Goal: Task Accomplishment & Management: Use online tool/utility

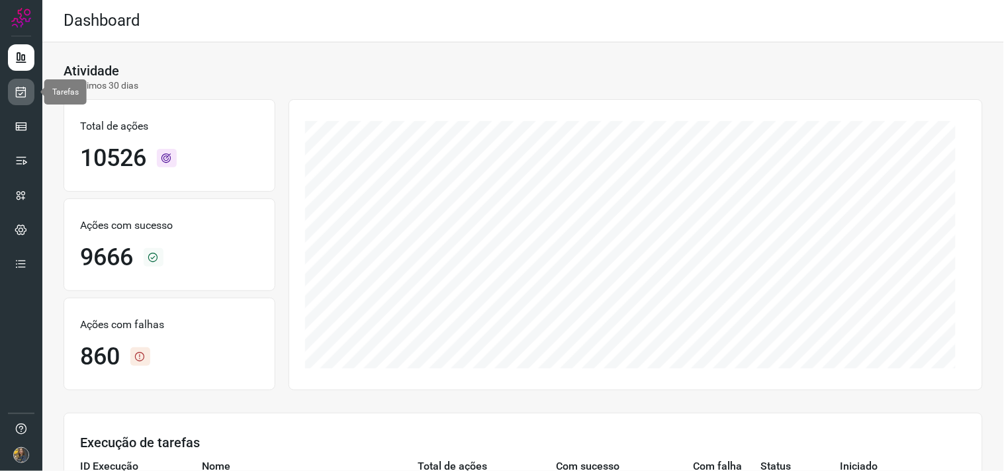
click at [15, 96] on icon at bounding box center [22, 91] width 14 height 13
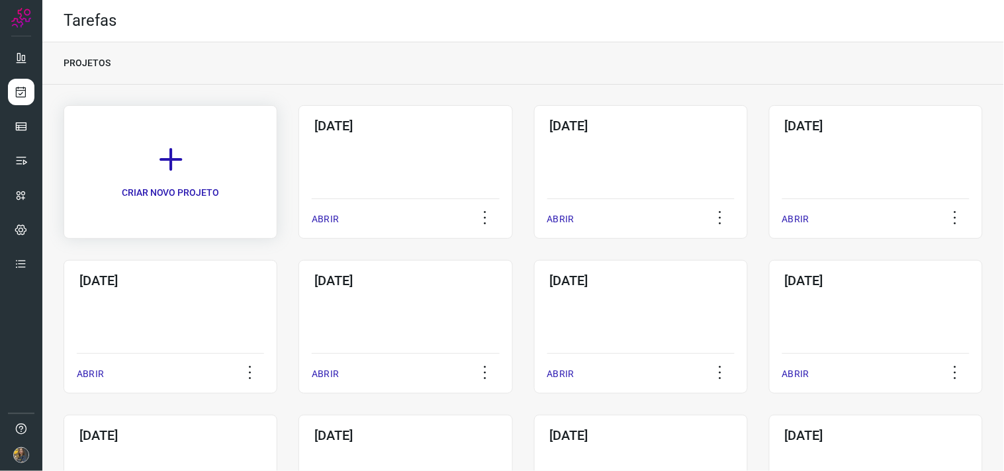
click at [255, 136] on link "CRIAR NOVO PROJETO" at bounding box center [171, 172] width 214 height 134
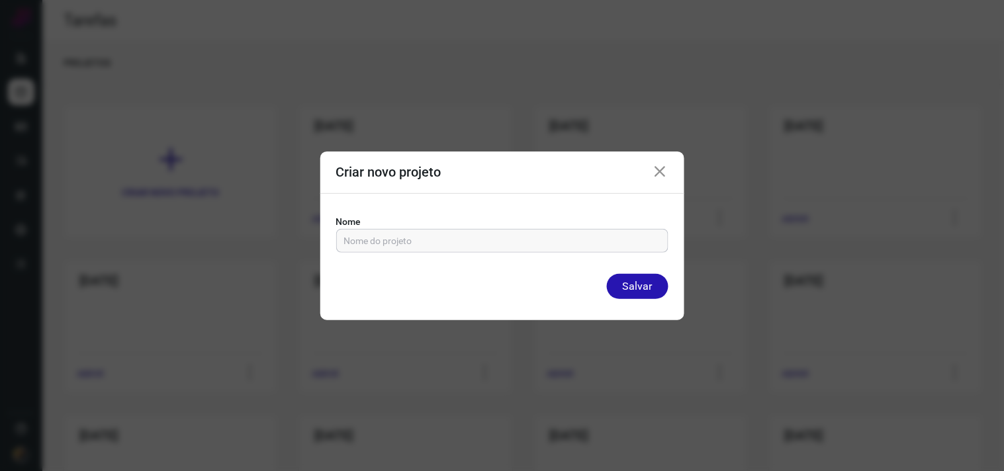
click at [404, 237] on input "text" at bounding box center [502, 241] width 316 height 22
type input "07/10/2025"
click at [607, 274] on button "Salvar" at bounding box center [638, 286] width 62 height 25
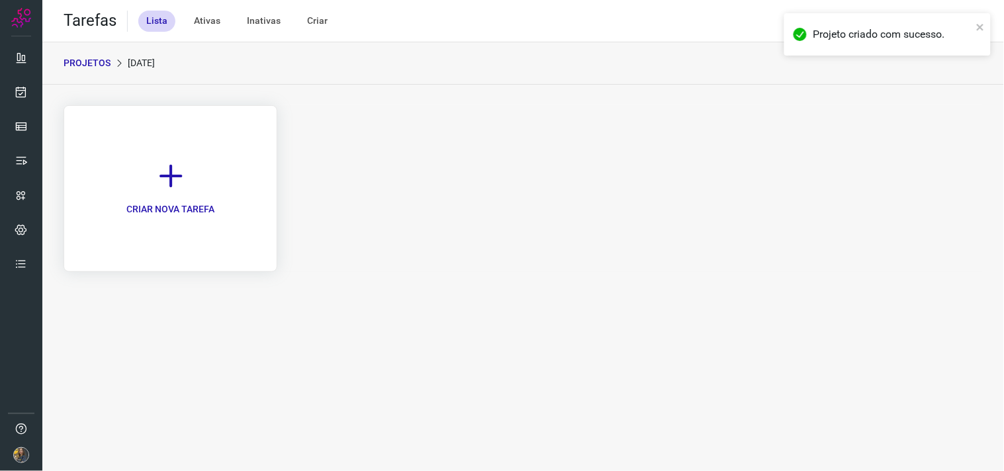
click at [172, 202] on p "CRIAR NOVA TAREFA" at bounding box center [170, 209] width 88 height 14
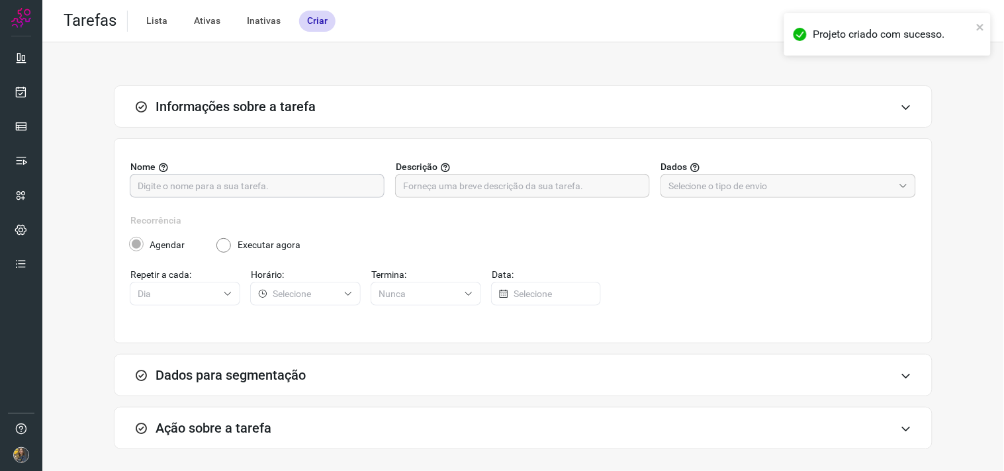
click at [220, 179] on input "text" at bounding box center [257, 186] width 239 height 22
type input "S"
type input "FUTURO - SP"
click at [593, 189] on input "text" at bounding box center [522, 186] width 239 height 22
click at [457, 187] on input "text" at bounding box center [522, 186] width 239 height 22
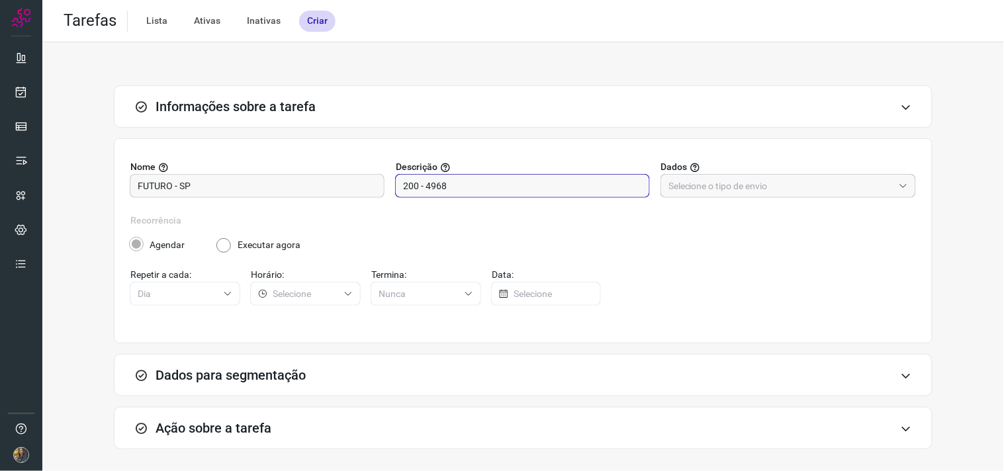
type input "200 - 4968"
click at [850, 177] on input "text" at bounding box center [780, 186] width 225 height 22
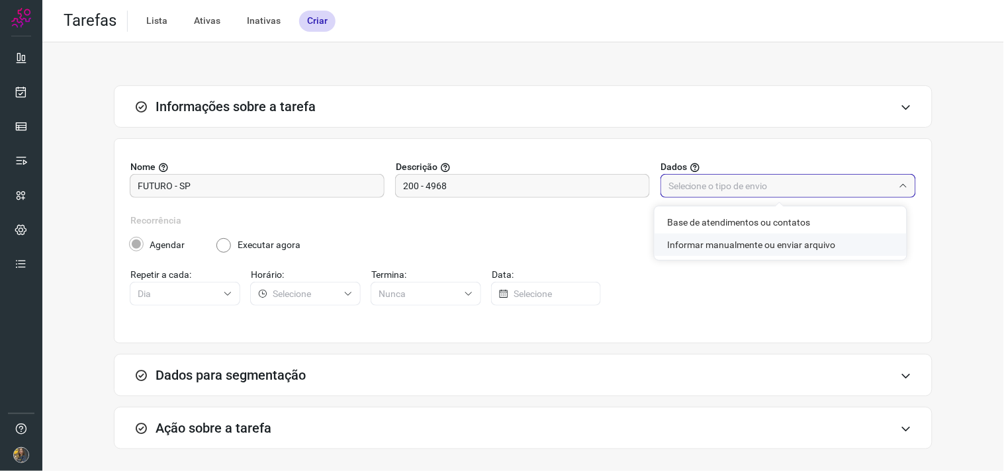
click at [781, 247] on li "Informar manualmente ou enviar arquivo" at bounding box center [780, 245] width 252 height 22
type input "Informar manualmente ou enviar arquivo"
radio input "false"
radio input "true"
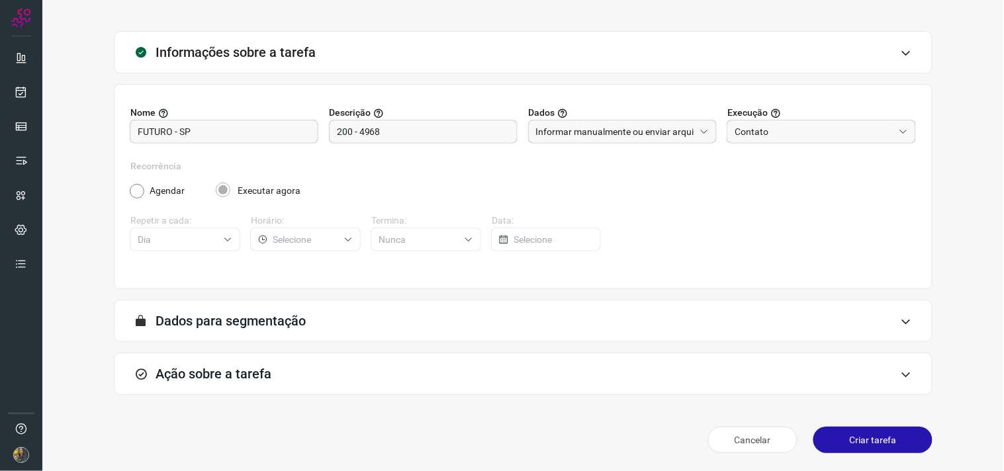
click at [392, 371] on div "Ação sobre a tarefa" at bounding box center [523, 374] width 818 height 42
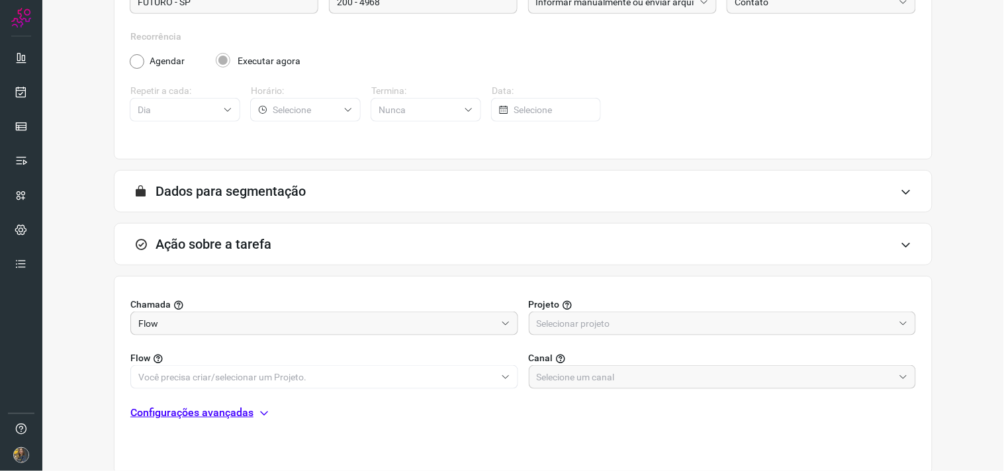
scroll to position [263, 0]
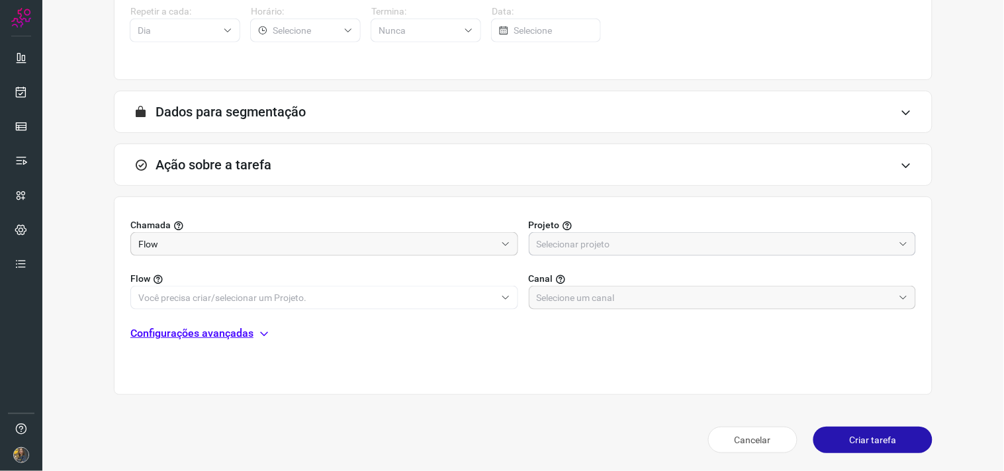
click at [578, 247] on input "text" at bounding box center [715, 244] width 357 height 22
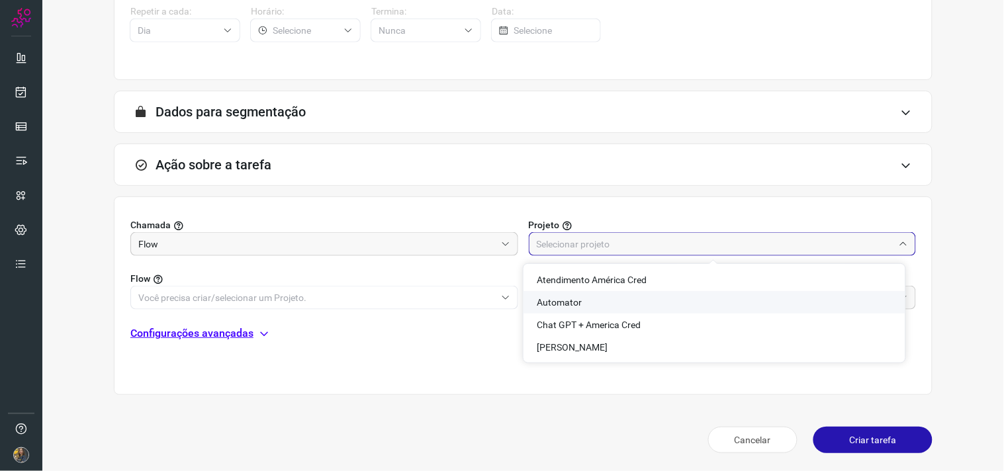
click at [566, 298] on span "Automator" at bounding box center [559, 302] width 45 height 11
type input "Automator"
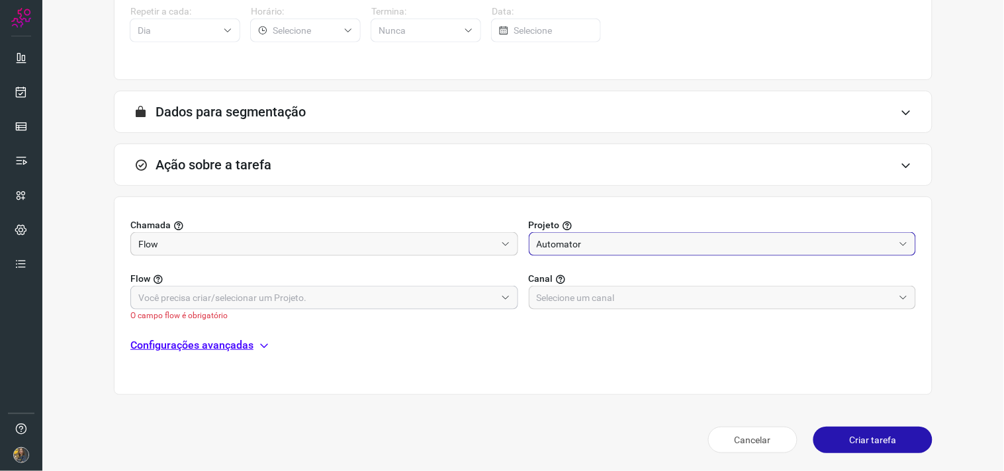
click at [474, 299] on input "text" at bounding box center [316, 297] width 357 height 22
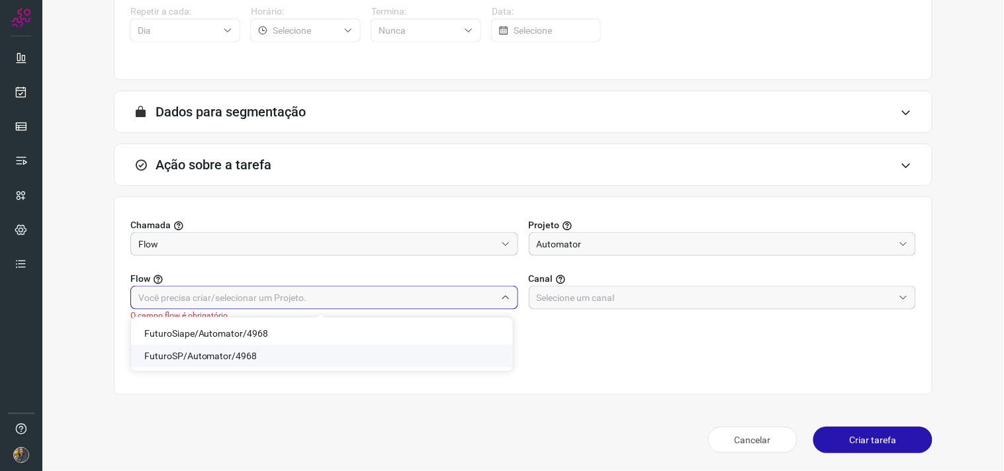
click at [218, 356] on span "FuturoSP/Automator/4968" at bounding box center [200, 356] width 113 height 11
type input "FuturoSP/Automator/4968"
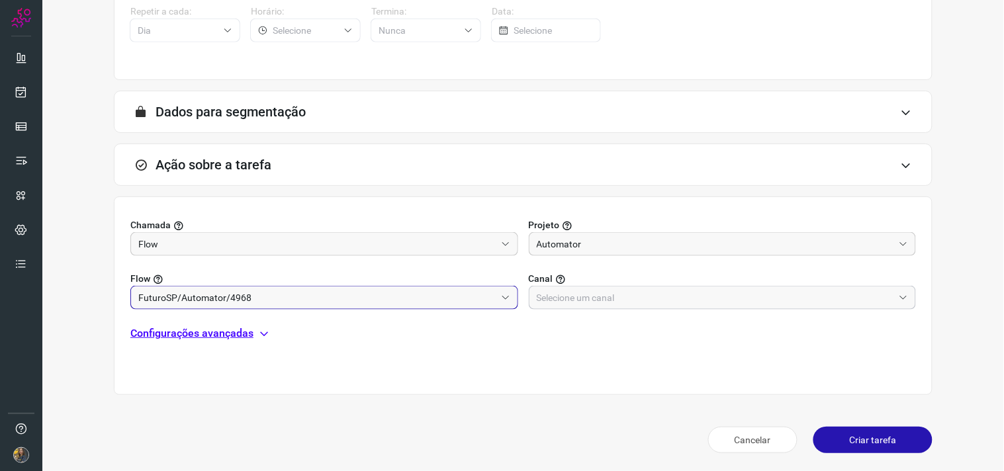
click at [557, 295] on input "text" at bounding box center [715, 297] width 357 height 22
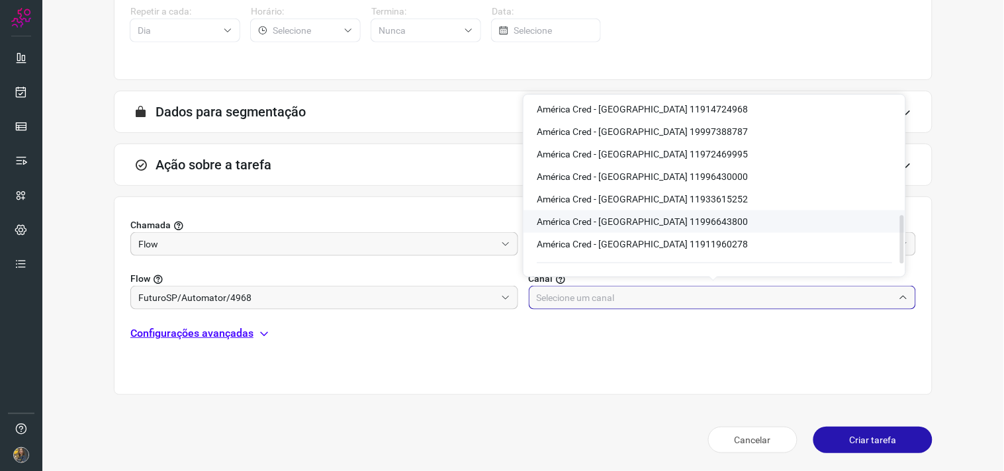
scroll to position [441, 0]
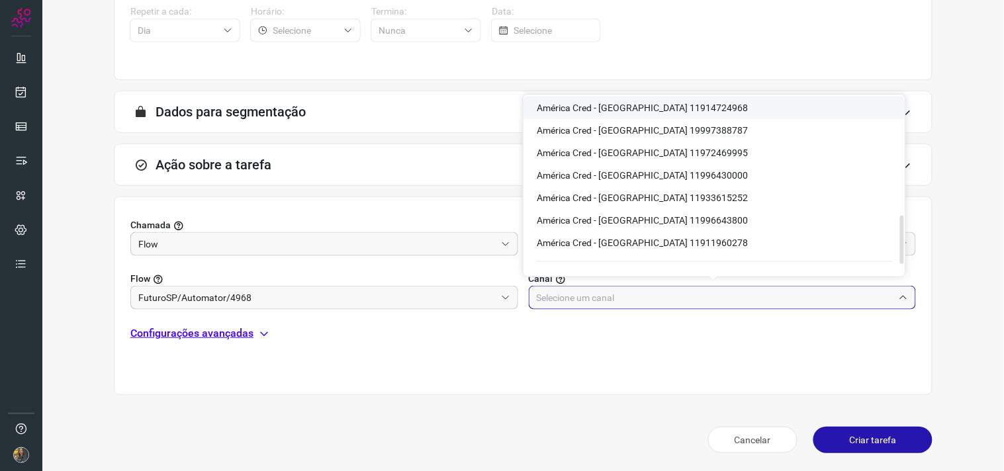
click at [673, 103] on span "América Cred - São Paulo 11914724968" at bounding box center [642, 108] width 211 height 11
type input "América Cred - São Paulo 11914724968"
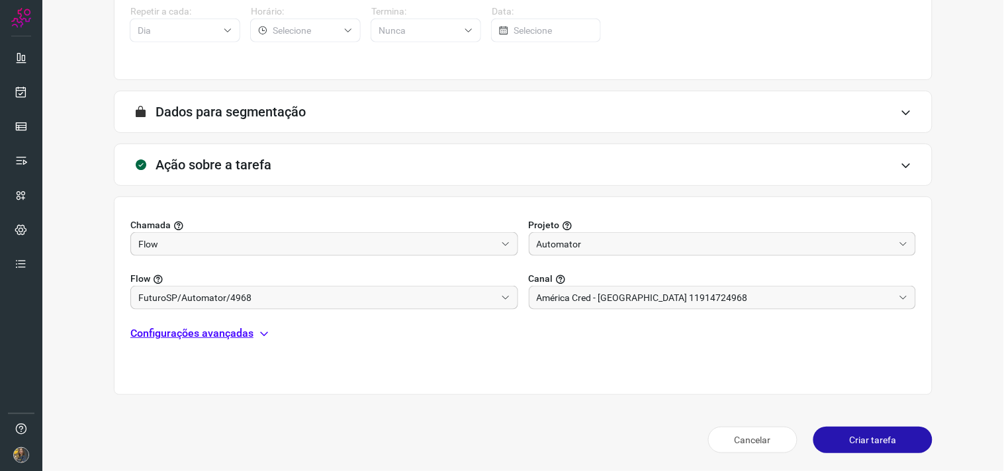
click at [209, 340] on p "Configurações avançadas" at bounding box center [191, 333] width 123 height 16
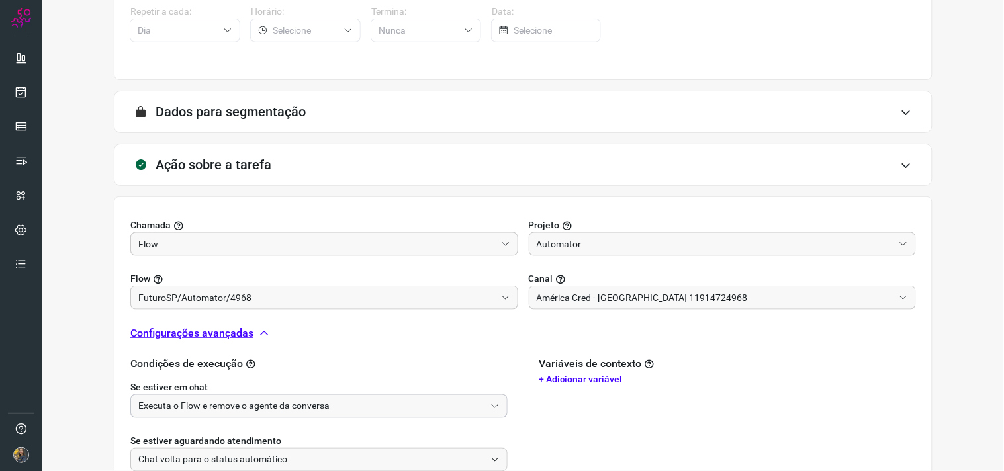
click at [221, 407] on input "Executa o Flow e remove o agente da conversa" at bounding box center [311, 406] width 347 height 22
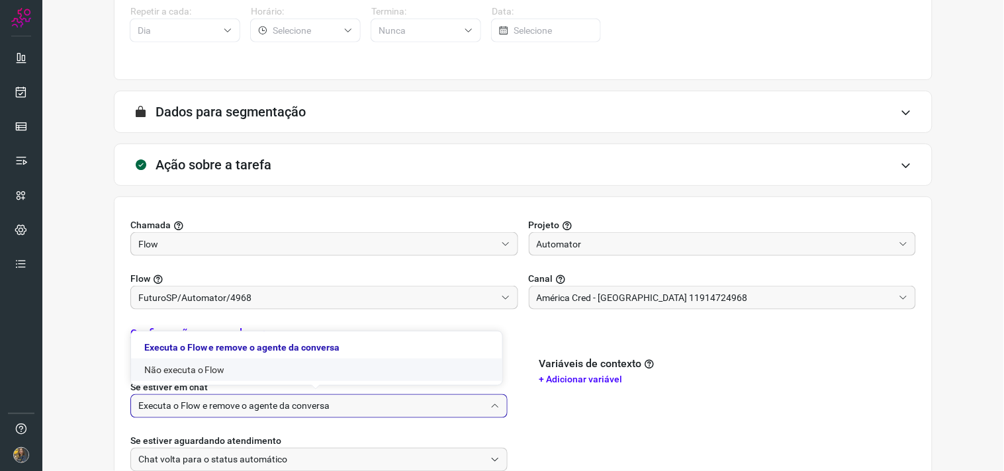
click at [201, 367] on li "Não executa o Flow" at bounding box center [316, 370] width 371 height 22
type input "Não executa o Flow"
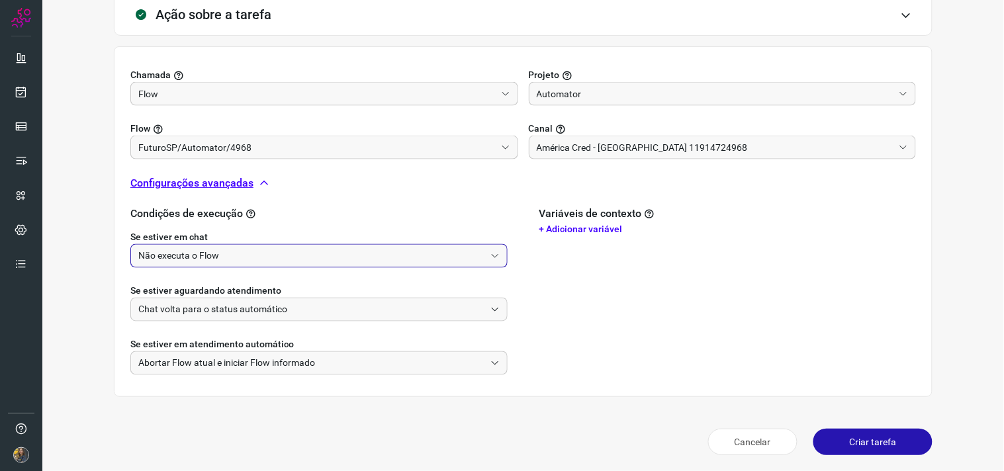
scroll to position [415, 0]
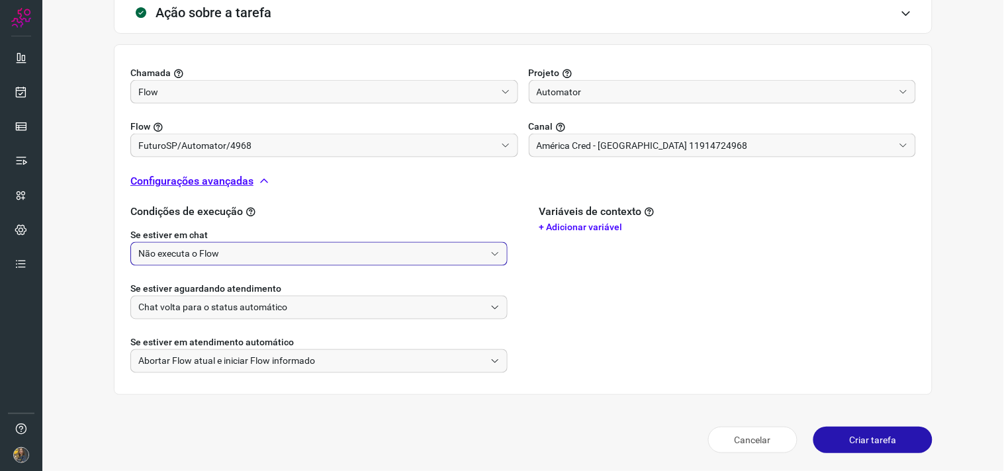
click at [861, 439] on button "Criar tarefa" at bounding box center [872, 440] width 119 height 26
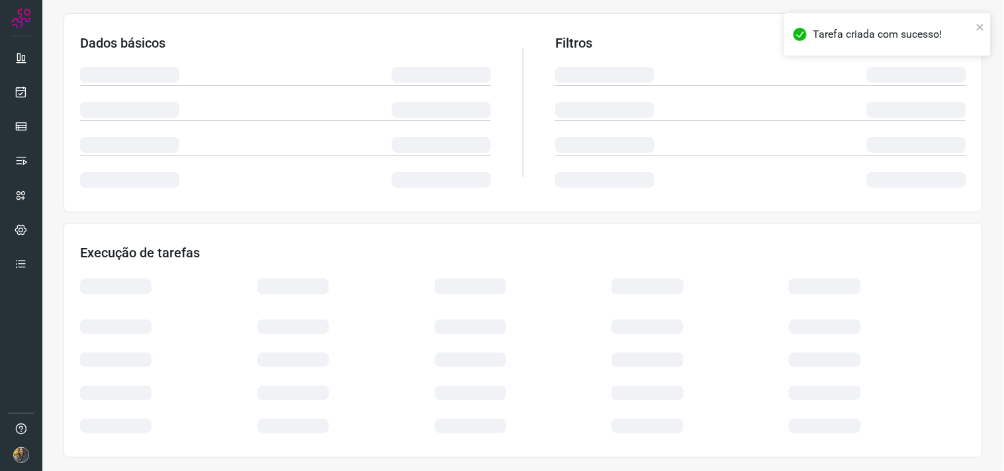
scroll to position [212, 0]
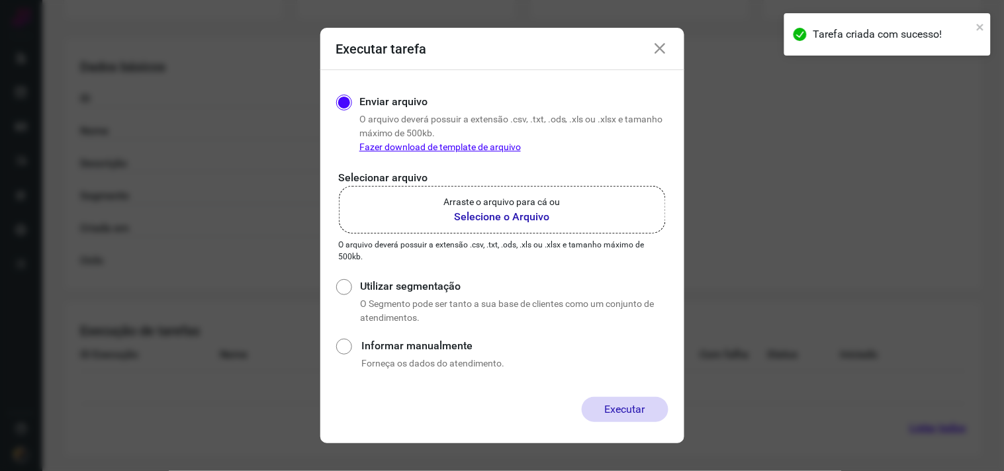
click at [564, 204] on label "Arraste o arquivo para cá ou Selecione o Arquivo" at bounding box center [502, 210] width 327 height 48
click at [0, 0] on input "Arraste o arquivo para cá ou Selecione o Arquivo" at bounding box center [0, 0] width 0 height 0
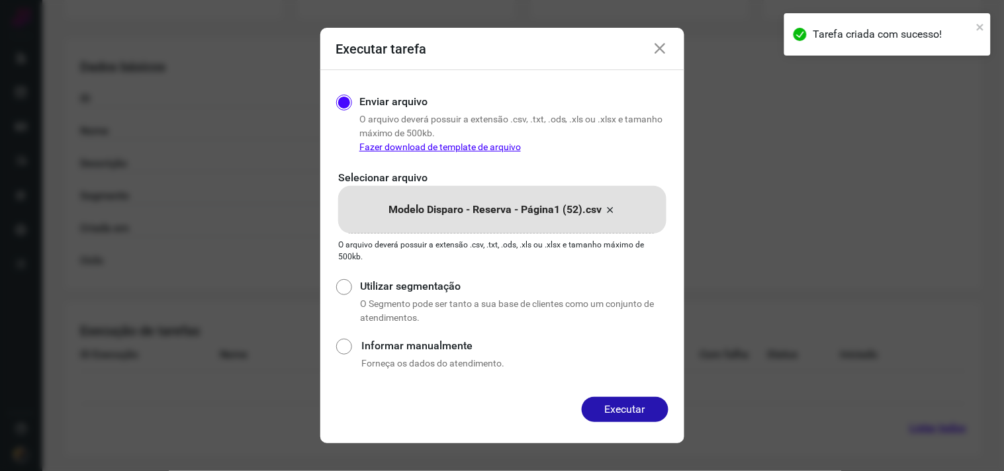
click at [621, 393] on div "Enviar arquivo O arquivo deverá possuir a extensão .csv, .txt, .ods, .xls ou .x…" at bounding box center [502, 233] width 364 height 327
click at [622, 400] on button "Executar" at bounding box center [625, 409] width 87 height 25
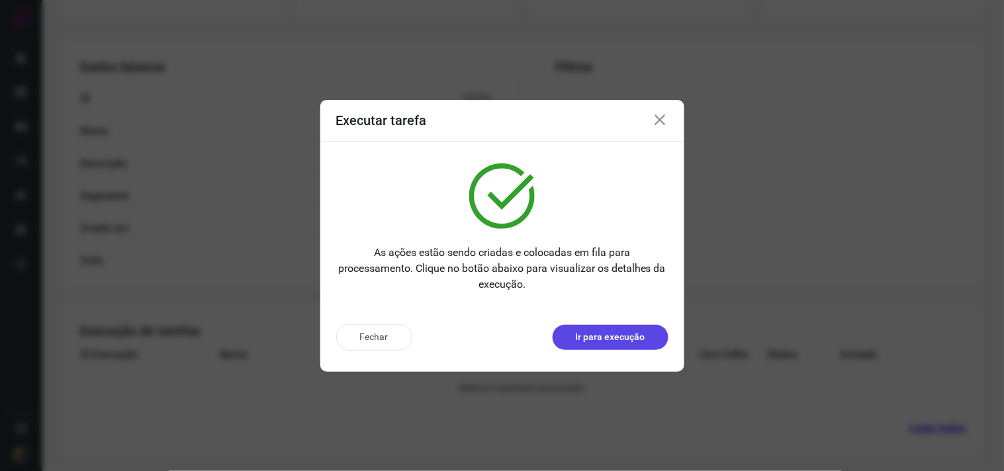
click at [594, 331] on p "Ir para execução" at bounding box center [610, 337] width 69 height 14
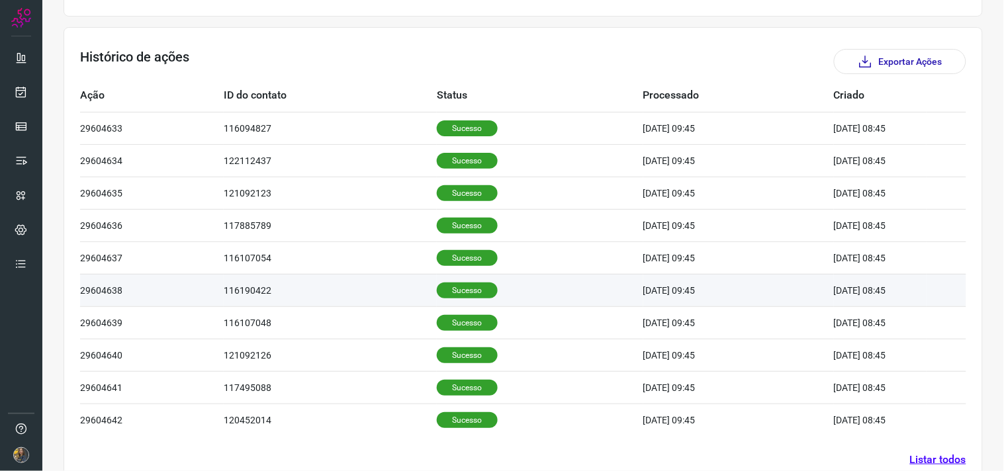
scroll to position [400, 0]
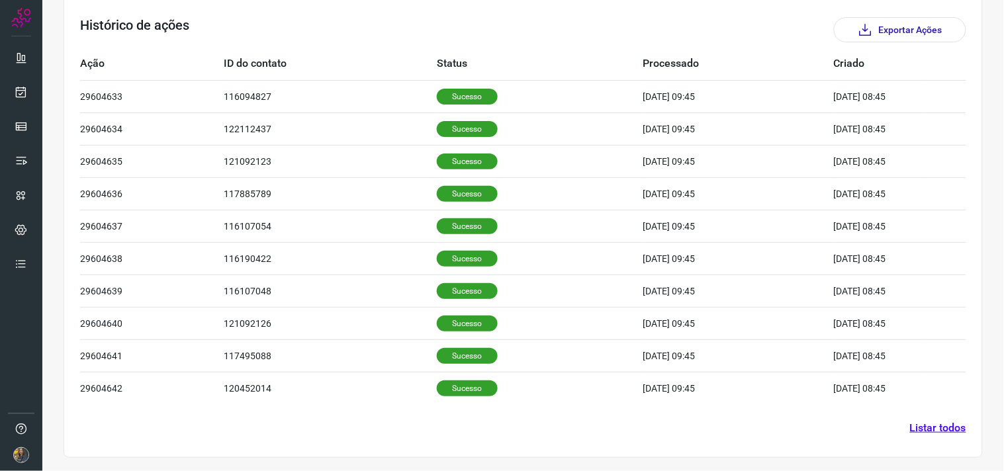
click at [917, 430] on link "Listar todos" at bounding box center [938, 428] width 56 height 16
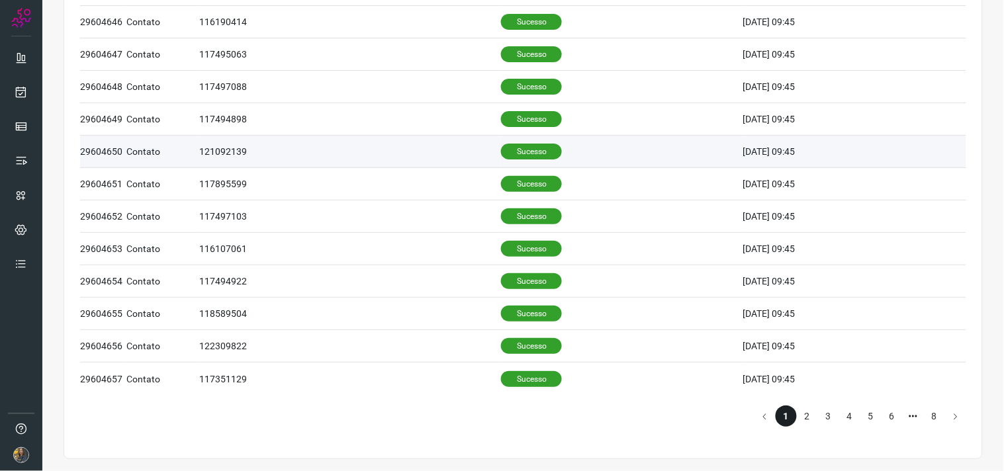
scroll to position [533, 0]
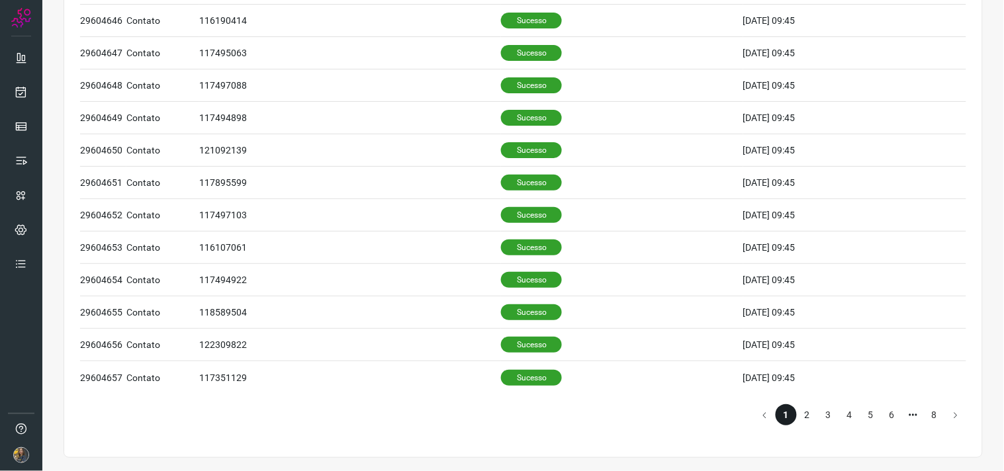
click at [799, 414] on li "2" at bounding box center [807, 414] width 21 height 21
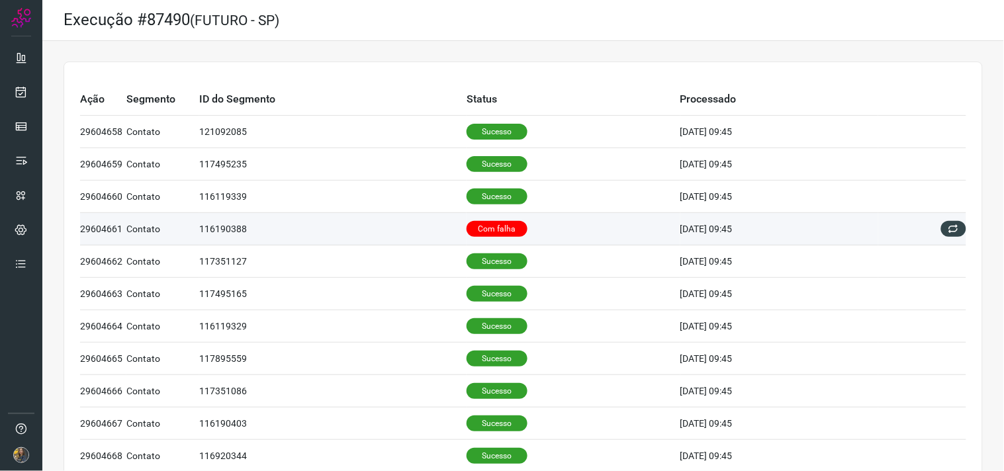
click at [564, 226] on td "Com falha" at bounding box center [573, 229] width 214 height 32
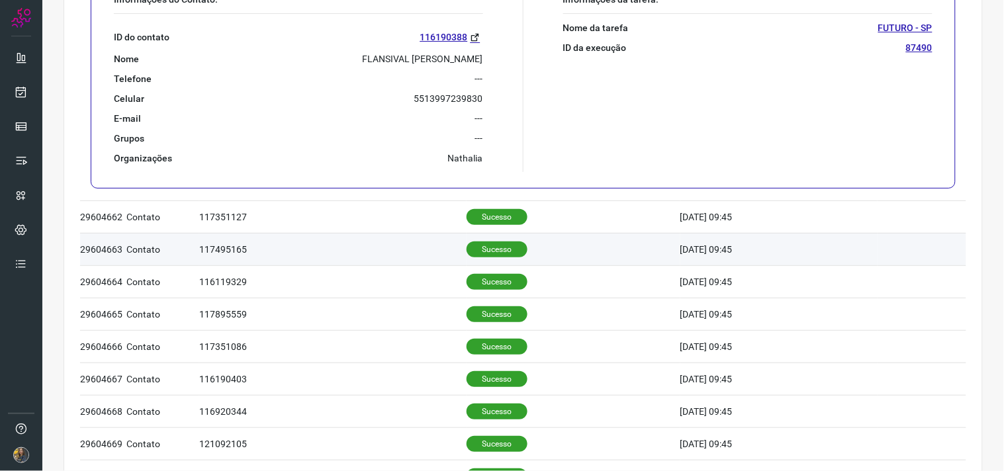
scroll to position [367, 0]
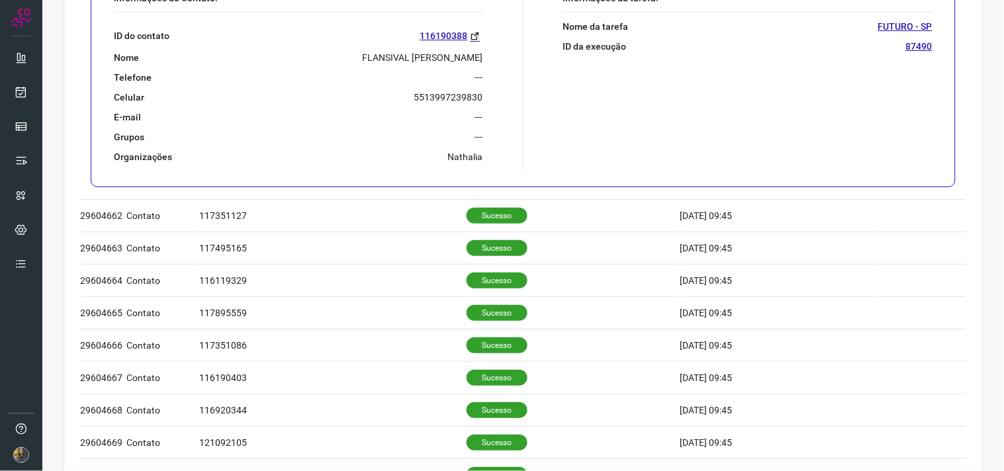
click at [417, 58] on p "FLANSIVAL SANTOS DE OLIVEIRA" at bounding box center [423, 58] width 120 height 12
copy p "FLANSIVAL SANTOS DE OLIVEIRA"
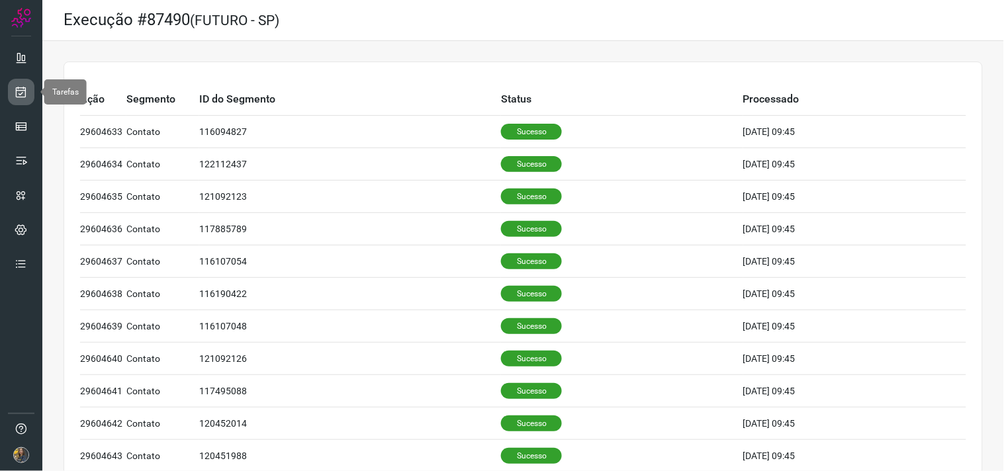
click at [17, 94] on icon at bounding box center [22, 91] width 14 height 13
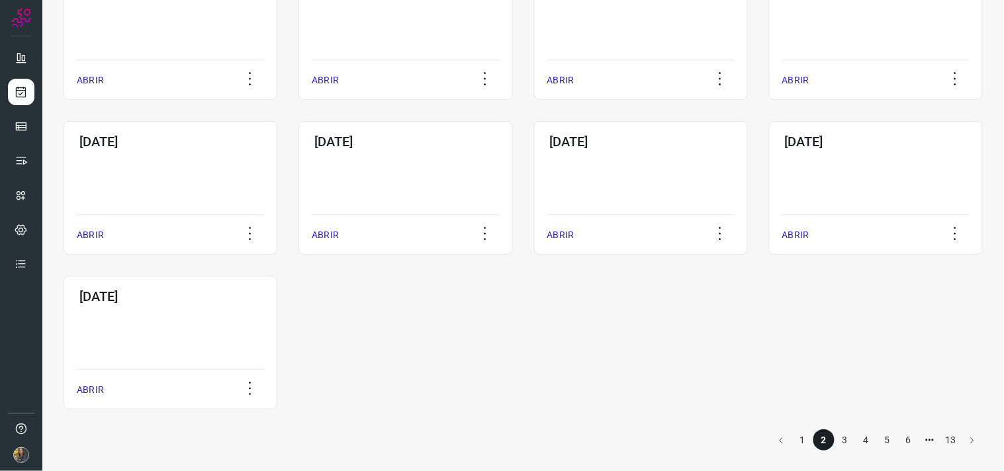
scroll to position [606, 0]
click at [795, 435] on li "1" at bounding box center [802, 437] width 21 height 21
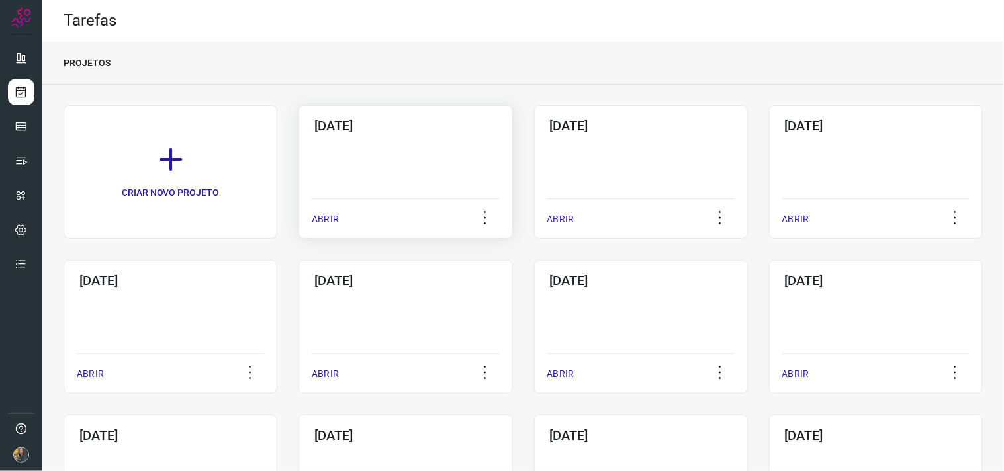
click at [407, 157] on div "07/10/2025 ABRIR" at bounding box center [405, 172] width 214 height 134
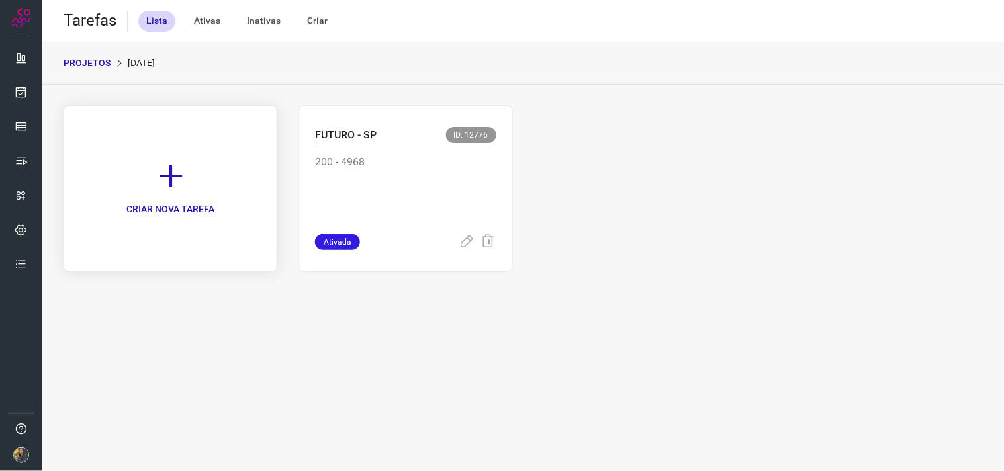
click at [216, 155] on link "CRIAR NOVA TAREFA" at bounding box center [171, 188] width 214 height 167
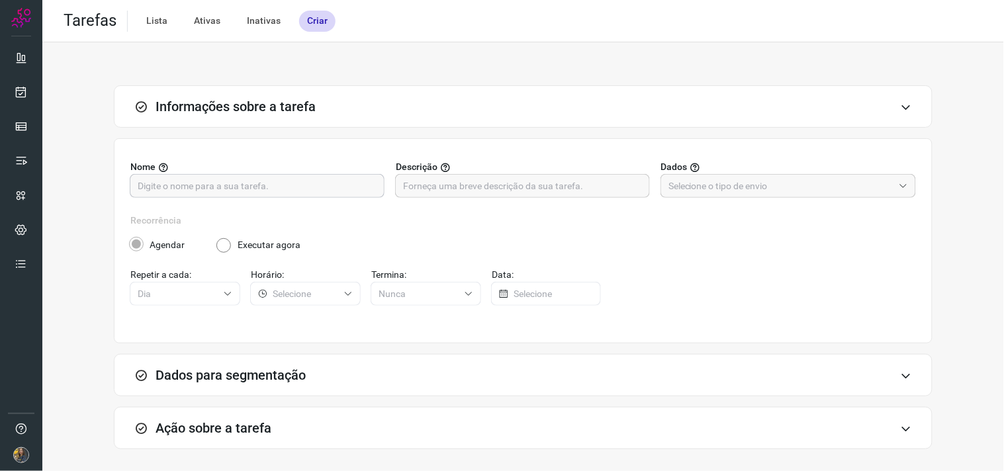
click at [318, 190] on input "text" at bounding box center [257, 186] width 239 height 22
type input "FUTURO - SP"
click at [438, 188] on input "text" at bounding box center [522, 186] width 239 height 22
type input "200 - 8787"
click at [724, 175] on input "text" at bounding box center [780, 186] width 225 height 22
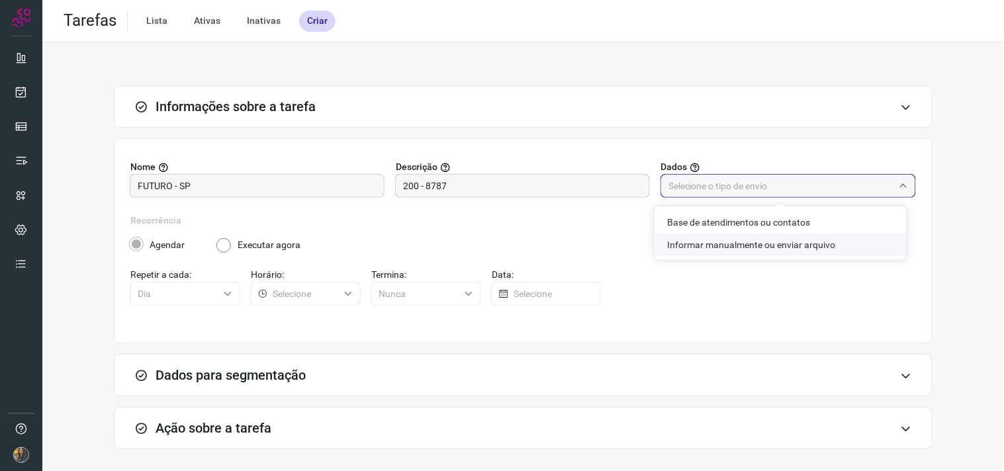
click at [702, 248] on li "Informar manualmente ou enviar arquivo" at bounding box center [780, 245] width 252 height 22
type input "Informar manualmente ou enviar arquivo"
radio input "false"
radio input "true"
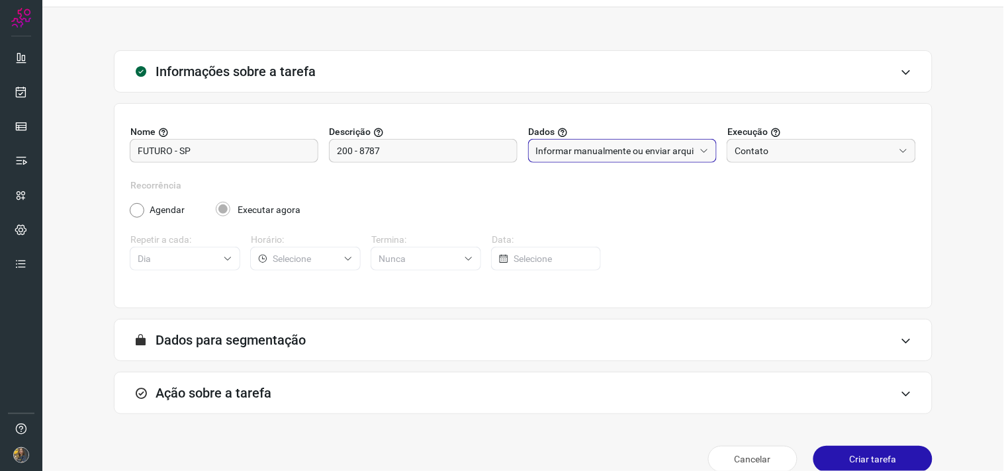
scroll to position [54, 0]
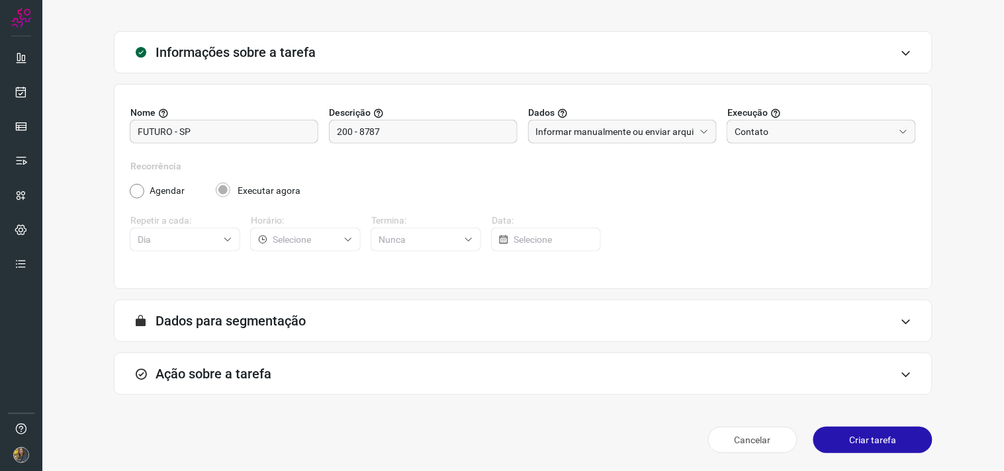
click at [516, 379] on div "Ação sobre a tarefa" at bounding box center [523, 374] width 818 height 42
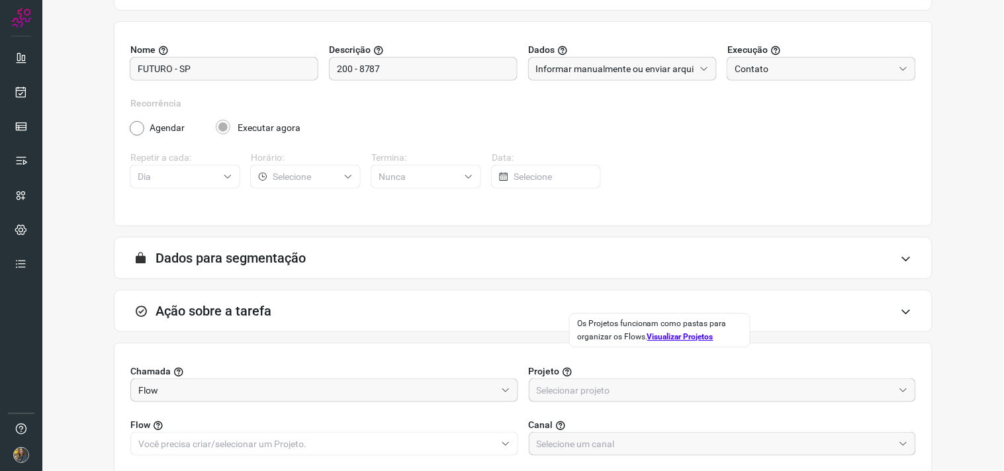
scroll to position [263, 0]
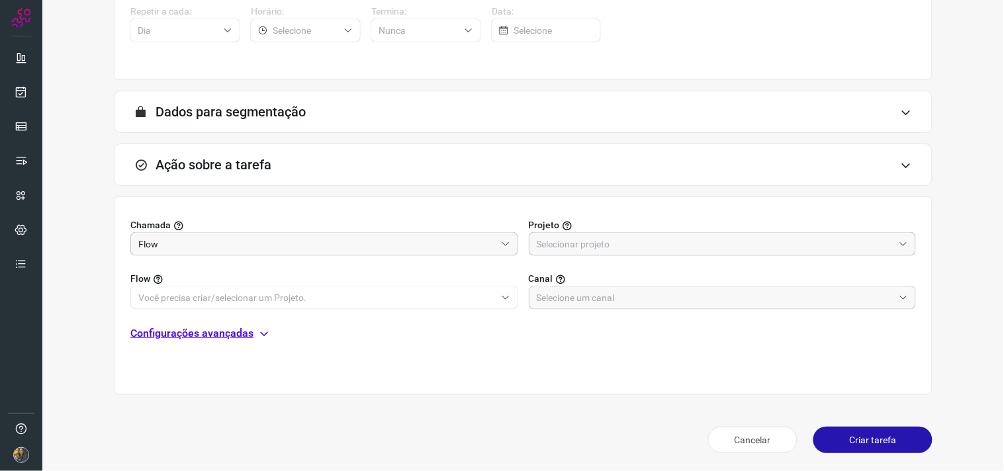
click at [572, 248] on input "text" at bounding box center [715, 244] width 357 height 22
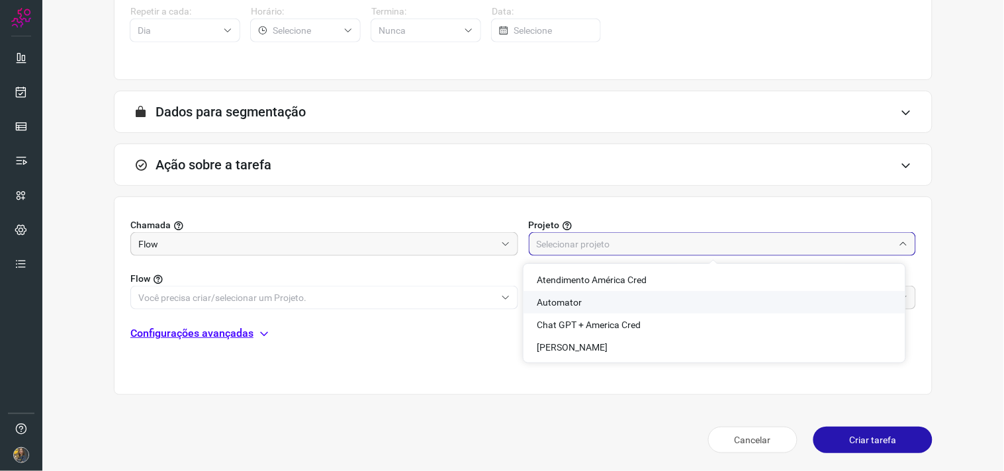
click at [578, 298] on span "Automator" at bounding box center [559, 302] width 45 height 11
type input "Automator"
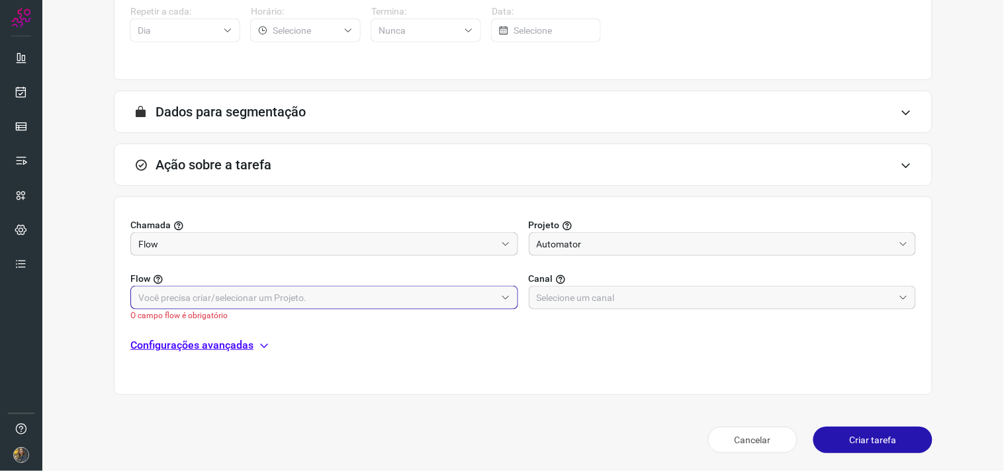
click at [426, 302] on input "text" at bounding box center [316, 297] width 357 height 22
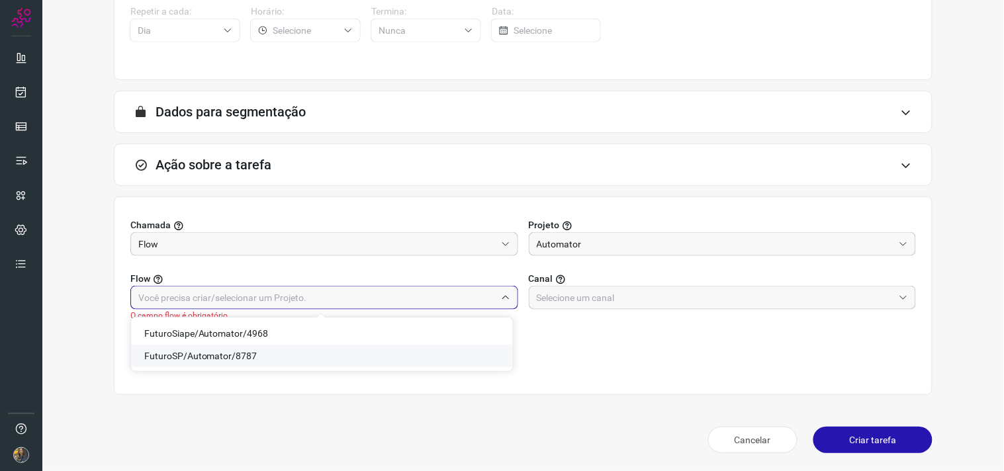
click at [233, 353] on span "FuturoSP/Automator/8787" at bounding box center [200, 356] width 113 height 11
type input "FuturoSP/Automator/8787"
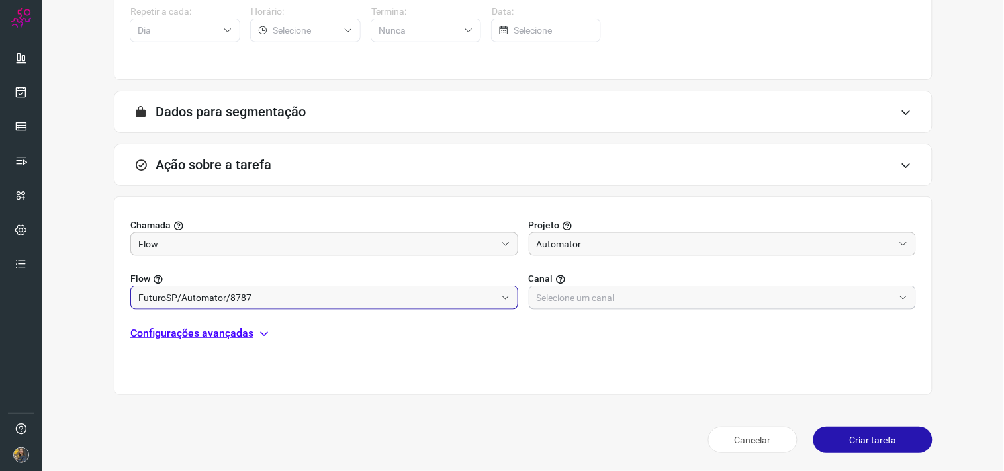
click at [640, 295] on input "text" at bounding box center [715, 297] width 357 height 22
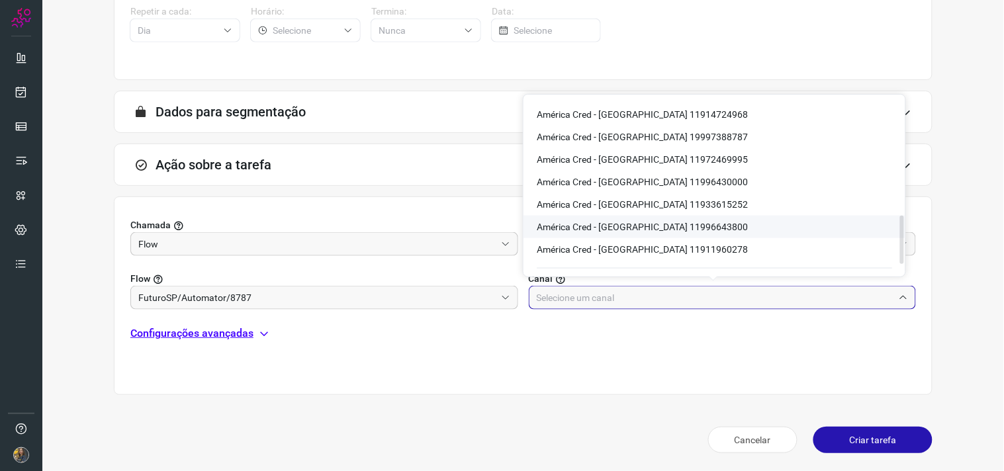
scroll to position [441, 0]
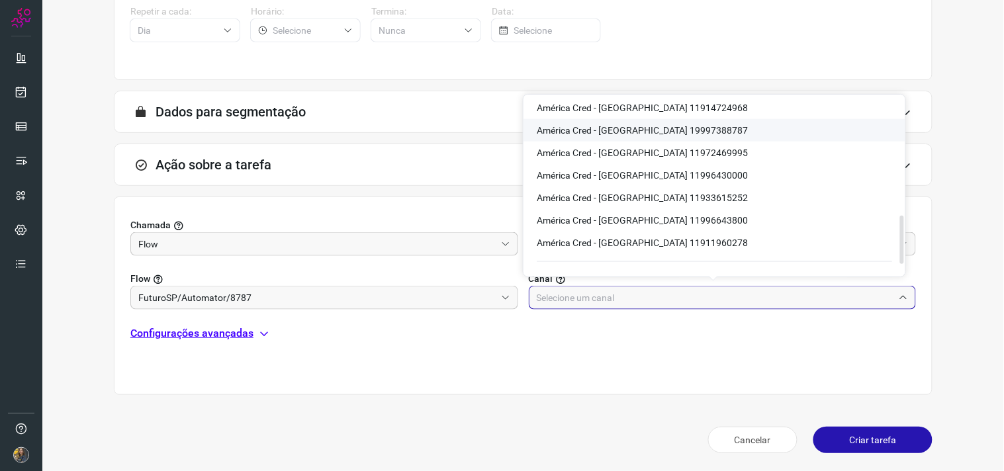
click at [682, 130] on span "América Cred - São Paulo 19997388787" at bounding box center [642, 130] width 211 height 11
type input "América Cred - São Paulo 19997388787"
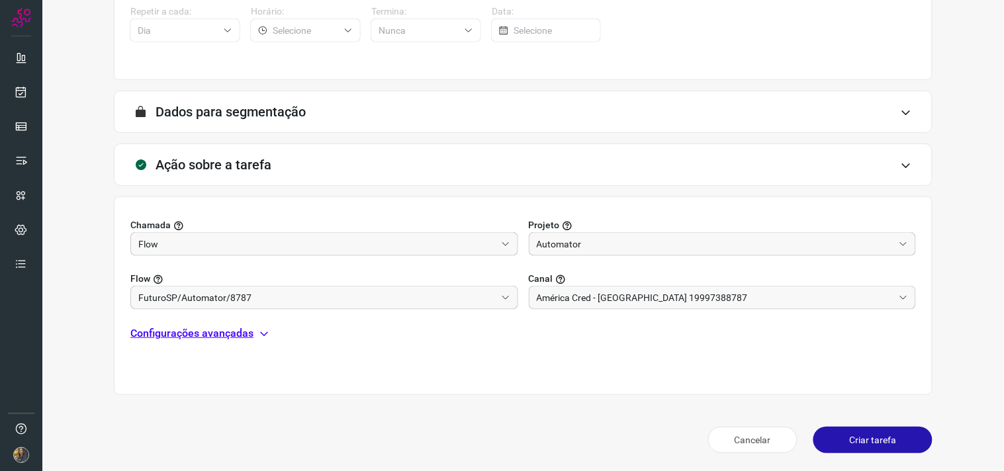
click at [188, 326] on p "Configurações avançadas" at bounding box center [191, 333] width 123 height 16
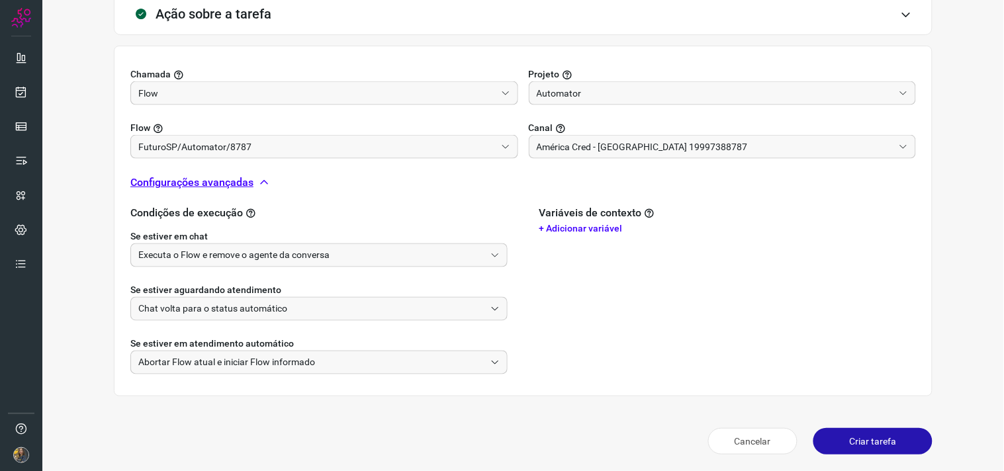
scroll to position [415, 0]
click at [365, 257] on input "Executa o Flow e remove o agente da conversa" at bounding box center [311, 254] width 347 height 22
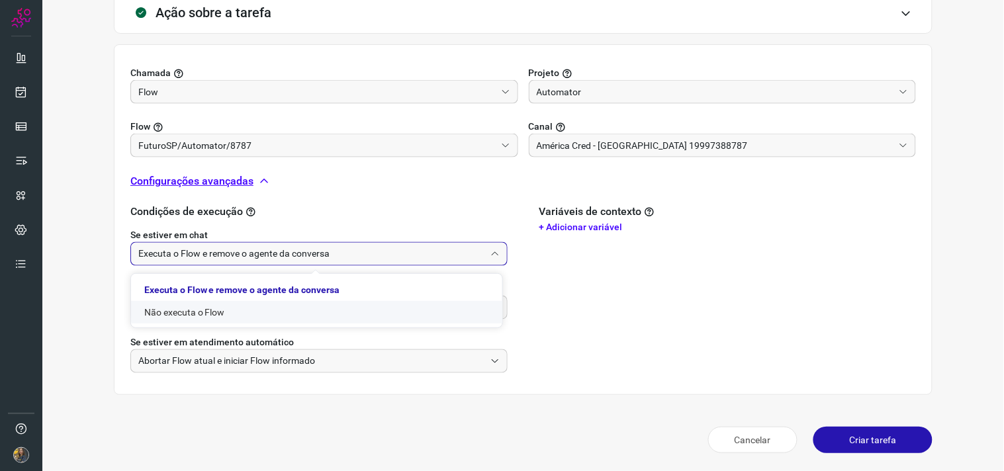
click at [215, 311] on li "Não executa o Flow" at bounding box center [316, 312] width 371 height 22
type input "Não executa o Flow"
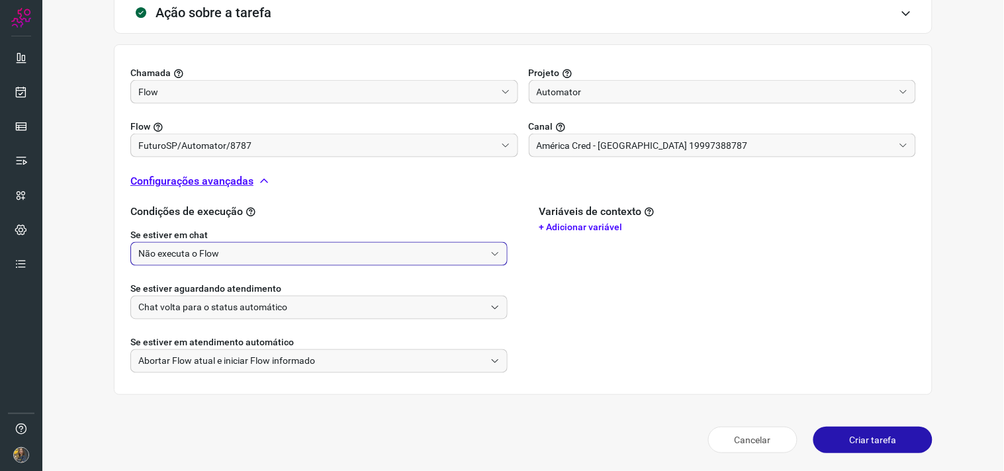
click at [815, 431] on button "Criar tarefa" at bounding box center [872, 440] width 119 height 26
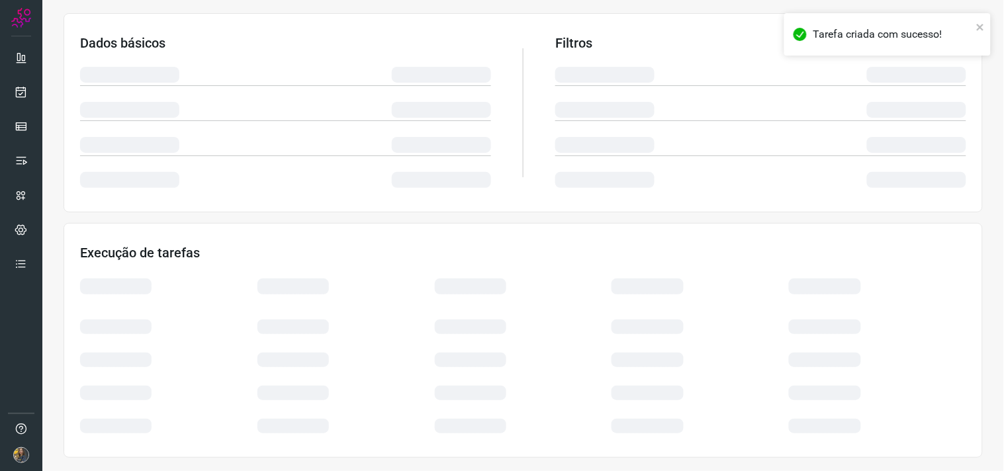
scroll to position [212, 0]
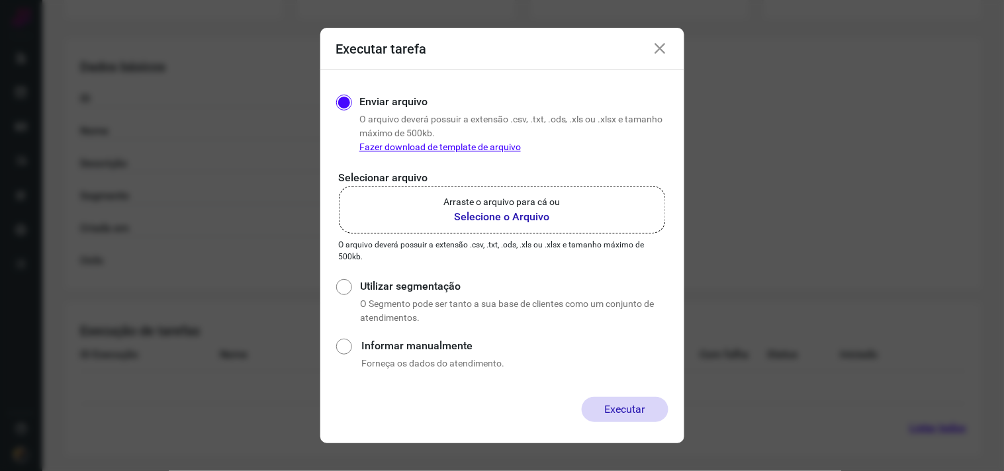
click at [490, 207] on p "Arraste o arquivo para cá ou" at bounding box center [502, 202] width 116 height 14
click at [0, 0] on input "Arraste o arquivo para cá ou Selecione o Arquivo" at bounding box center [0, 0] width 0 height 0
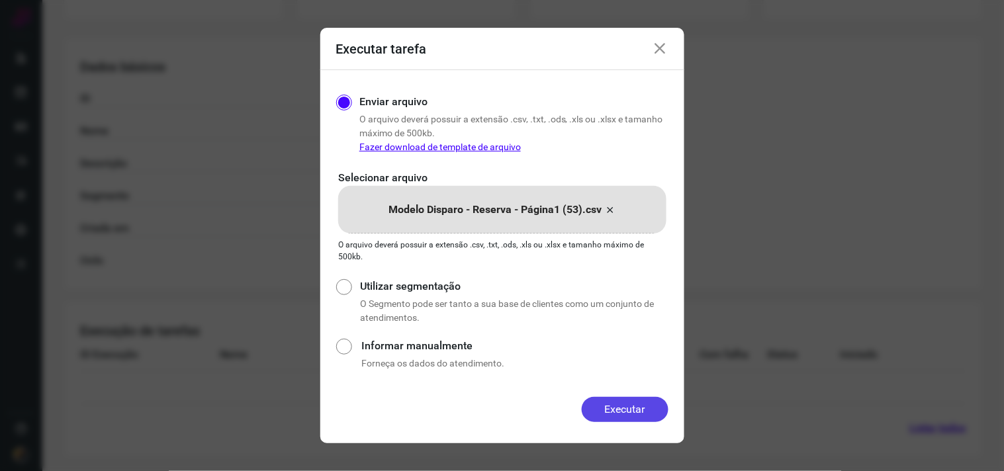
click at [609, 404] on button "Executar" at bounding box center [625, 409] width 87 height 25
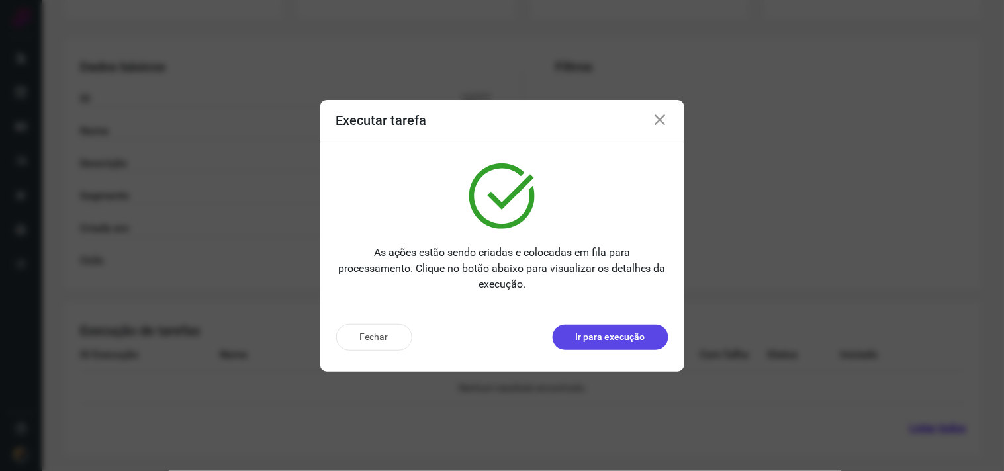
click at [619, 329] on button "Ir para execução" at bounding box center [610, 337] width 116 height 25
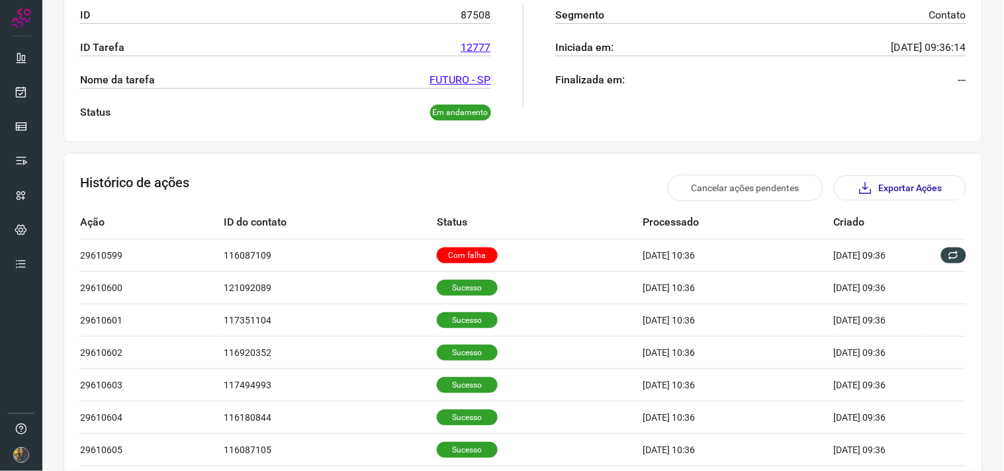
scroll to position [181, 0]
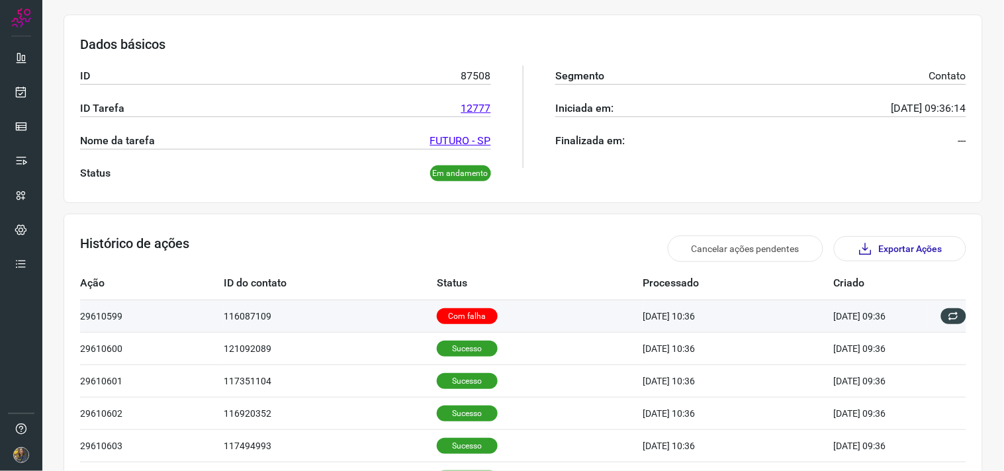
click at [560, 308] on td "Com falha" at bounding box center [540, 316] width 206 height 32
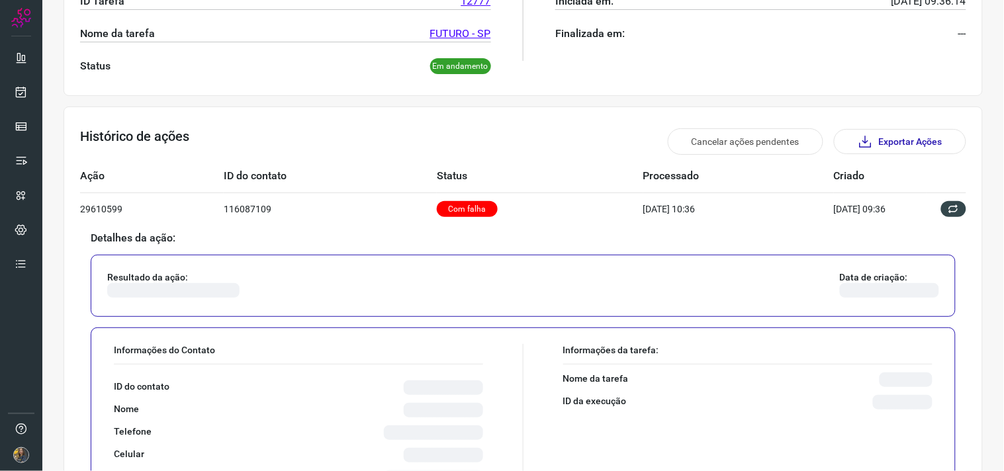
scroll to position [401, 0]
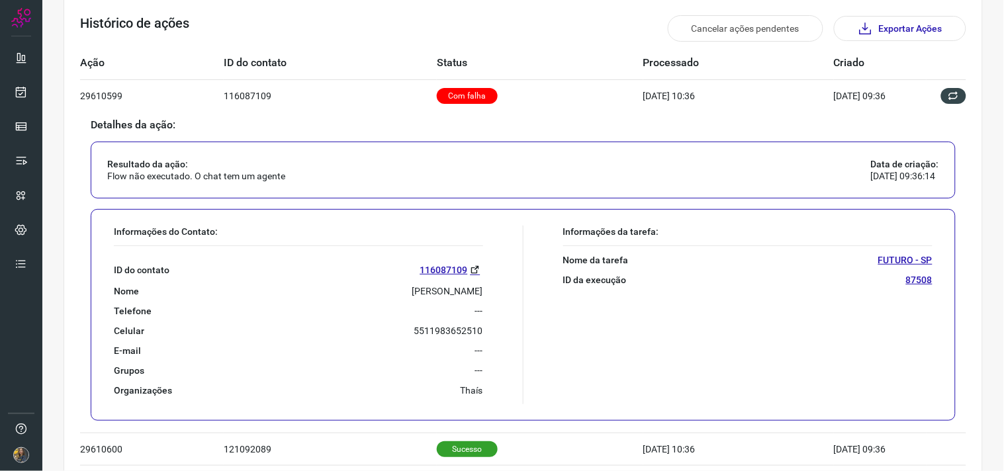
click at [418, 295] on p "[PERSON_NAME]" at bounding box center [447, 291] width 71 height 12
click at [413, 291] on p "[PERSON_NAME]" at bounding box center [447, 291] width 71 height 12
copy p "[PERSON_NAME]"
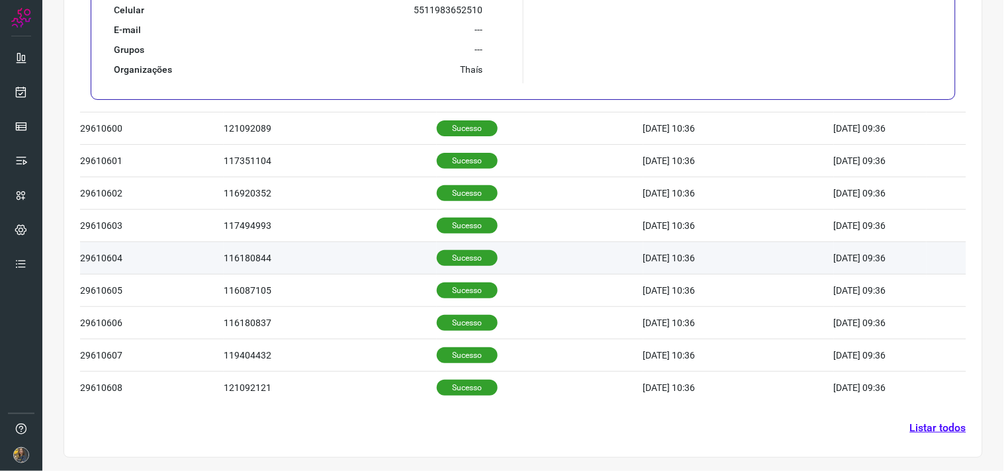
scroll to position [722, 0]
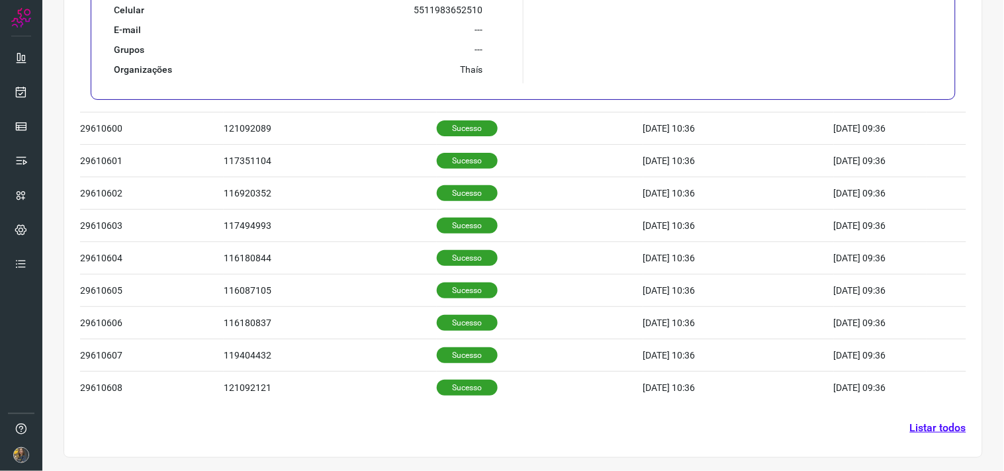
click at [916, 433] on link "Listar todos" at bounding box center [938, 428] width 56 height 16
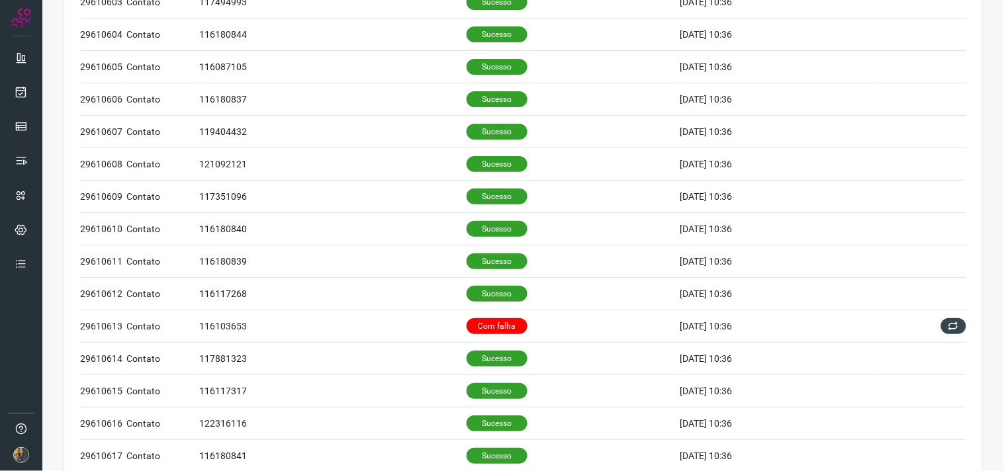
scroll to position [514, 0]
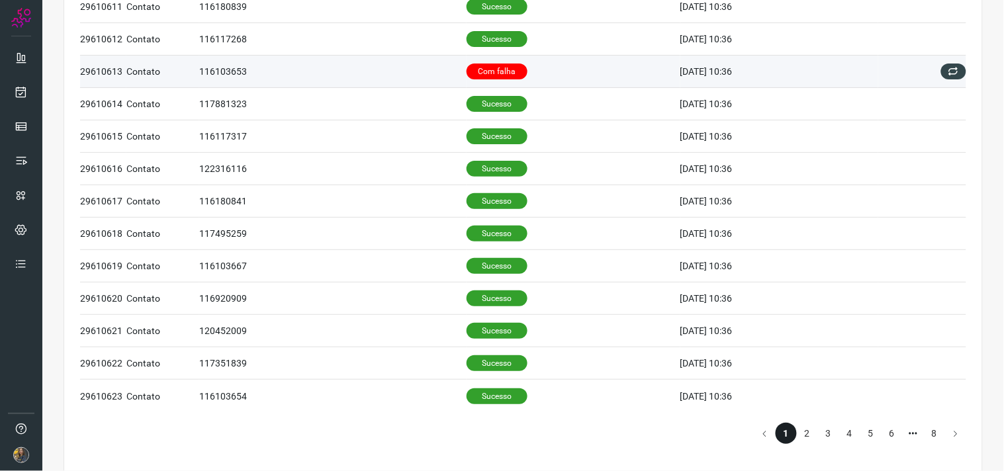
click at [539, 74] on td "Com falha" at bounding box center [573, 72] width 214 height 32
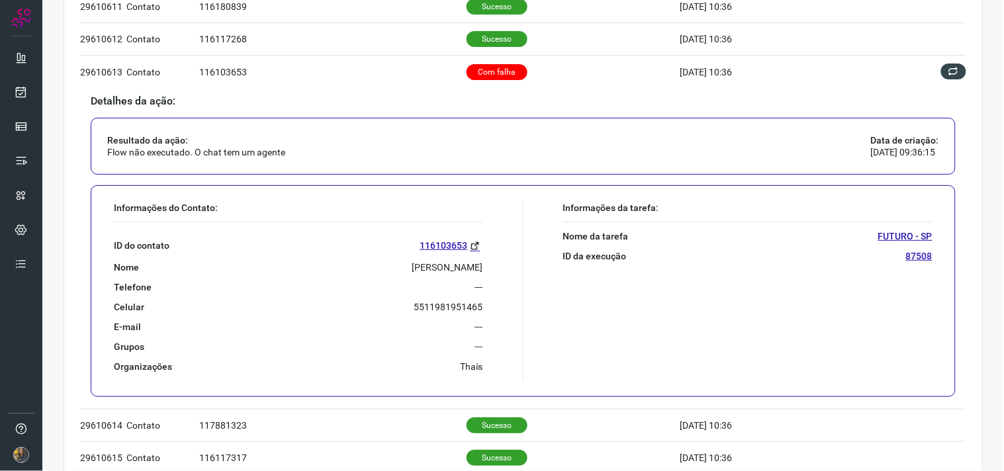
click at [409, 274] on div "ID do contato 116103653 Nome [PERSON_NAME] Telefone --- Celular [PHONE_NUMBER] …" at bounding box center [298, 297] width 369 height 150
click at [412, 265] on p "[PERSON_NAME]" at bounding box center [447, 267] width 71 height 12
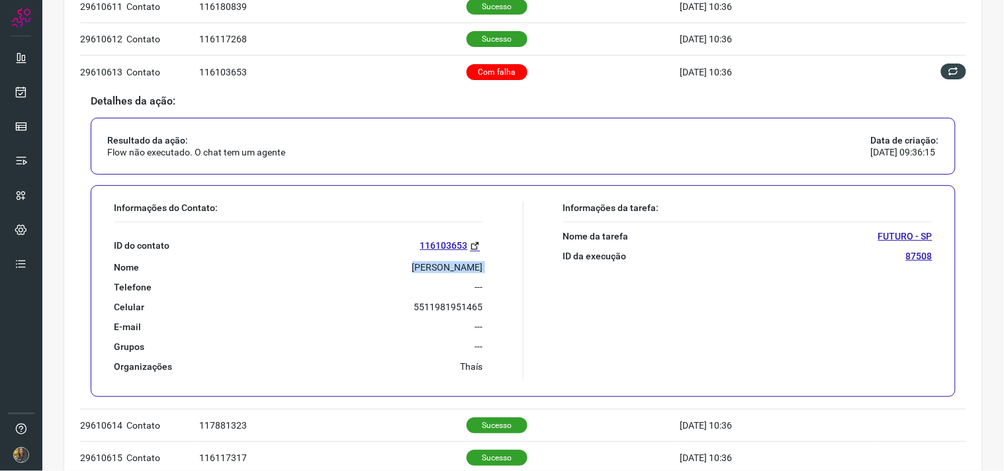
click at [412, 265] on p "[PERSON_NAME]" at bounding box center [447, 267] width 71 height 12
copy p "[PERSON_NAME]"
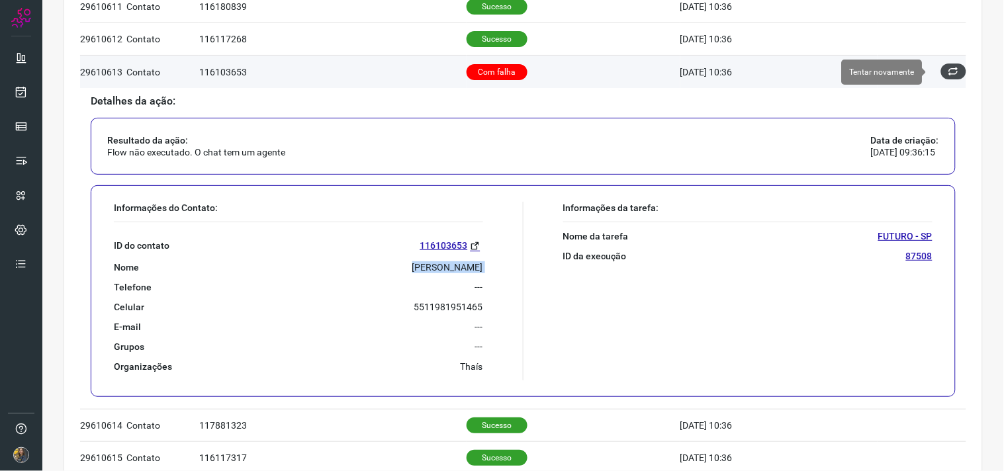
click at [948, 75] on icon at bounding box center [953, 71] width 11 height 11
click at [948, 74] on icon at bounding box center [953, 71] width 11 height 11
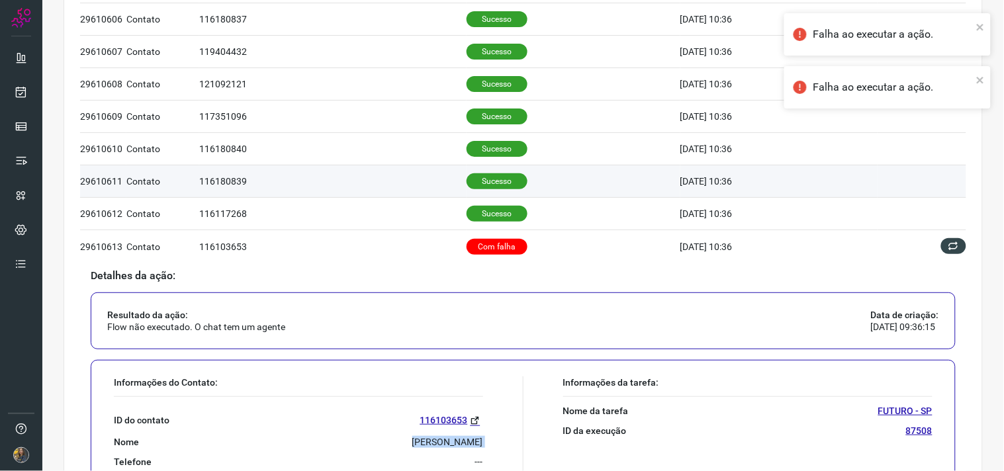
scroll to position [294, 0]
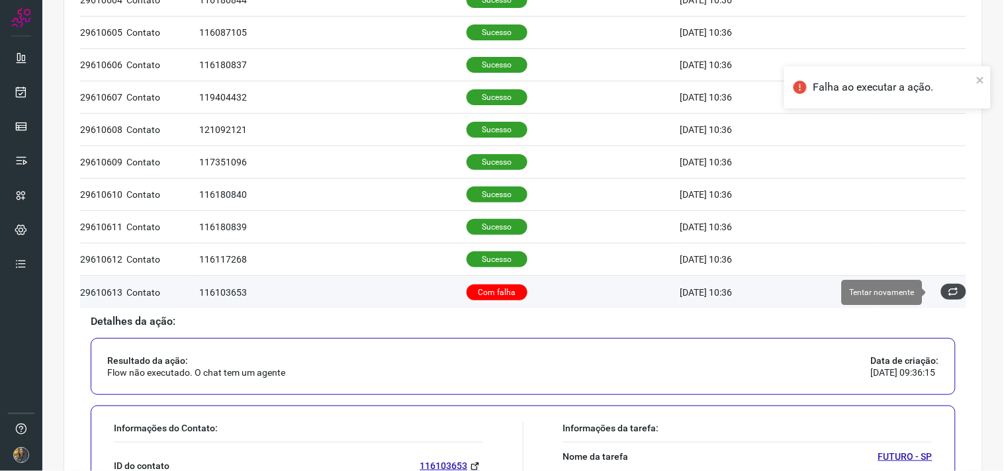
click at [948, 290] on icon at bounding box center [953, 291] width 11 height 11
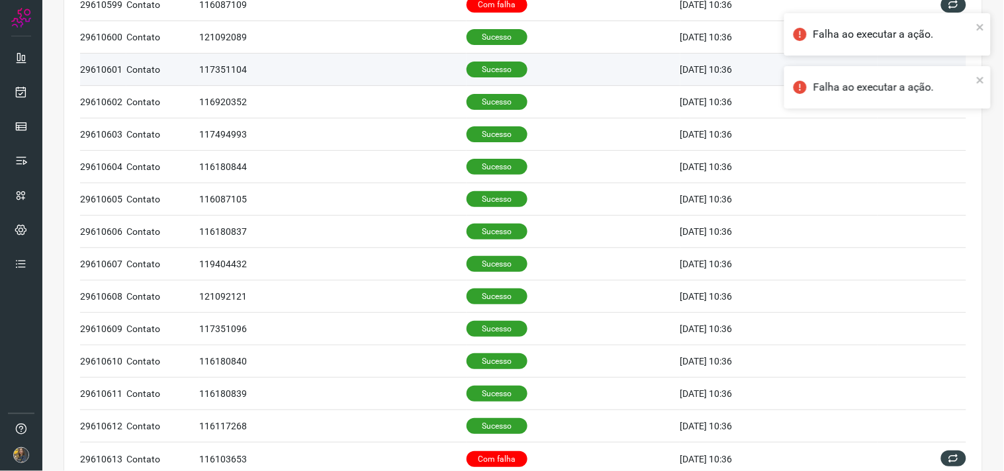
scroll to position [0, 0]
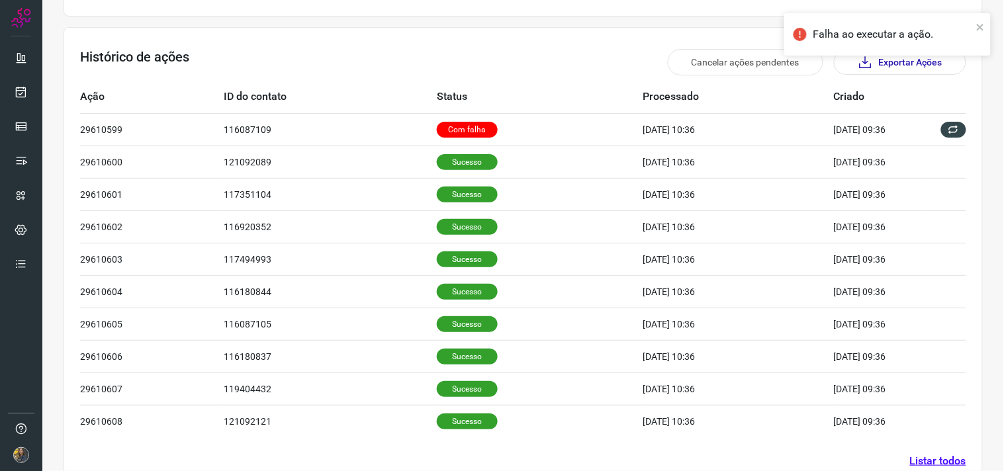
scroll to position [401, 0]
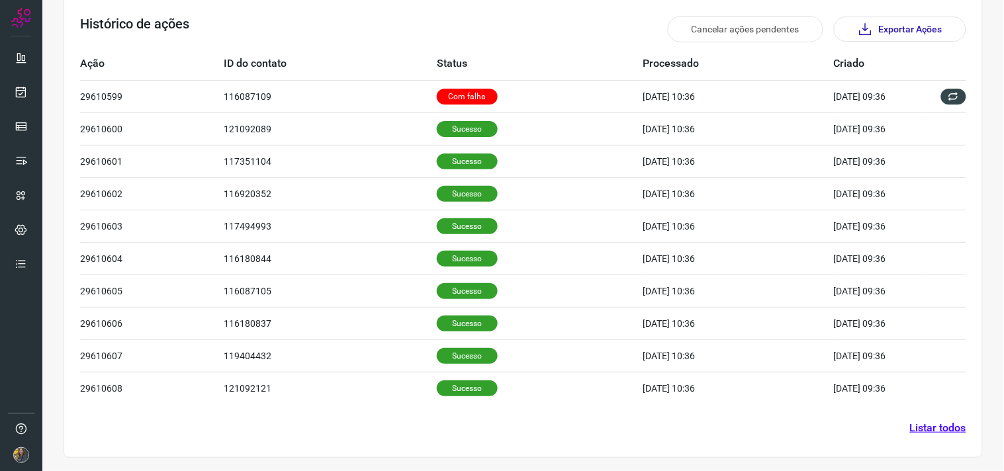
click at [931, 437] on section "Histórico de ações Cancelar ações pendentes Exportar Ações Ação ID do contato S…" at bounding box center [523, 226] width 919 height 464
click at [922, 427] on link "Listar todos" at bounding box center [938, 428] width 56 height 16
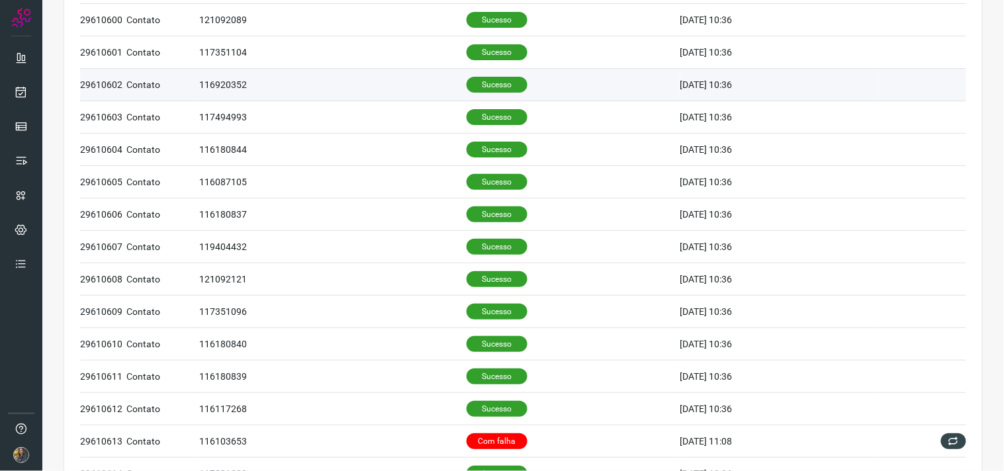
scroll to position [294, 0]
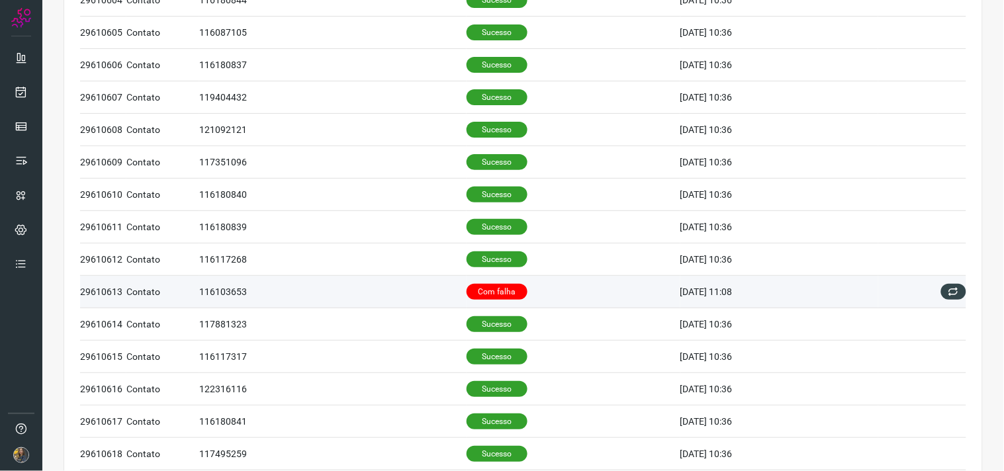
click at [526, 295] on td "Com falha" at bounding box center [573, 292] width 214 height 32
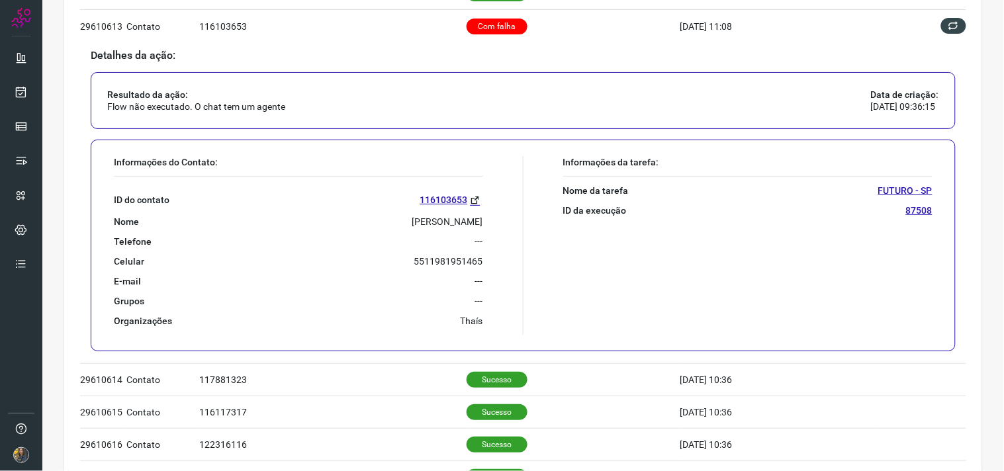
scroll to position [587, 0]
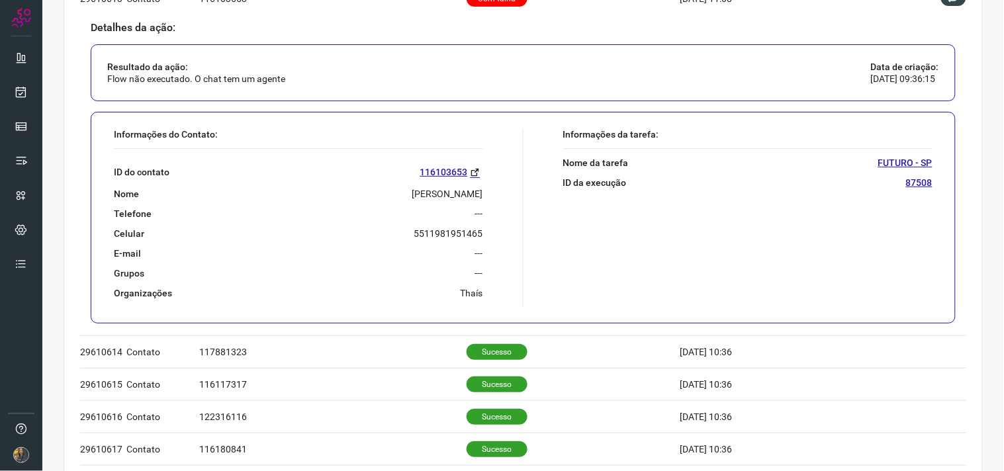
click at [412, 189] on p "[PERSON_NAME]" at bounding box center [447, 194] width 71 height 12
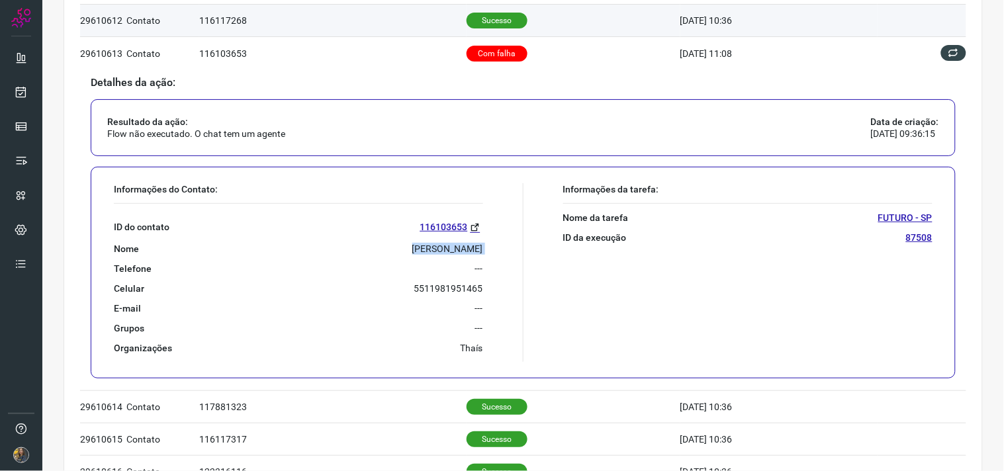
scroll to position [441, 0]
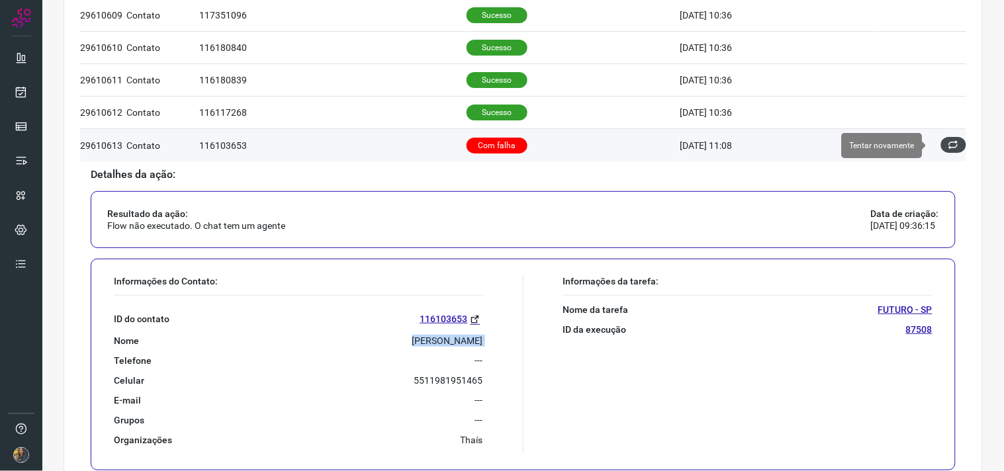
click at [949, 142] on button at bounding box center [953, 145] width 25 height 16
click at [948, 149] on icon at bounding box center [953, 145] width 11 height 11
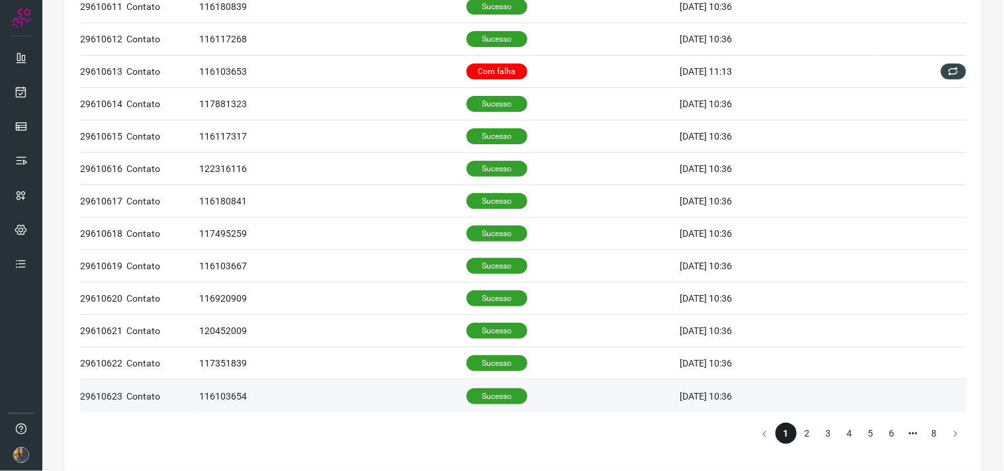
scroll to position [533, 0]
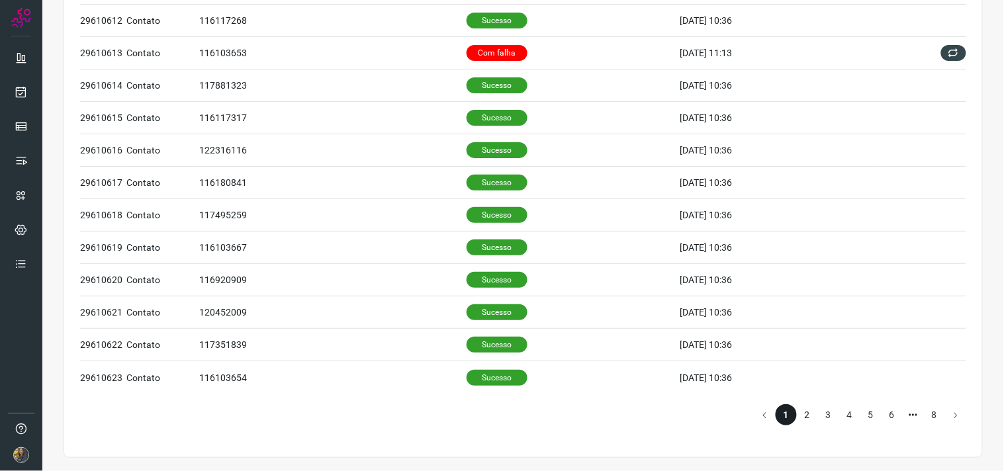
click at [799, 419] on li "2" at bounding box center [807, 414] width 21 height 21
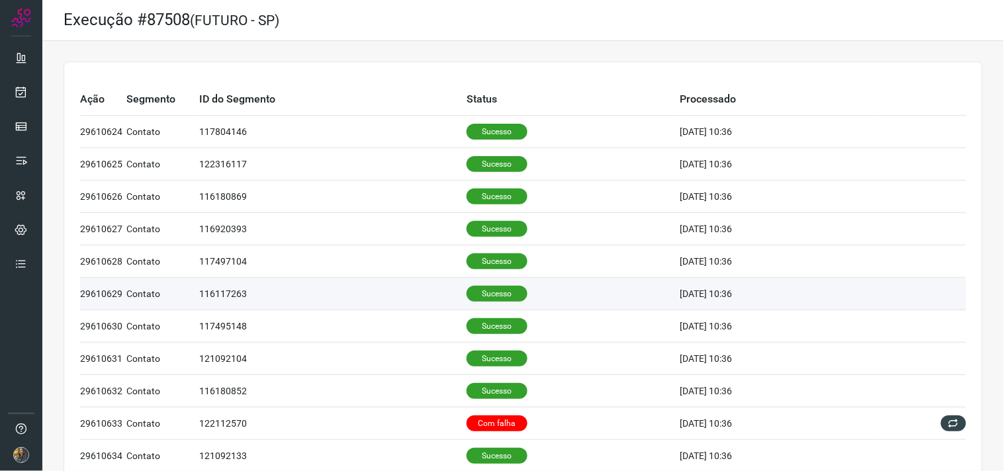
scroll to position [220, 0]
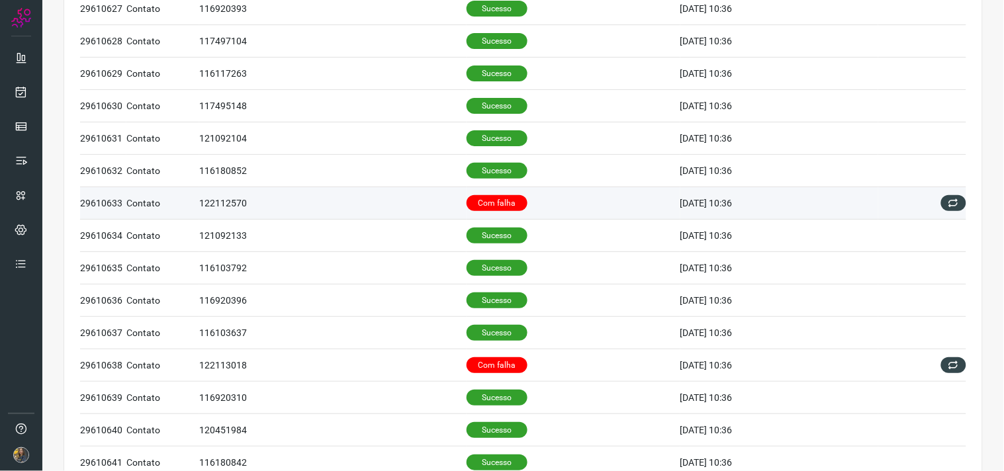
click at [495, 202] on p "Com falha" at bounding box center [496, 203] width 61 height 16
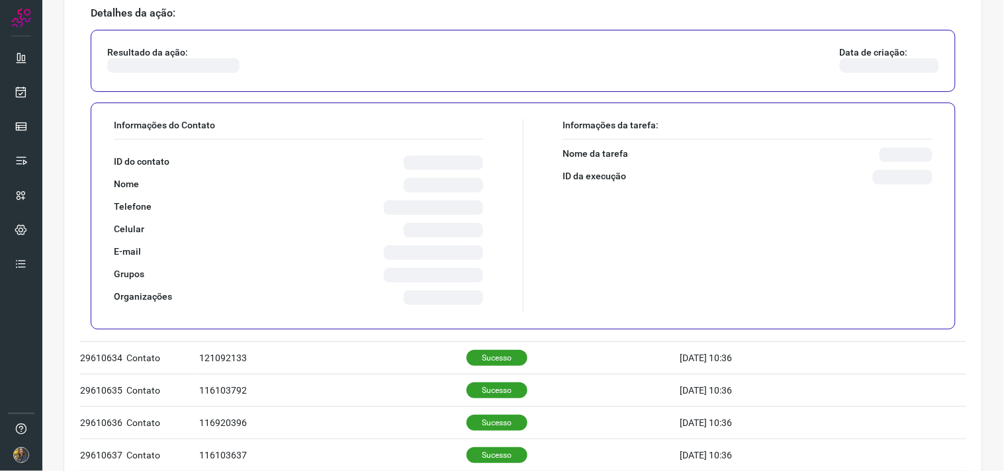
scroll to position [441, 0]
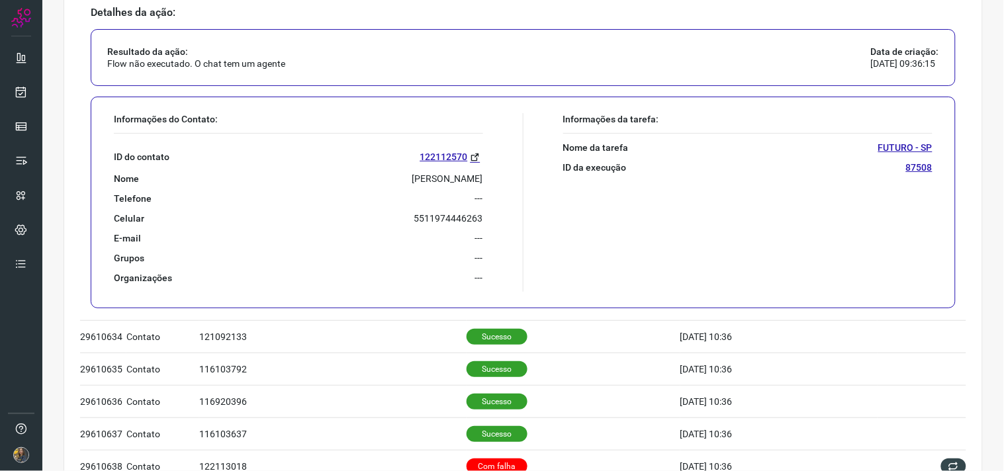
click at [413, 173] on p "JURANDIR FERNANDES DE OLIVEIRA" at bounding box center [447, 179] width 71 height 12
click at [455, 199] on div "Telefone ---" at bounding box center [298, 199] width 369 height 12
click at [426, 177] on p "JURANDIR FERNANDES DE OLIVEIRA" at bounding box center [447, 179] width 71 height 12
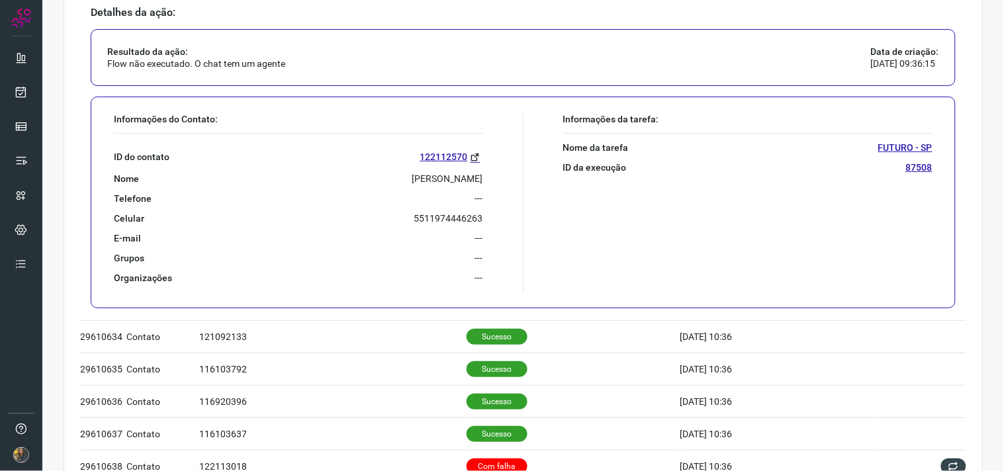
click at [426, 177] on p "JURANDIR FERNANDES DE OLIVEIRA" at bounding box center [447, 179] width 71 height 12
drag, startPoint x: 426, startPoint y: 177, endPoint x: 433, endPoint y: 182, distance: 9.0
copy p "JURANDIR FERNANDES DE OLIVEIRA"
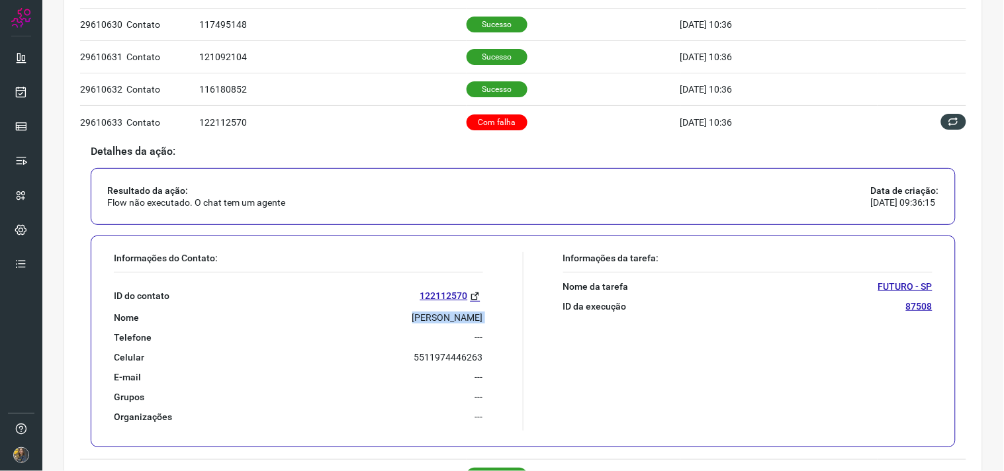
scroll to position [294, 0]
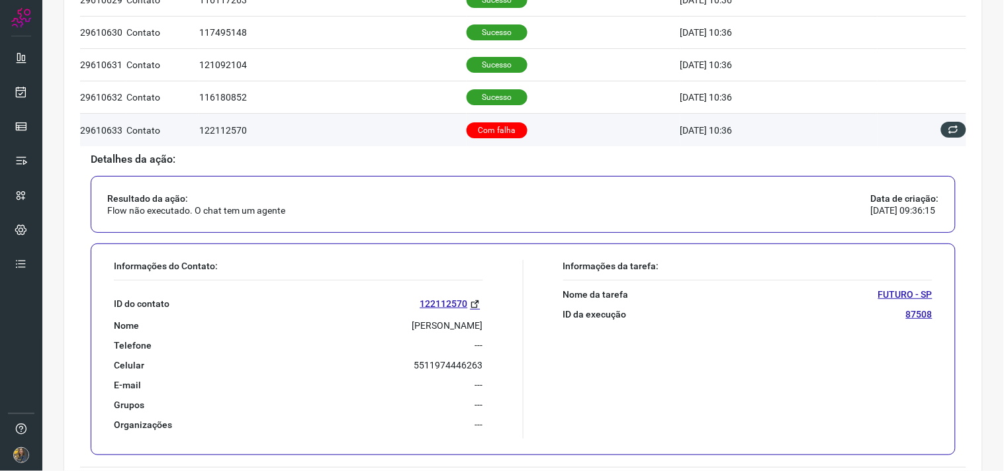
click at [941, 139] on td at bounding box center [921, 130] width 89 height 32
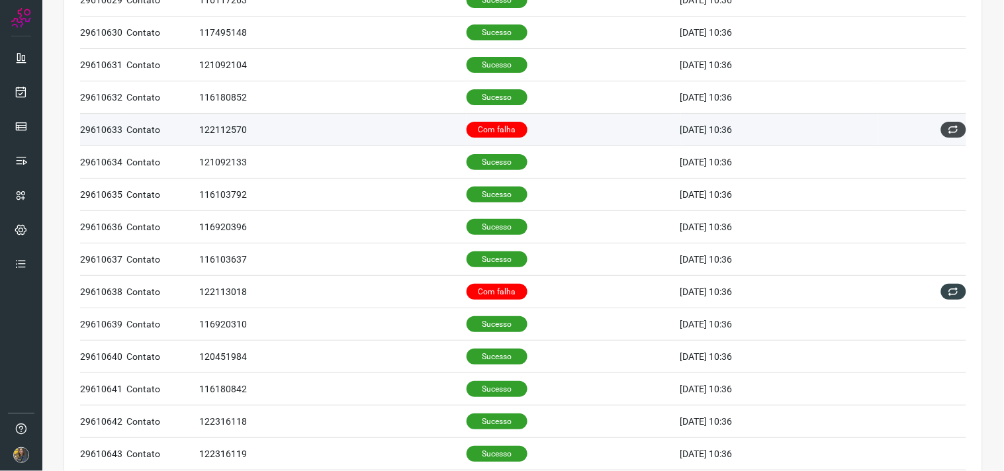
click at [944, 136] on button at bounding box center [953, 130] width 25 height 16
click at [948, 130] on icon at bounding box center [953, 129] width 11 height 11
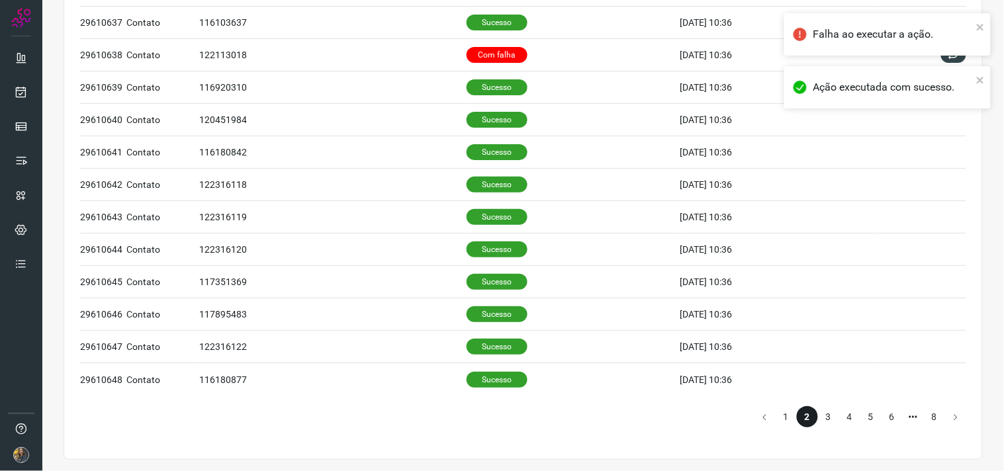
scroll to position [533, 0]
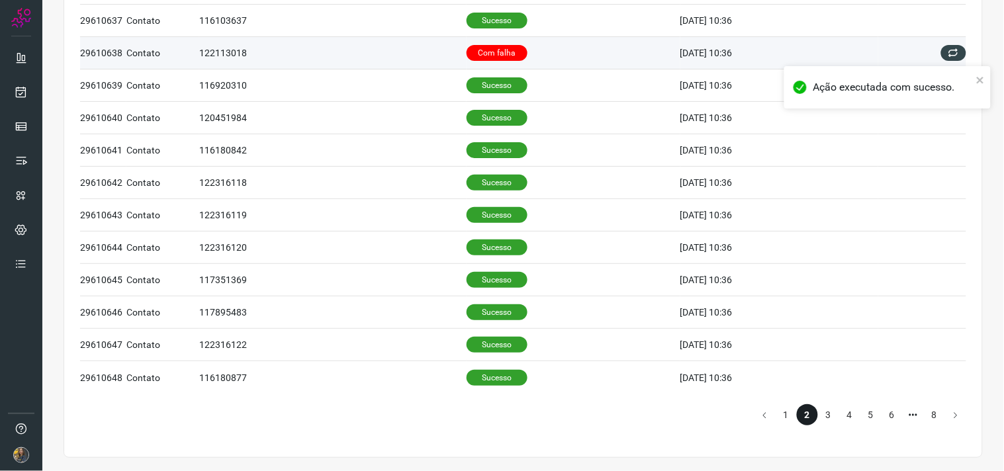
click at [507, 48] on p "Com falha" at bounding box center [496, 53] width 61 height 16
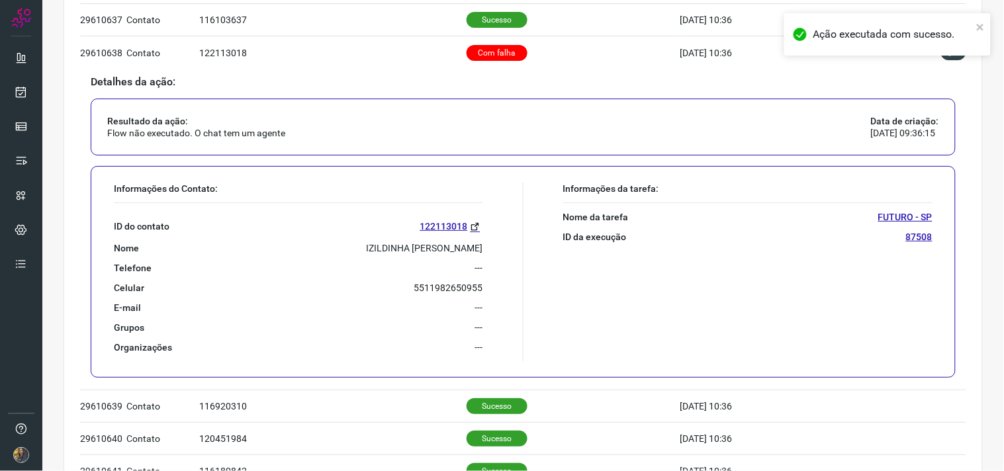
click at [400, 249] on p "IZILDINHA CLEUZA DE QUINTAL" at bounding box center [425, 248] width 116 height 12
copy p "IZILDINHA CLEUZA DE QUINTAL"
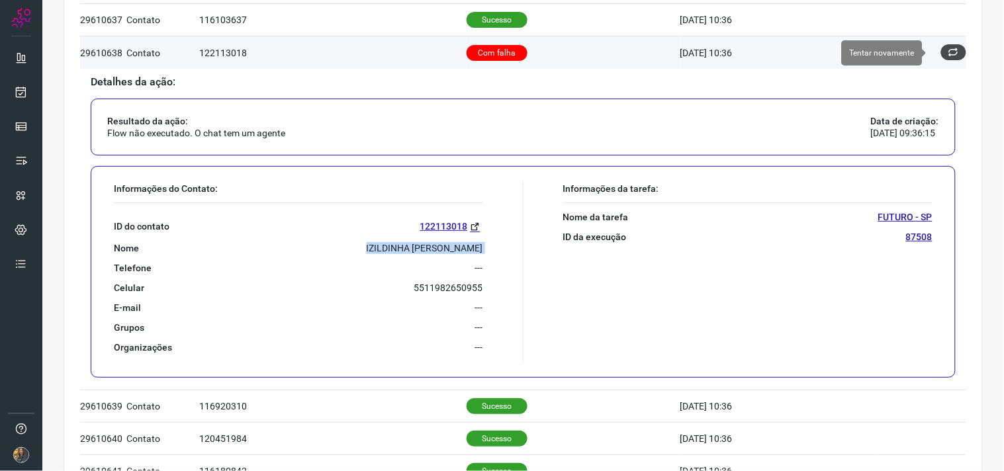
click at [941, 46] on button at bounding box center [953, 52] width 25 height 16
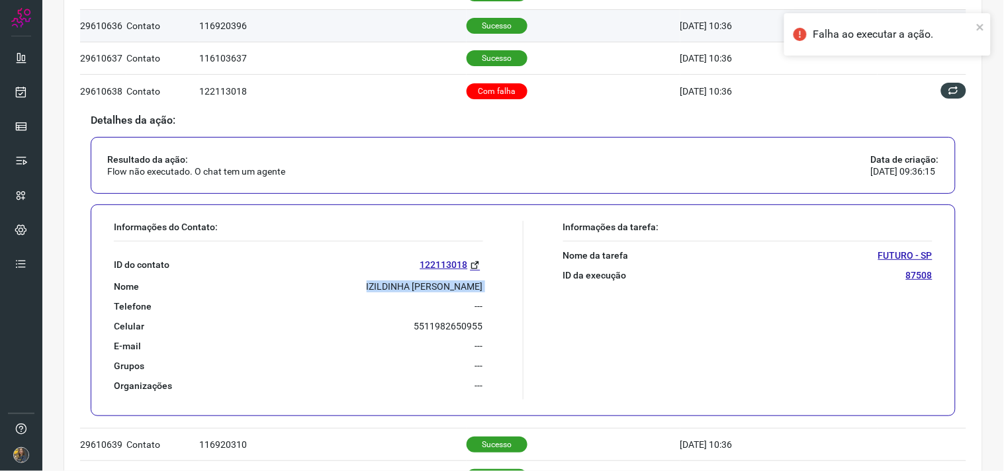
scroll to position [386, 0]
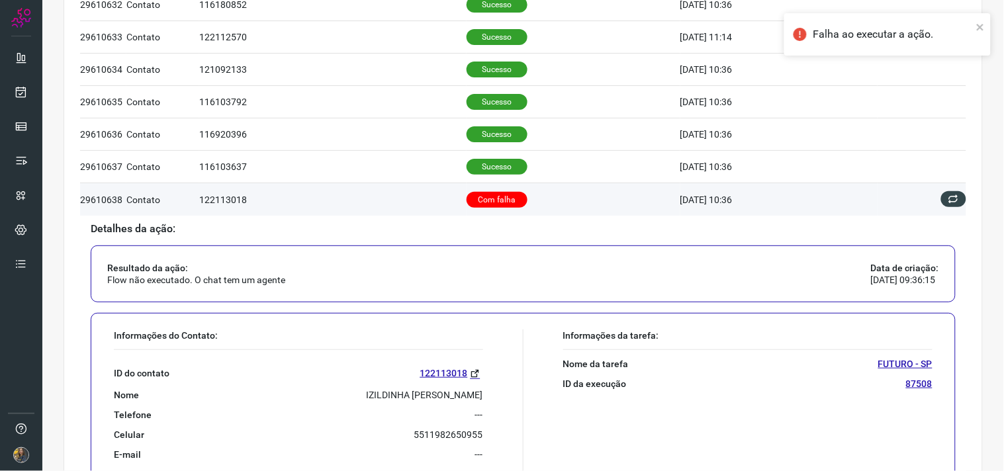
click at [947, 190] on td at bounding box center [921, 199] width 89 height 32
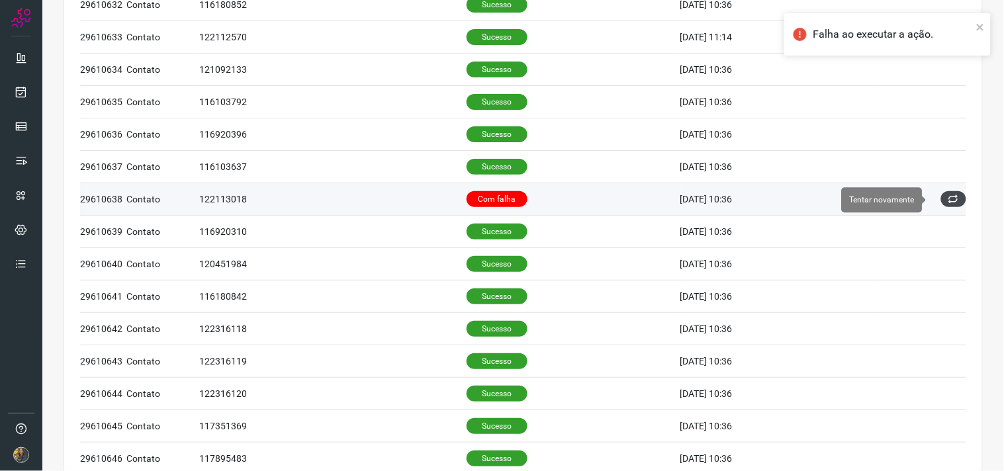
click at [941, 193] on button at bounding box center [953, 199] width 25 height 16
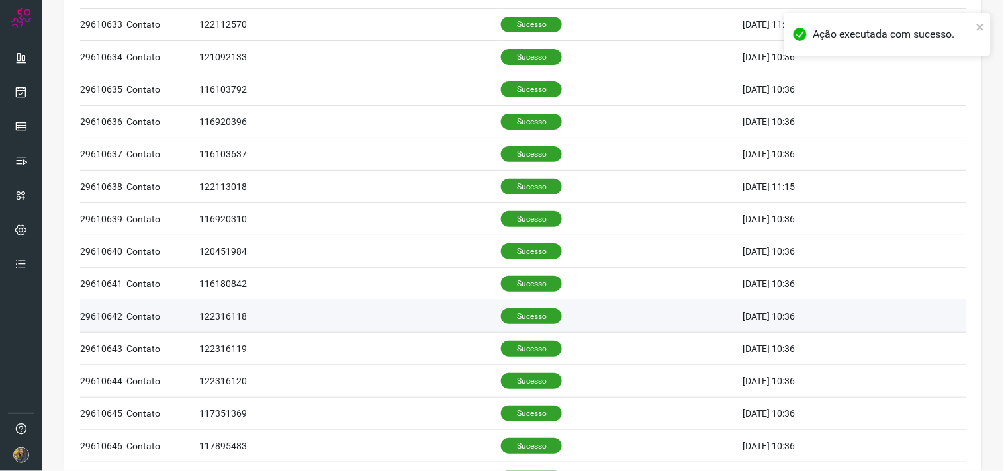
scroll to position [533, 0]
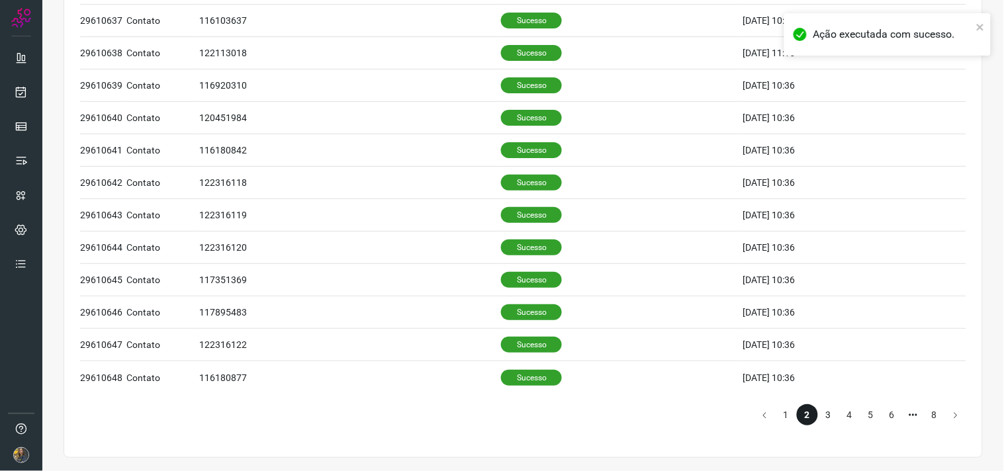
click at [819, 409] on li "3" at bounding box center [828, 414] width 21 height 21
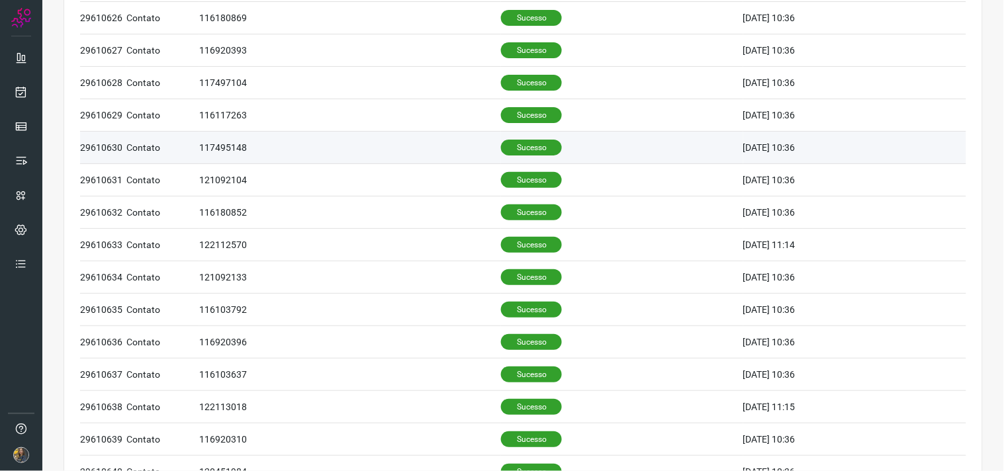
scroll to position [15, 0]
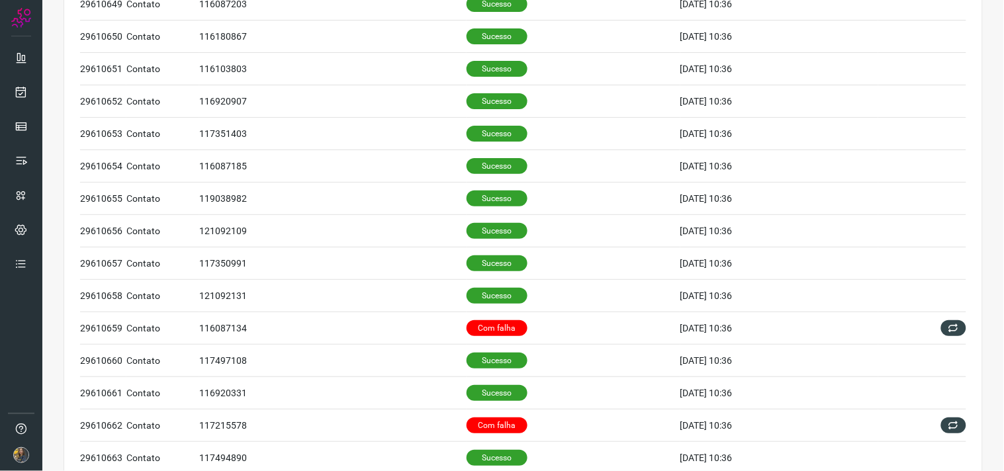
scroll to position [147, 0]
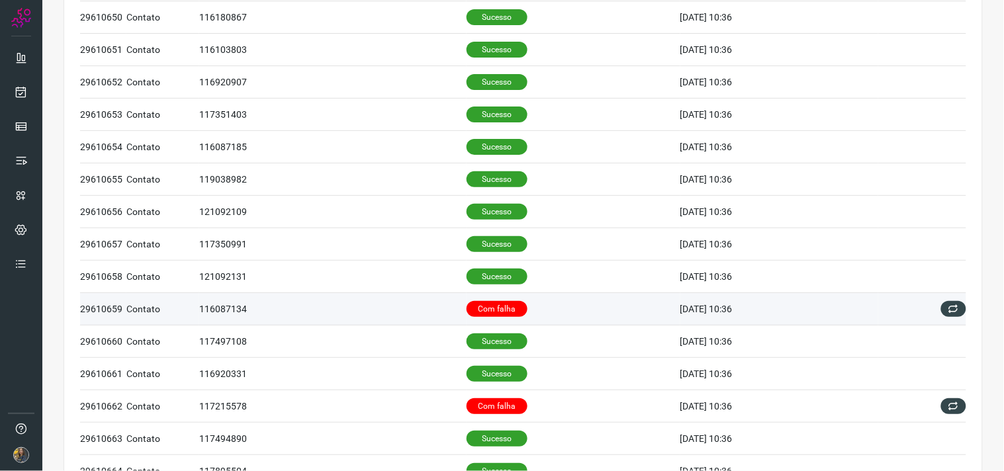
click at [549, 306] on td "Com falha" at bounding box center [573, 309] width 214 height 32
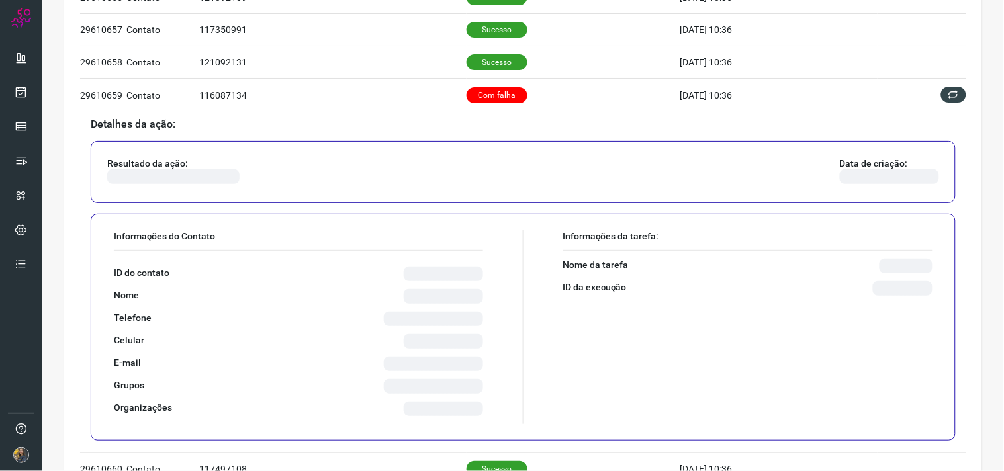
scroll to position [367, 0]
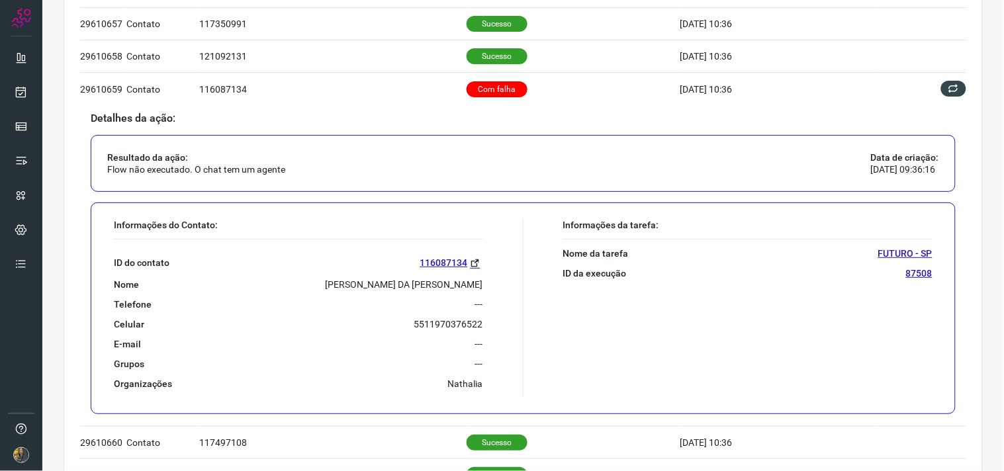
click at [376, 291] on div "ID do contato 116087134 Nome VICTOR BATISTA DA SILVA FERNANDES Telefone --- Cel…" at bounding box center [298, 314] width 369 height 150
click at [372, 282] on p "VICTOR BATISTA DA SILVA FERNANDES" at bounding box center [403, 285] width 157 height 12
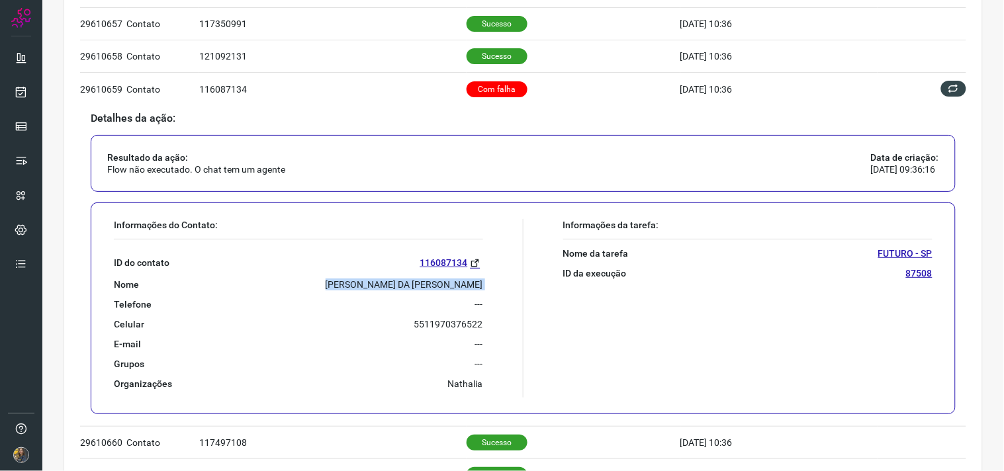
click at [372, 282] on p "VICTOR BATISTA DA SILVA FERNANDES" at bounding box center [403, 285] width 157 height 12
copy p "VICTOR BATISTA DA SILVA FERNANDES"
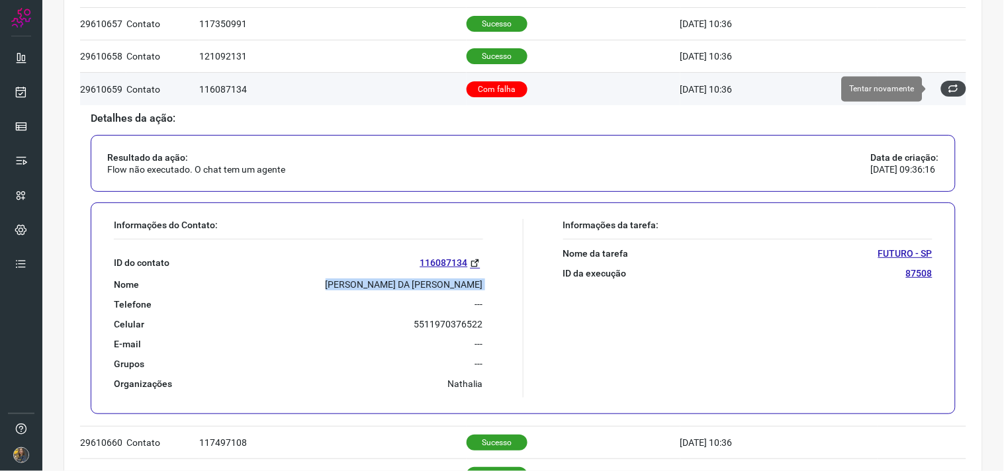
click at [953, 90] on button at bounding box center [953, 89] width 25 height 16
click at [951, 90] on button at bounding box center [953, 89] width 25 height 16
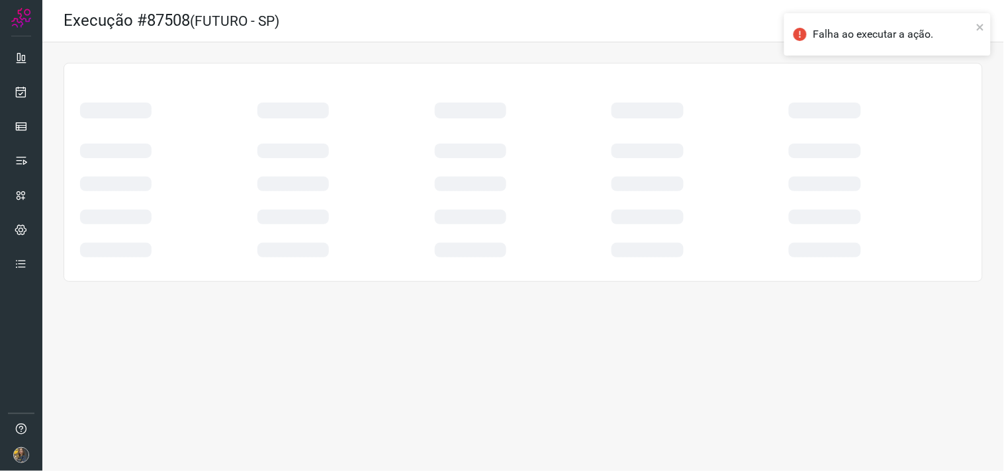
scroll to position [0, 0]
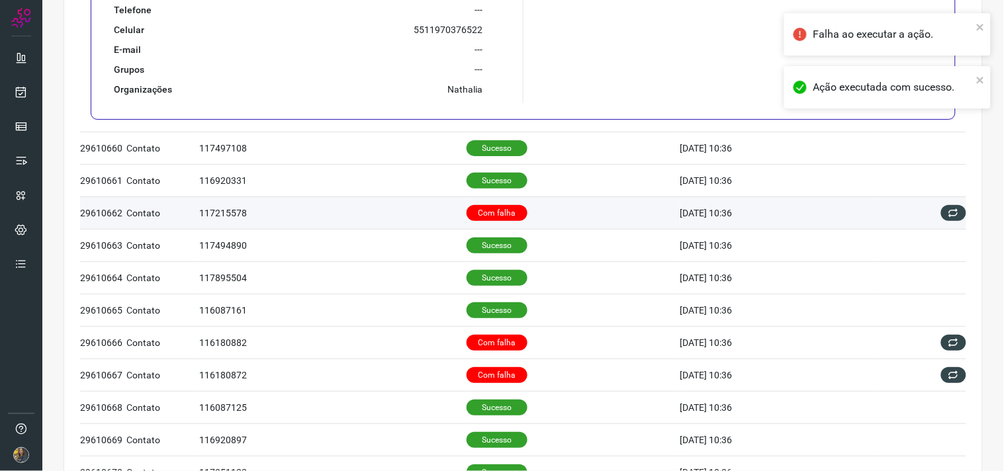
click at [470, 220] on p "Com falha" at bounding box center [496, 213] width 61 height 16
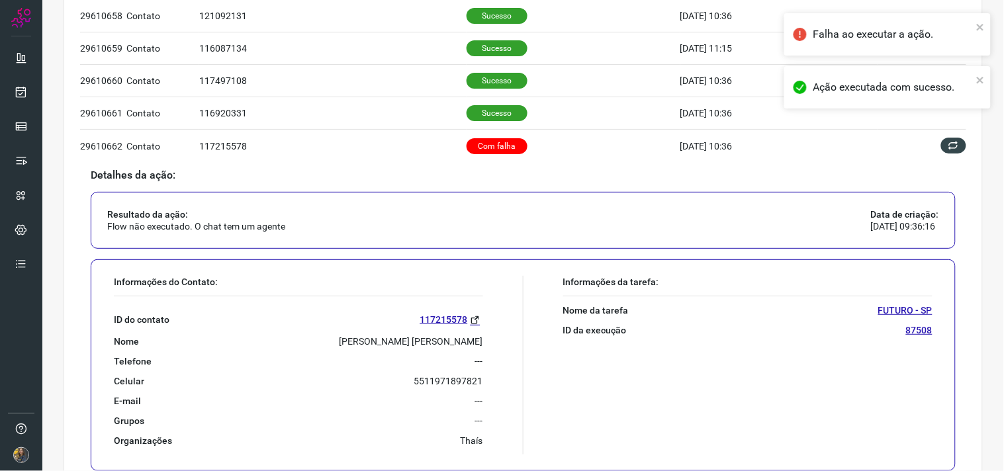
scroll to position [487, 0]
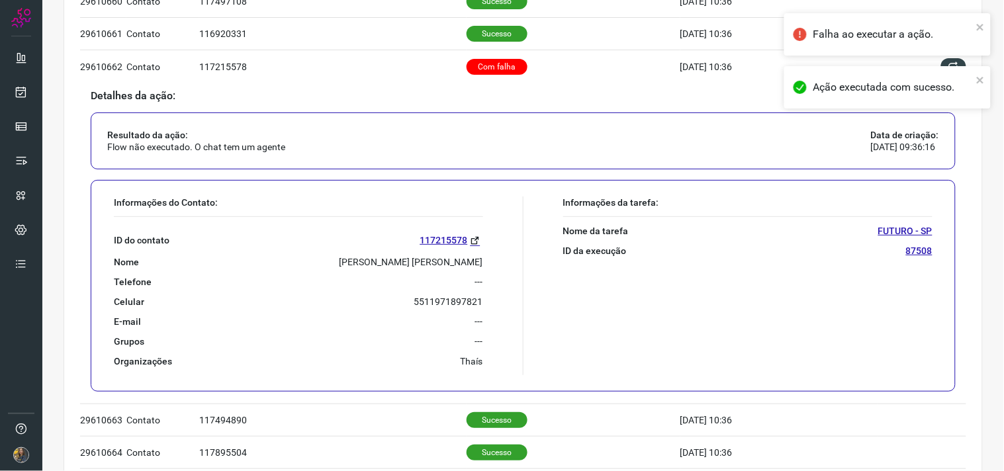
click at [394, 257] on p "PATRICIA MARTINS ANACLETO SILVA" at bounding box center [411, 262] width 144 height 12
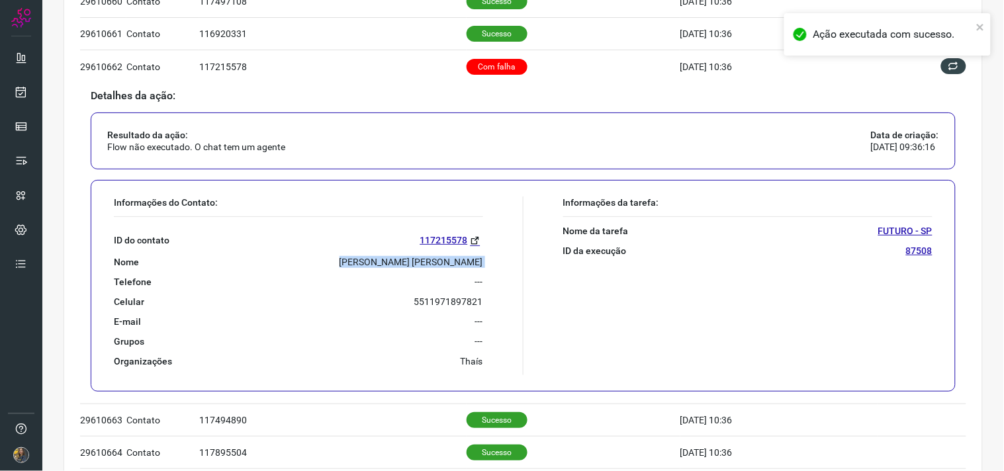
click at [404, 265] on p "PATRICIA MARTINS ANACLETO SILVA" at bounding box center [411, 262] width 144 height 12
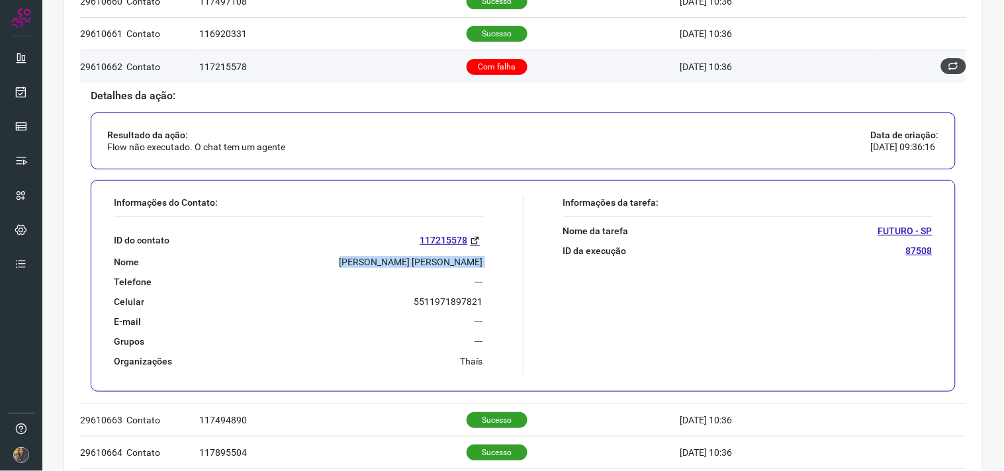
click at [949, 68] on button at bounding box center [953, 66] width 25 height 16
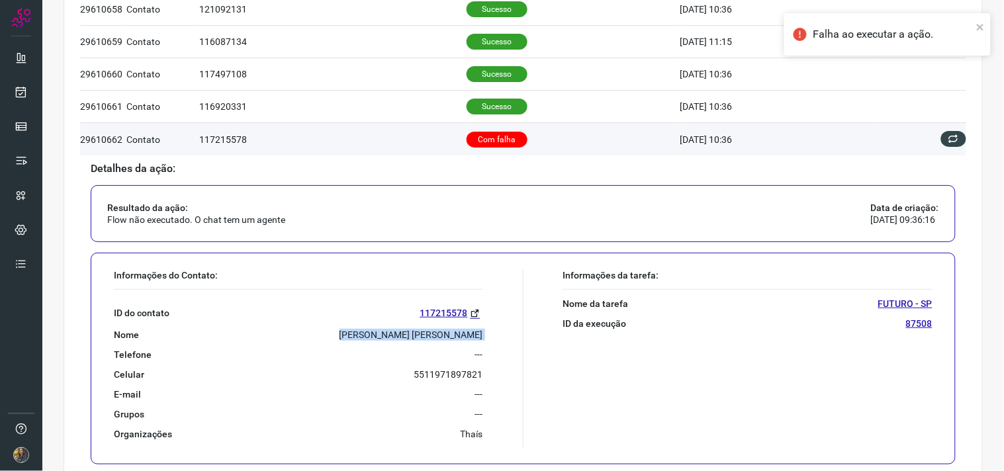
scroll to position [413, 0]
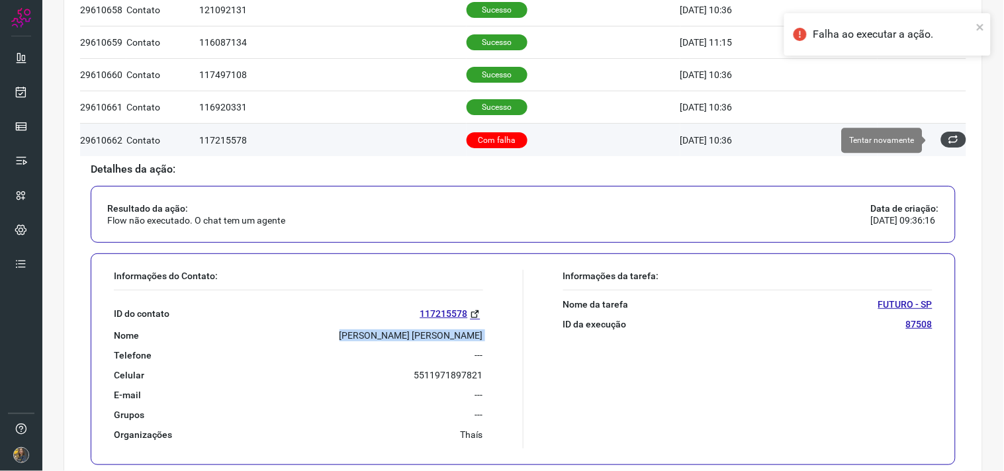
click at [948, 140] on icon at bounding box center [953, 139] width 11 height 11
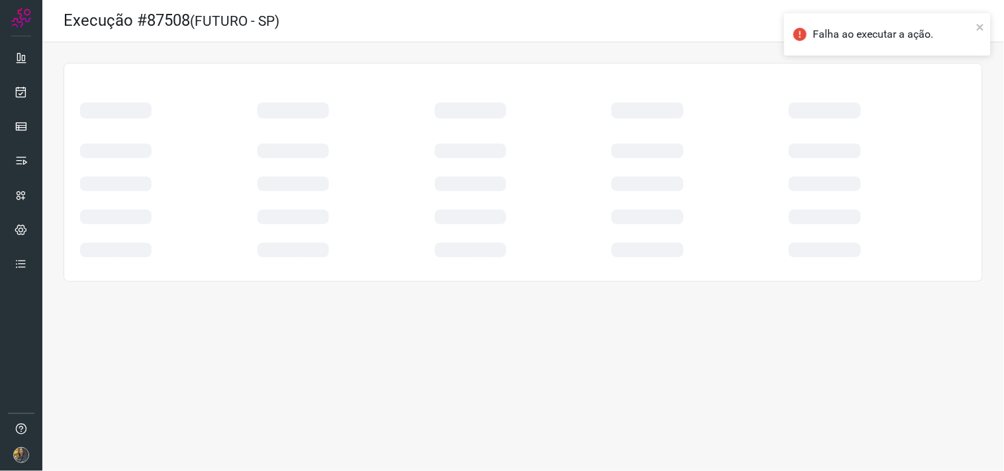
scroll to position [0, 0]
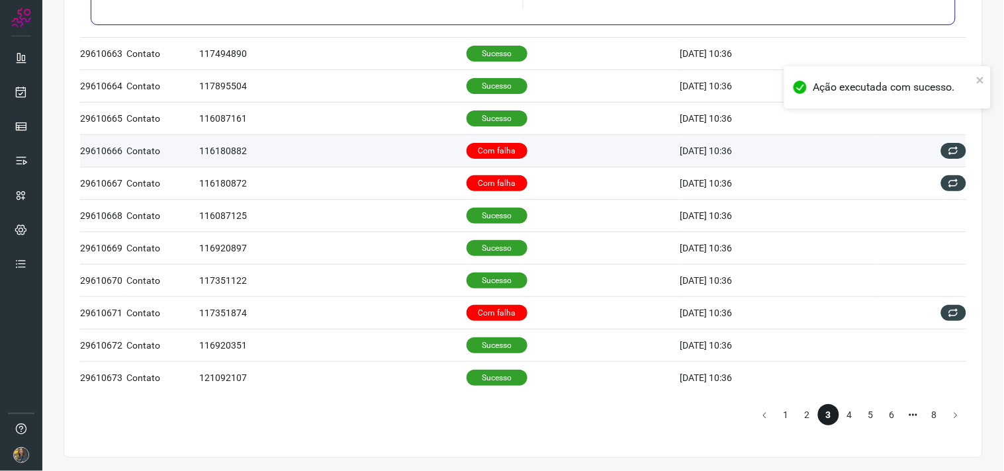
click at [511, 154] on p "Com falha" at bounding box center [496, 151] width 61 height 16
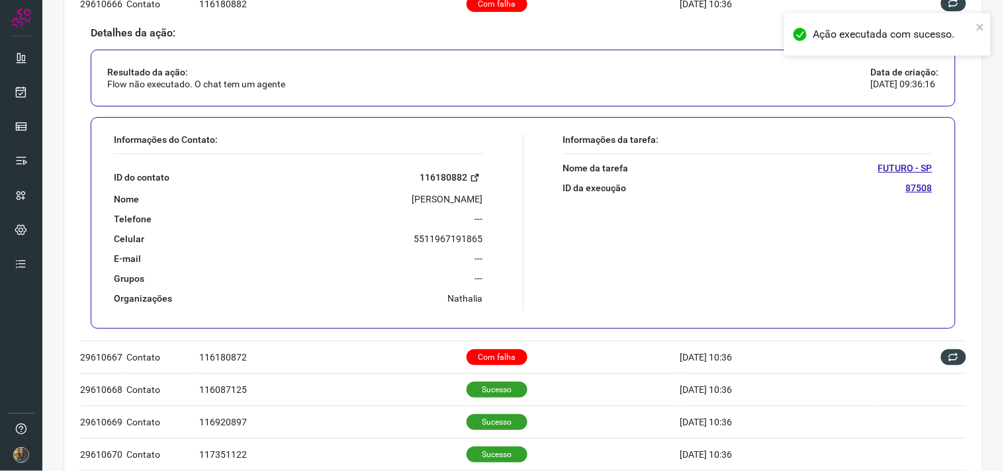
scroll to position [680, 0]
click at [421, 194] on p "UBIRAJARA PRADO DE OLIVEIRA" at bounding box center [447, 199] width 71 height 12
copy p "UBIRAJARA PRADO DE OLIVEIRA"
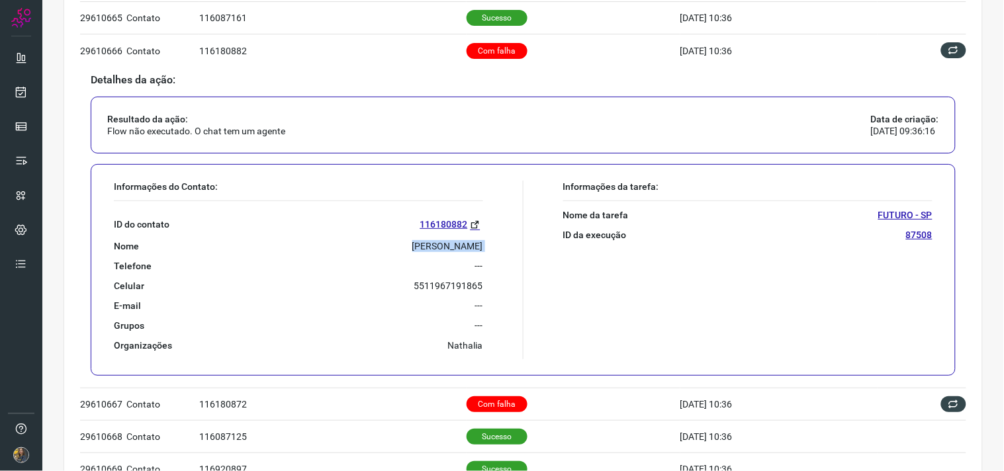
scroll to position [607, 0]
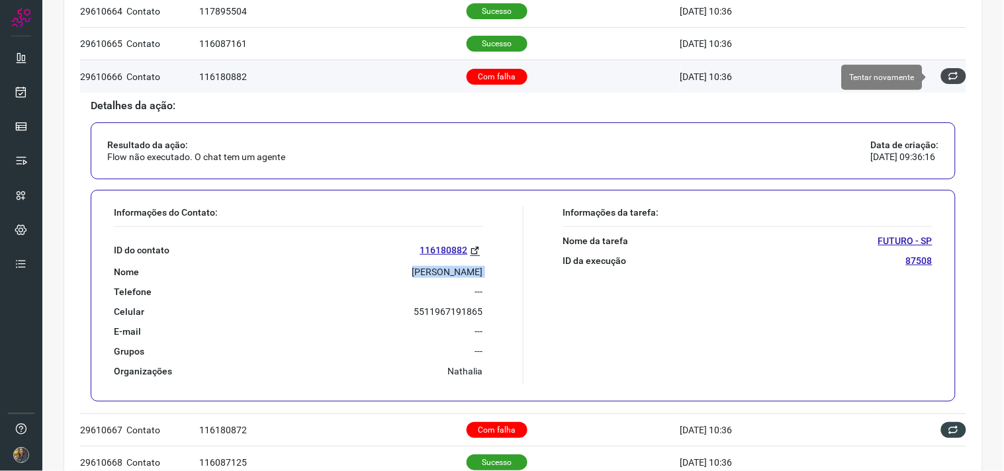
click at [948, 80] on icon at bounding box center [953, 76] width 11 height 11
click at [948, 78] on icon at bounding box center [953, 76] width 11 height 11
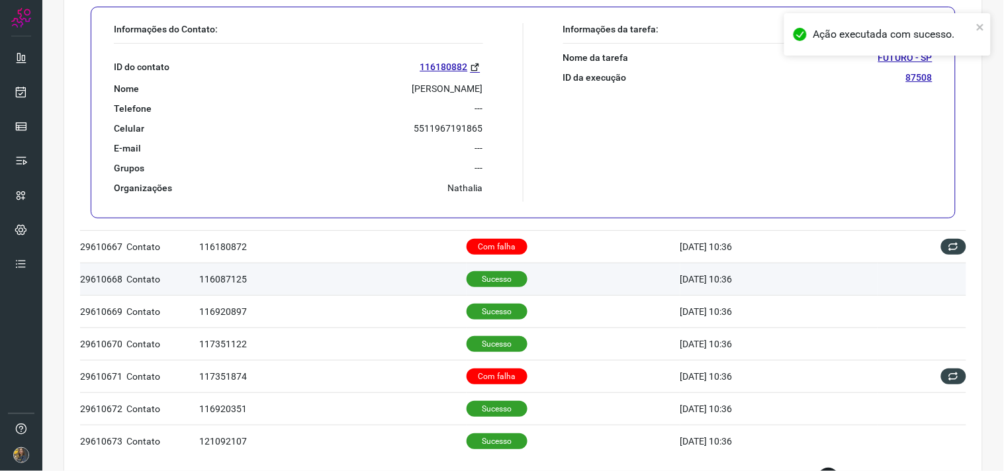
scroll to position [808, 0]
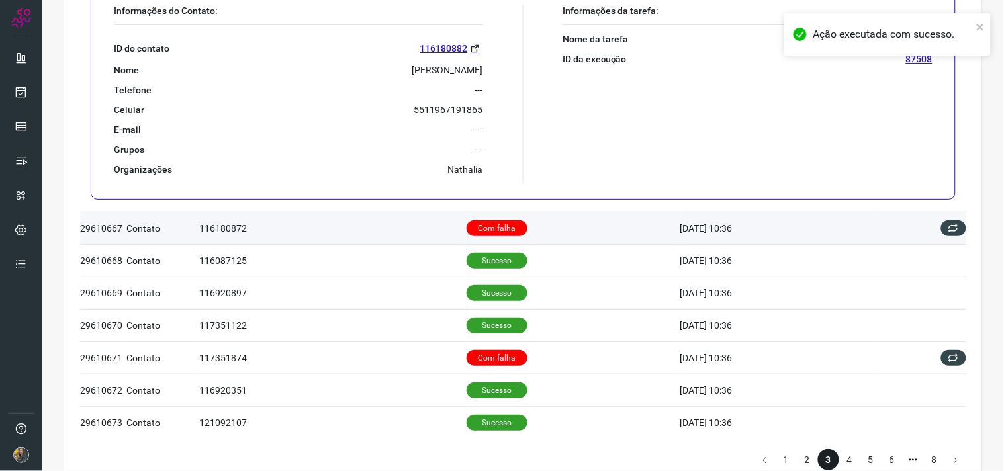
click at [539, 226] on td "Com falha" at bounding box center [573, 228] width 214 height 32
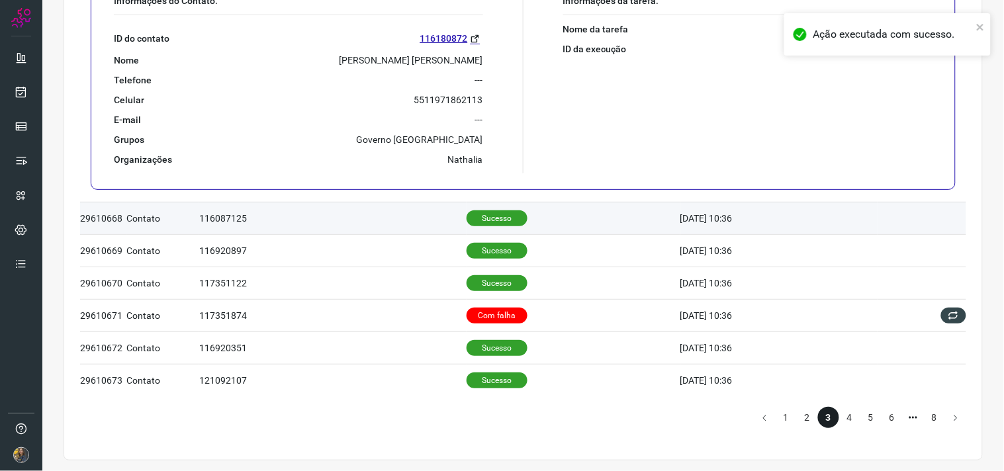
scroll to position [855, 0]
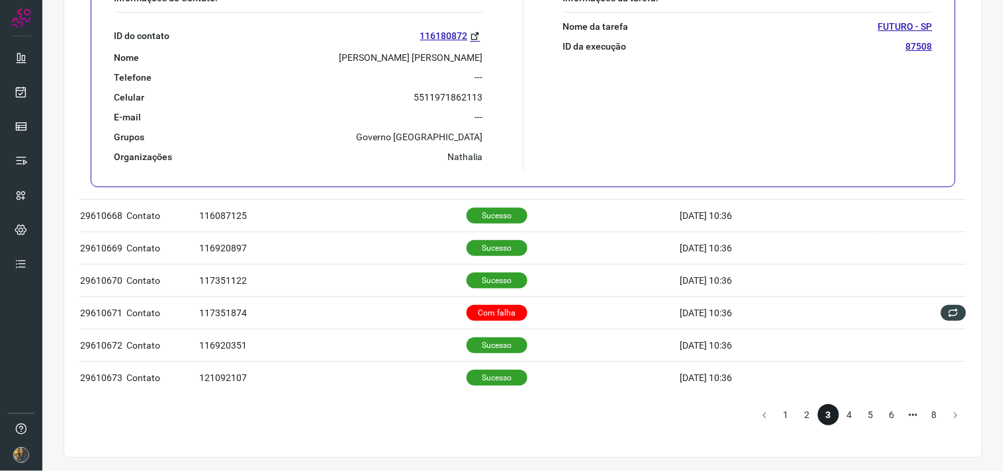
click at [378, 60] on p "RICARDO DE CARVALHO EVANGELISTA" at bounding box center [411, 58] width 144 height 12
copy p "RICARDO DE CARVALHO EVANGELISTA"
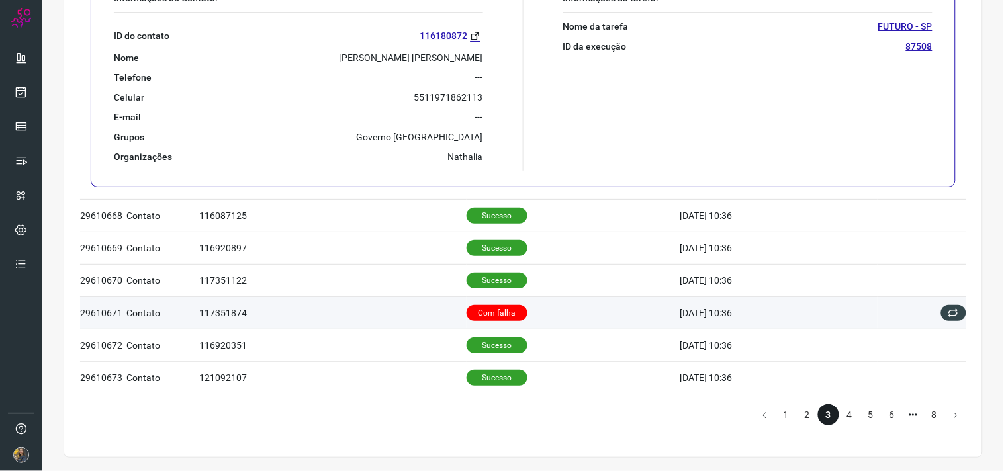
click at [565, 312] on td "Com falha" at bounding box center [573, 312] width 214 height 32
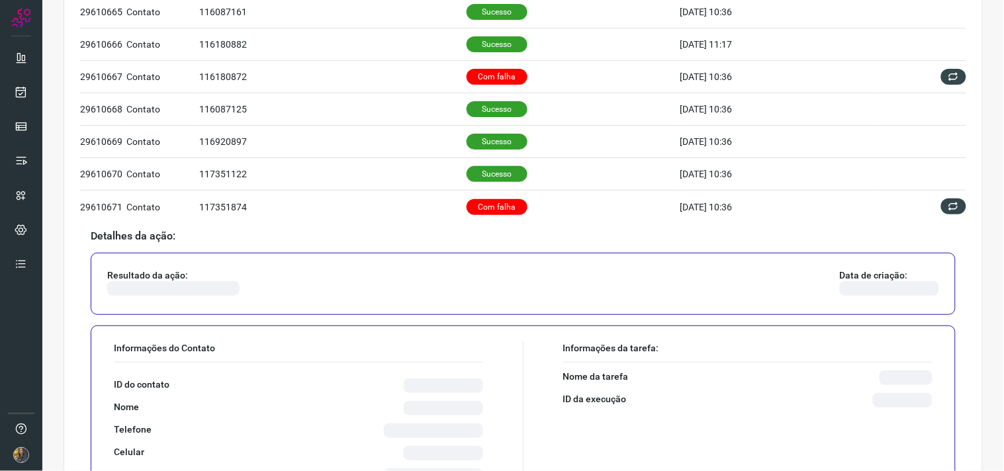
scroll to position [828, 0]
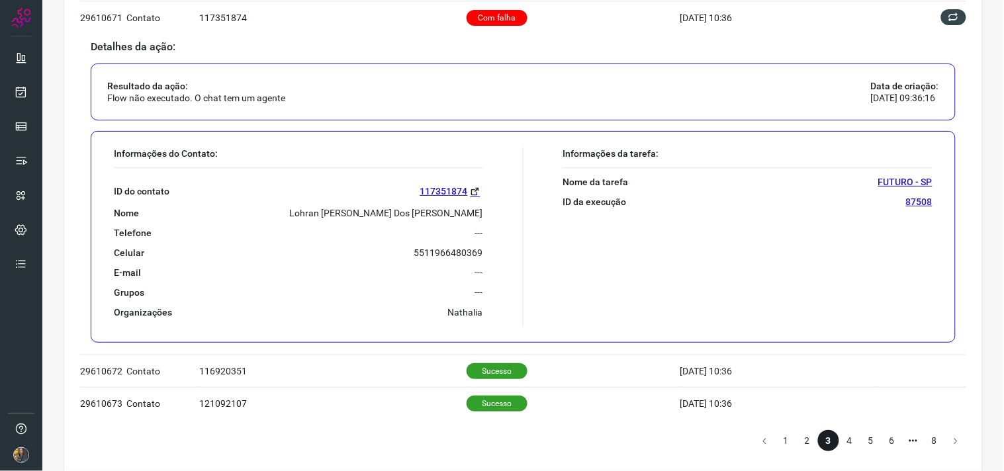
click at [343, 219] on p "Lohran Adriano Nascimento Dos Santos" at bounding box center [386, 213] width 193 height 12
click at [344, 218] on p "Lohran Adriano Nascimento Dos Santos" at bounding box center [386, 213] width 193 height 12
copy p "Lohran Adriano Nascimento Dos Santos"
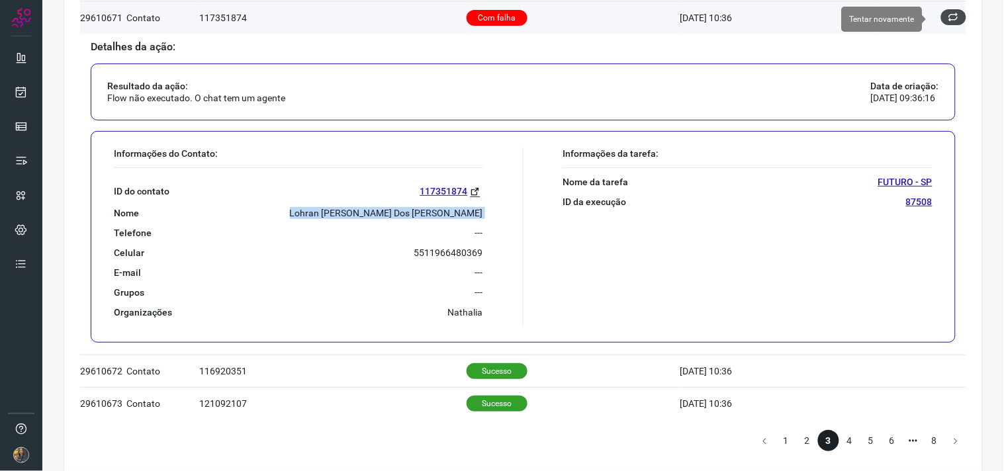
click at [941, 15] on button at bounding box center [953, 17] width 25 height 16
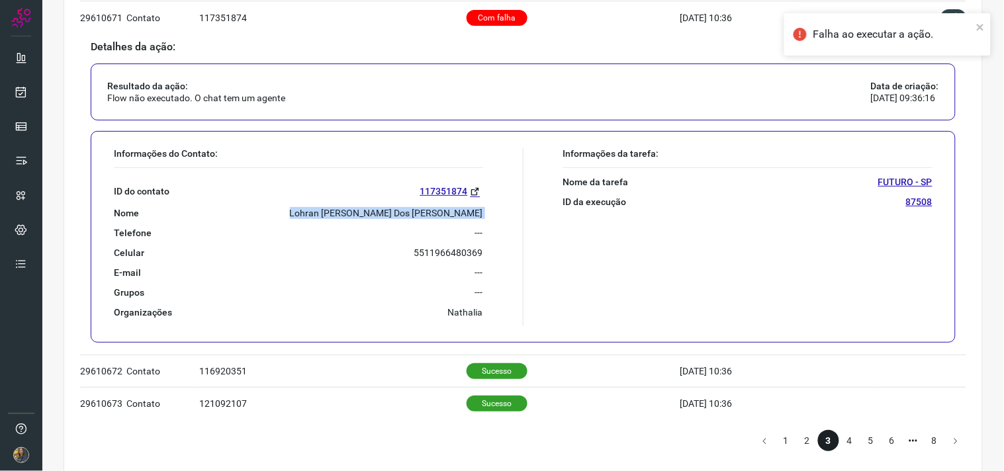
scroll to position [754, 0]
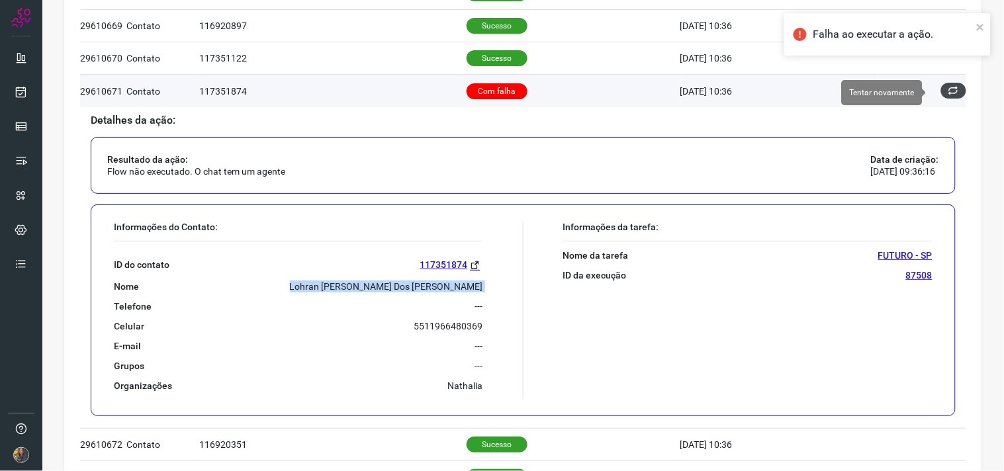
click at [948, 94] on icon at bounding box center [953, 90] width 11 height 11
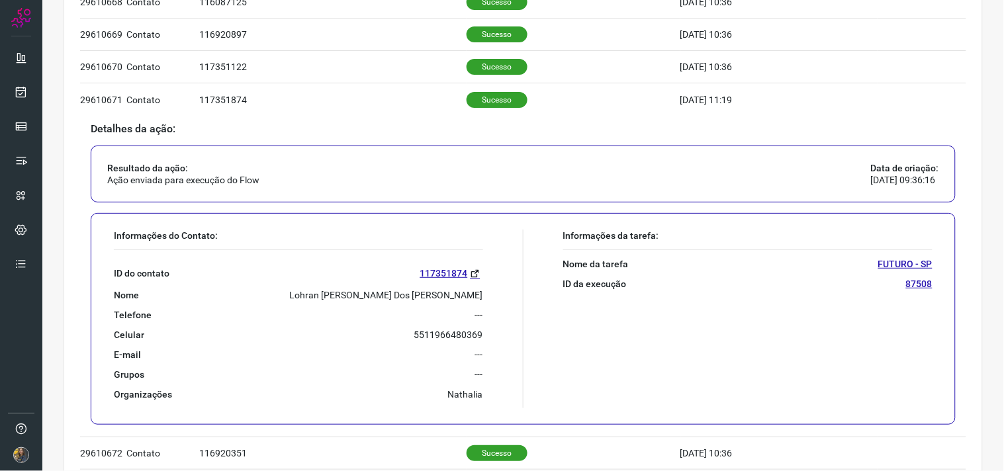
scroll to position [855, 0]
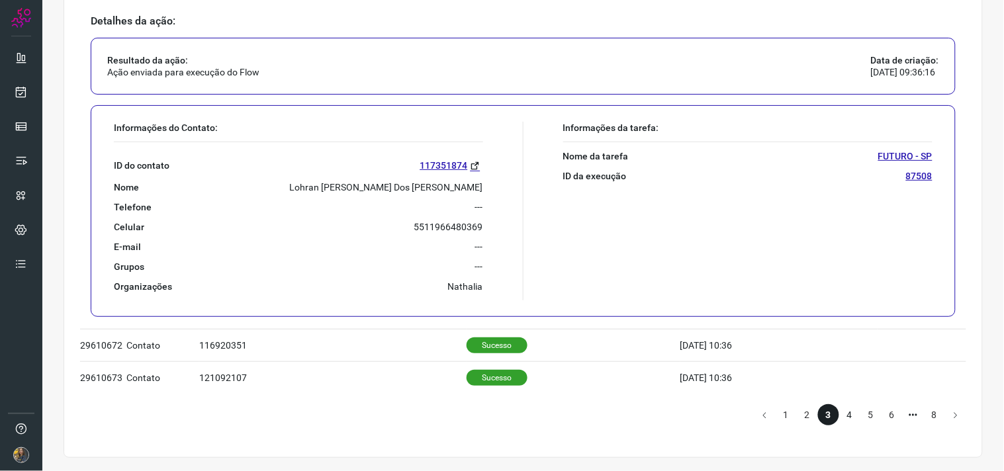
click at [839, 413] on li "4" at bounding box center [849, 414] width 21 height 21
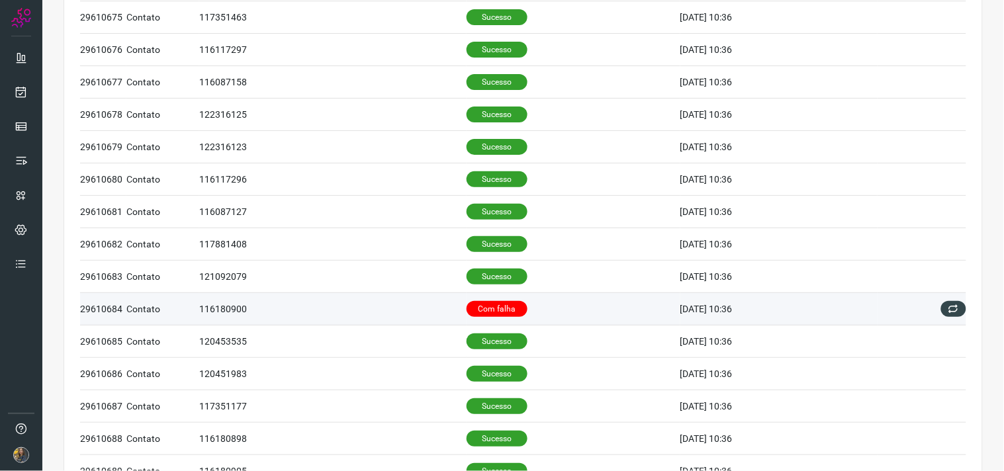
click at [527, 309] on td "Com falha" at bounding box center [573, 309] width 214 height 32
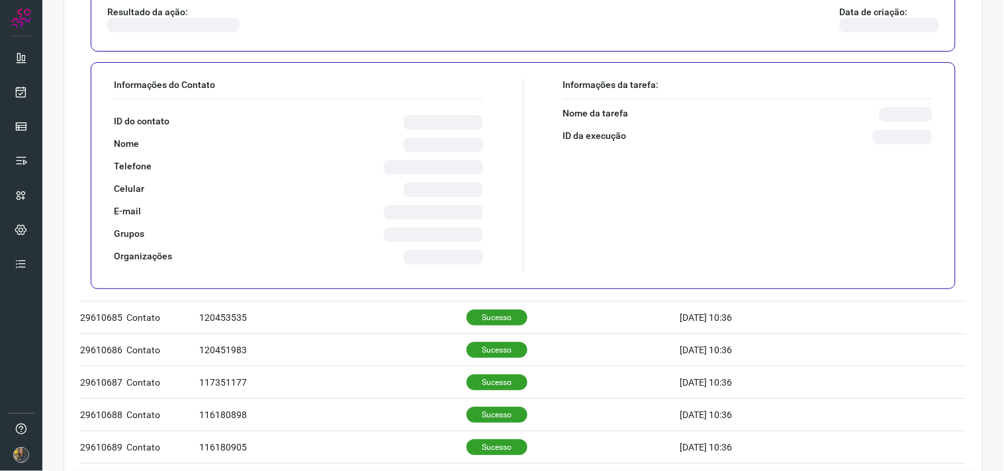
scroll to position [514, 0]
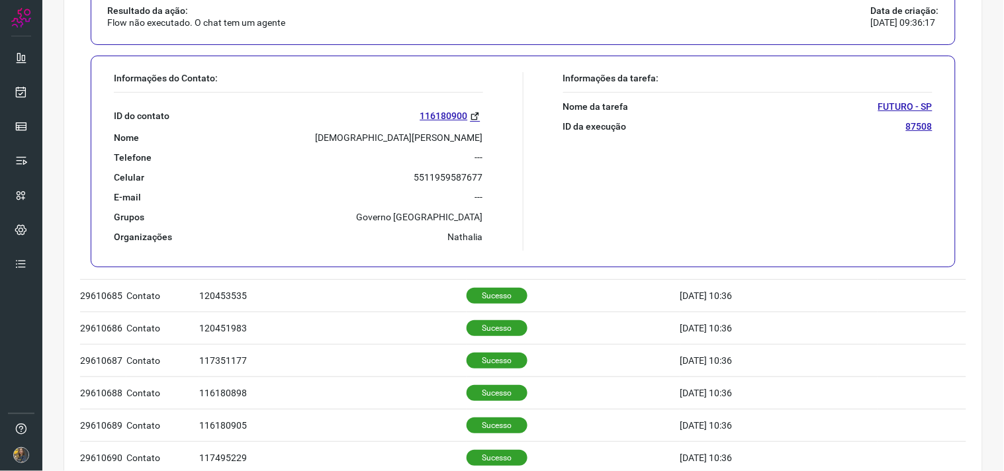
click at [425, 140] on p "MOISES BAPTISTA DA SILVA" at bounding box center [399, 138] width 167 height 12
click at [420, 140] on p "MOISES BAPTISTA DA SILVA" at bounding box center [399, 138] width 167 height 12
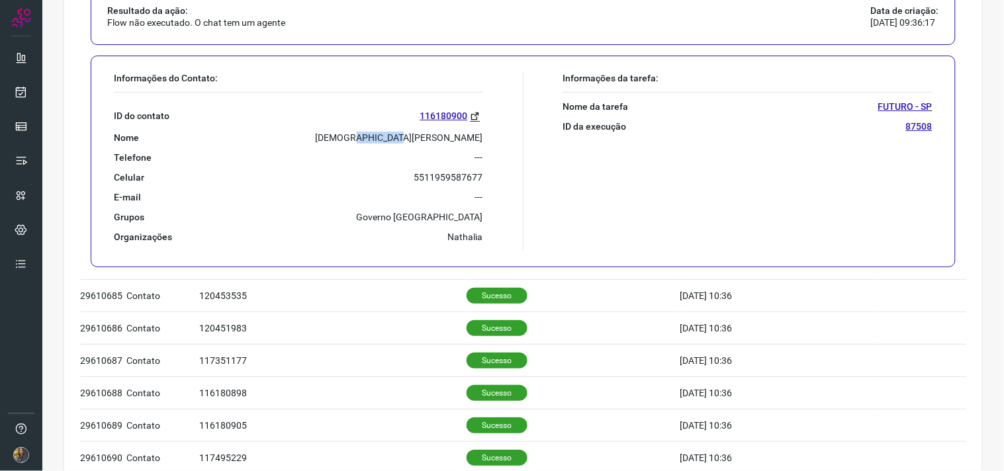
click at [420, 140] on p "MOISES BAPTISTA DA SILVA" at bounding box center [399, 138] width 167 height 12
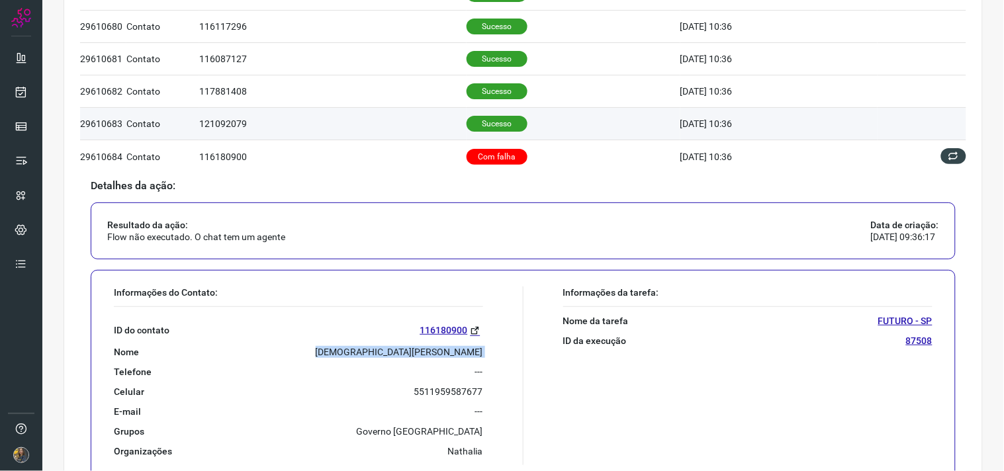
scroll to position [294, 0]
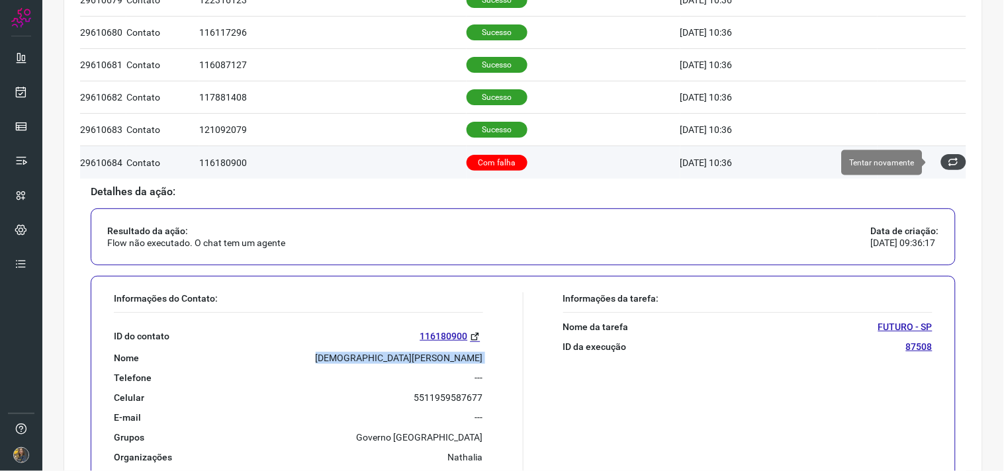
click at [948, 161] on icon at bounding box center [953, 162] width 11 height 11
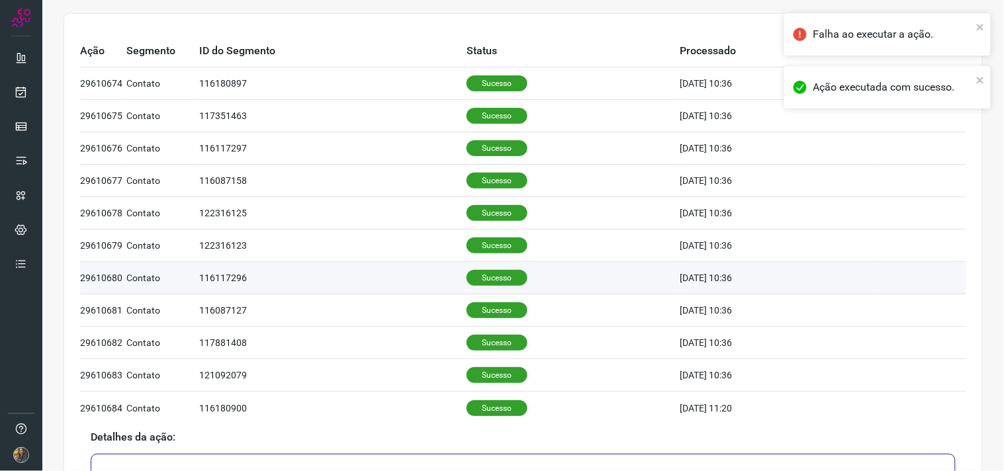
scroll to position [0, 0]
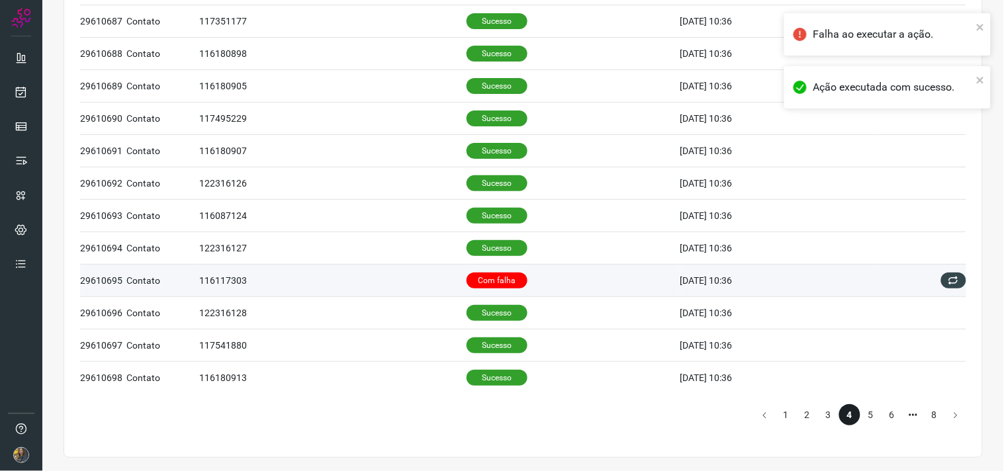
click at [571, 277] on td "Com falha" at bounding box center [573, 280] width 214 height 32
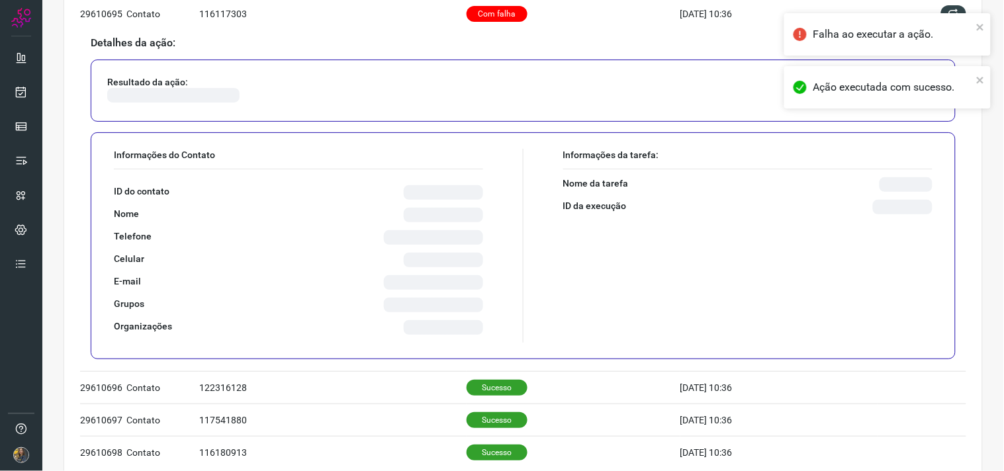
scroll to position [828, 0]
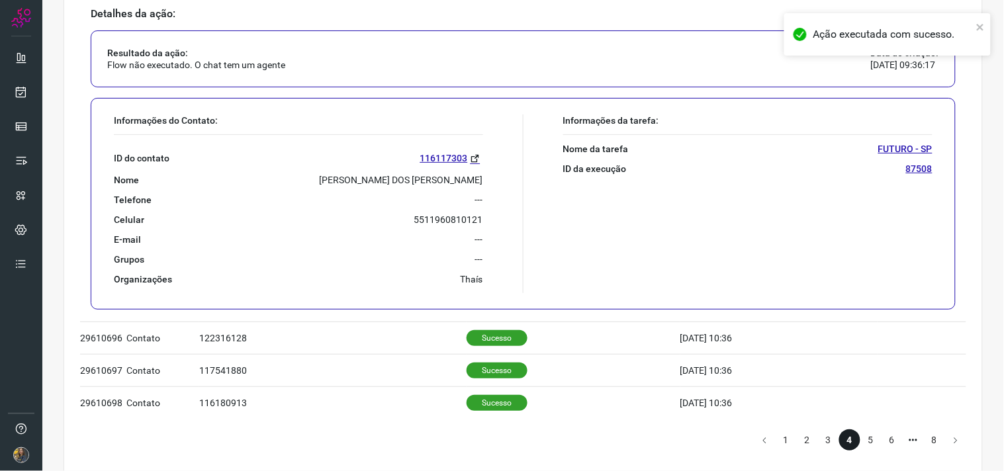
click at [381, 177] on p "VIVIANE DOS SANTOS RAMOS" at bounding box center [401, 180] width 163 height 12
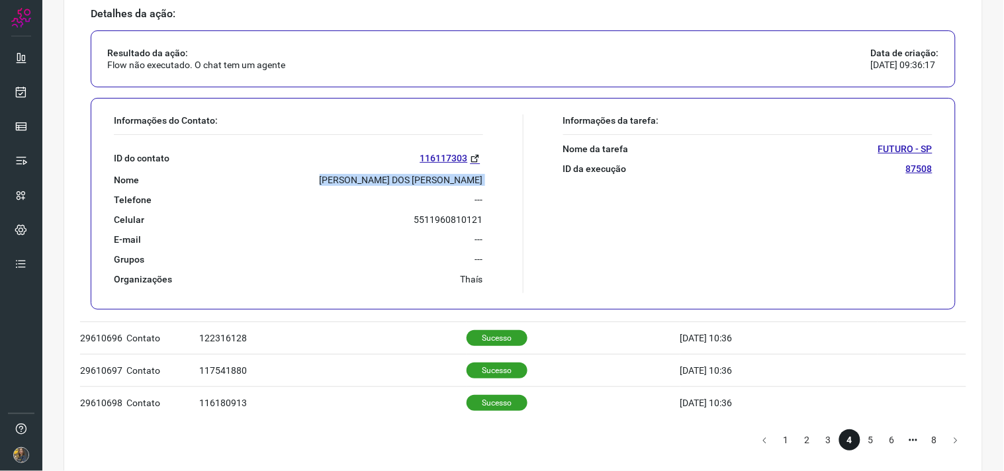
copy p "VIVIANE DOS SANTOS RAMOS"
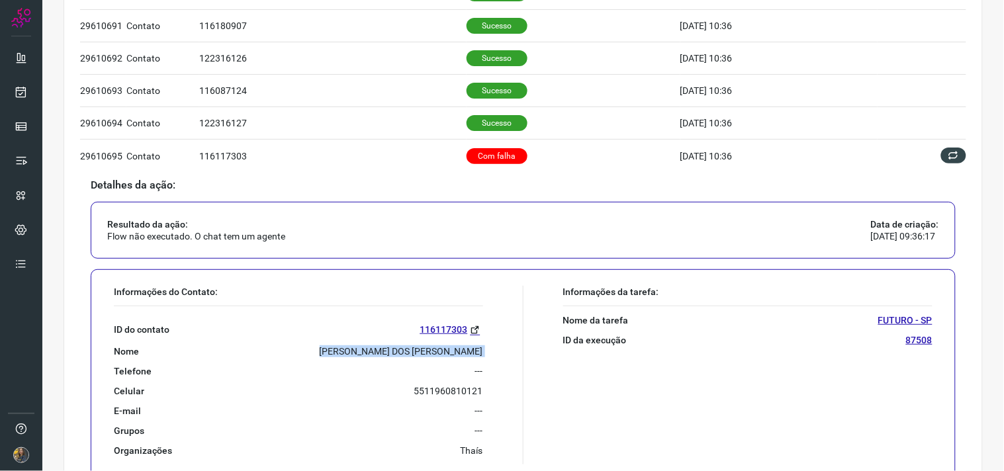
scroll to position [607, 0]
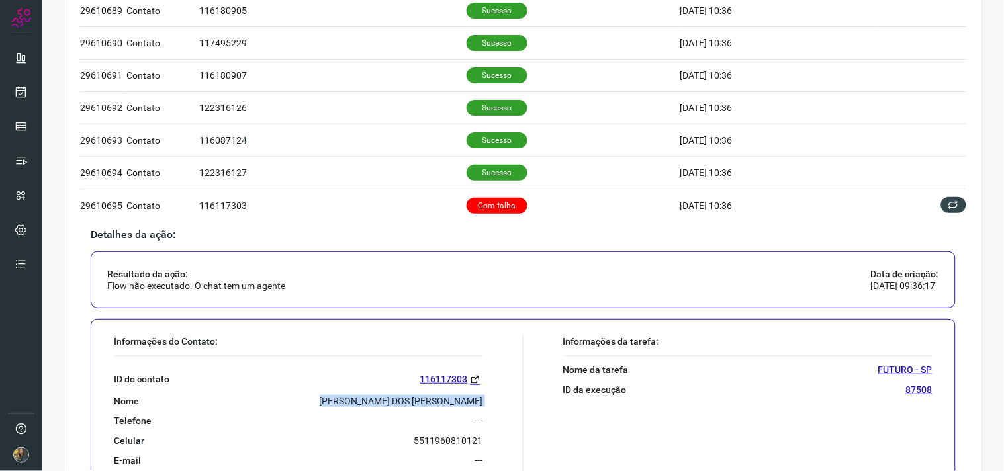
click at [417, 402] on p "VIVIANE DOS SANTOS RAMOS" at bounding box center [401, 401] width 163 height 12
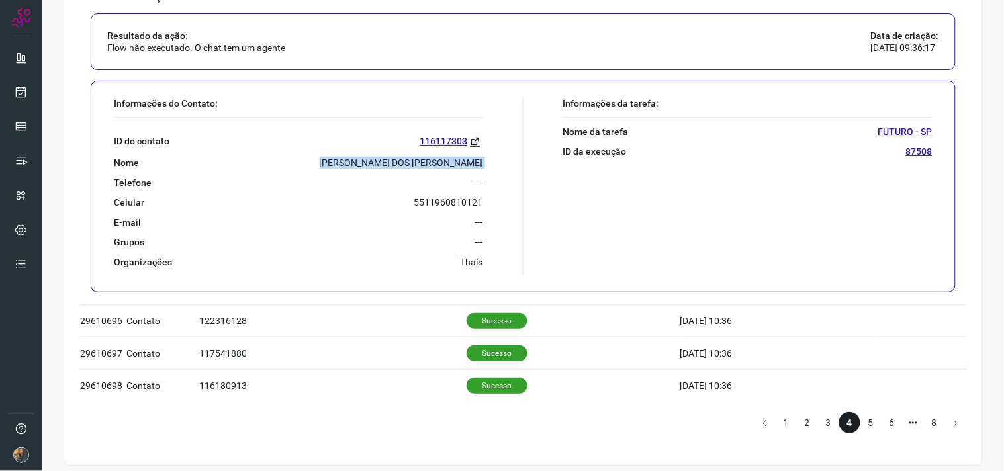
scroll to position [855, 0]
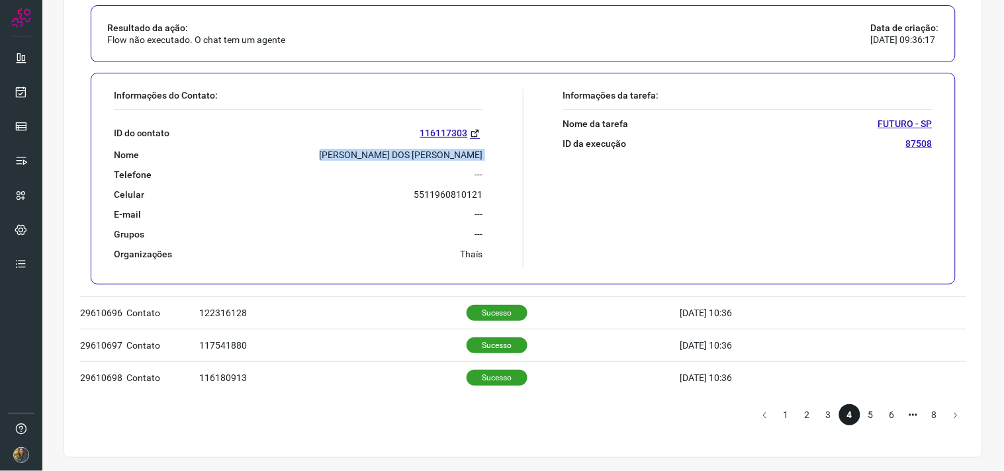
click at [860, 411] on li "5" at bounding box center [870, 414] width 21 height 21
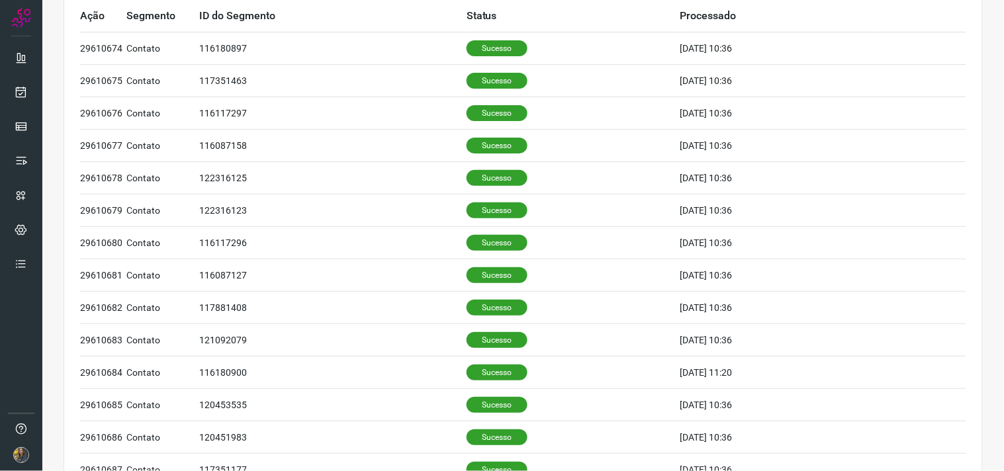
scroll to position [0, 0]
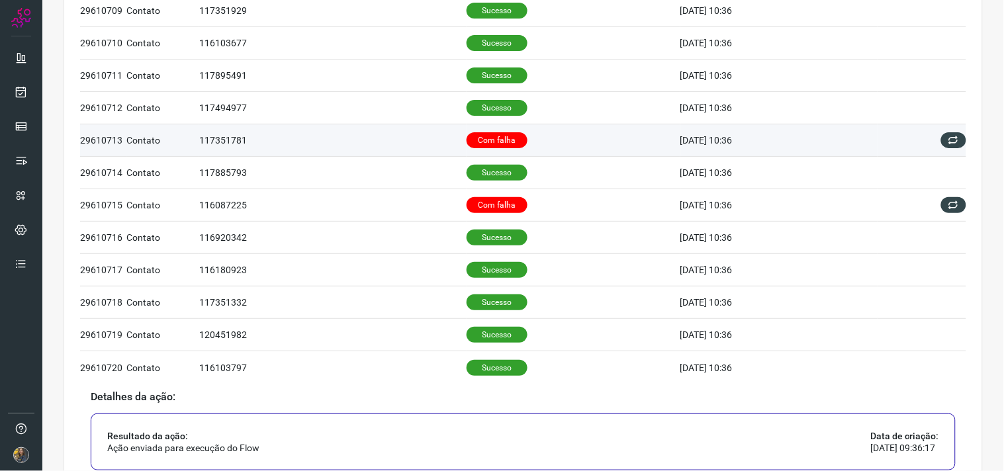
scroll to position [441, 0]
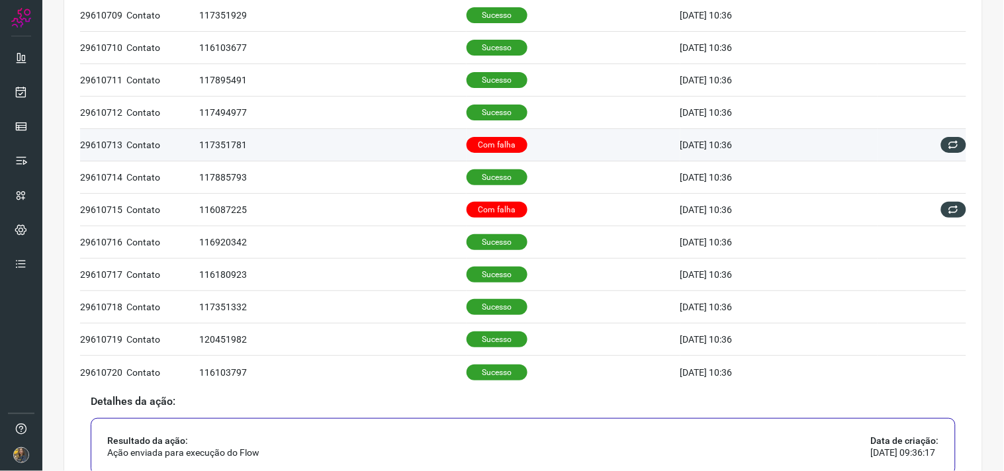
click at [508, 152] on p "Com falha" at bounding box center [496, 145] width 61 height 16
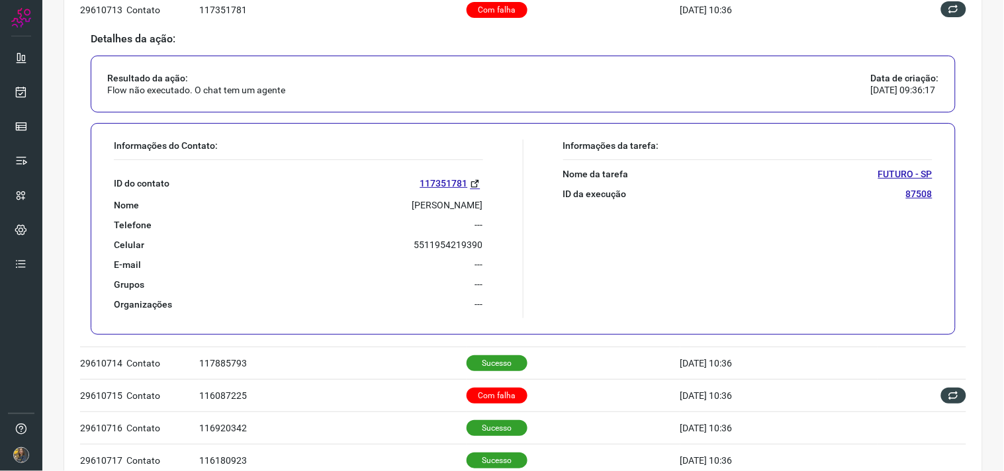
scroll to position [587, 0]
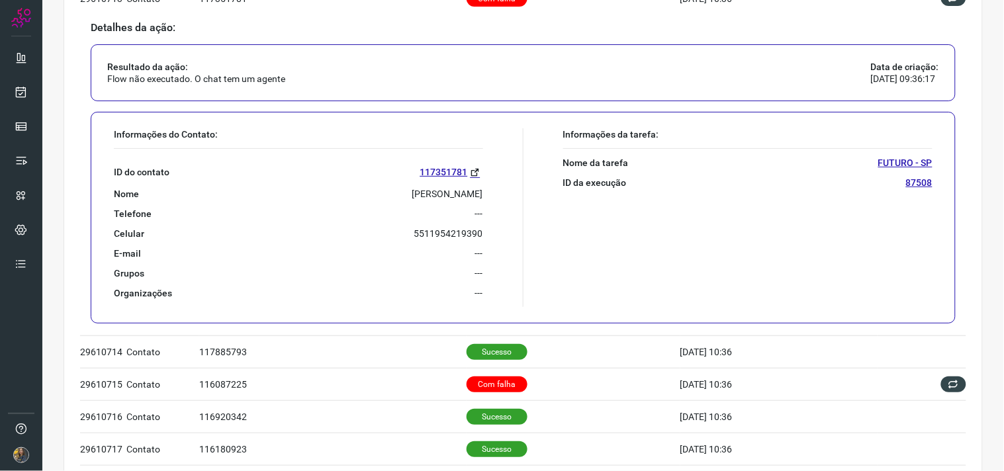
click at [451, 193] on p "Uiler Alberto Vieira" at bounding box center [447, 194] width 71 height 12
click at [451, 194] on p "Uiler Alberto Vieira" at bounding box center [447, 194] width 71 height 12
copy p "Uiler Alberto Vieira"
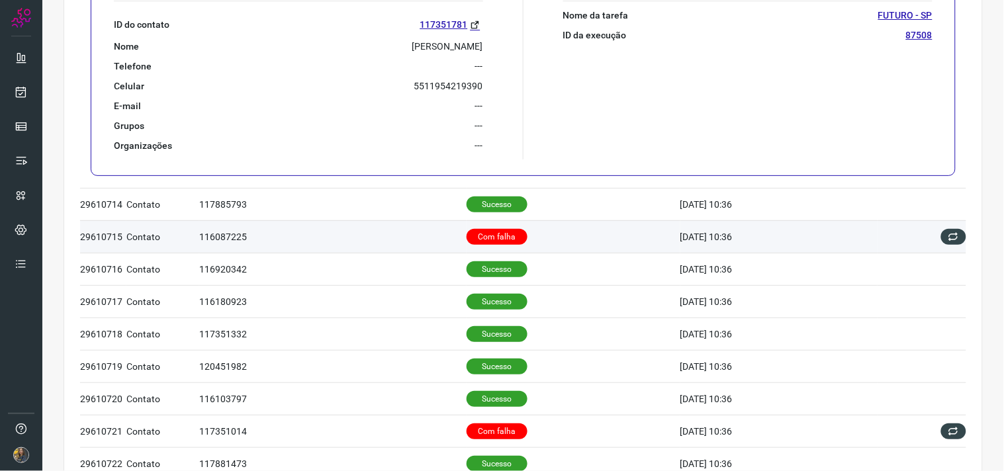
click at [556, 238] on td "Com falha" at bounding box center [573, 236] width 214 height 32
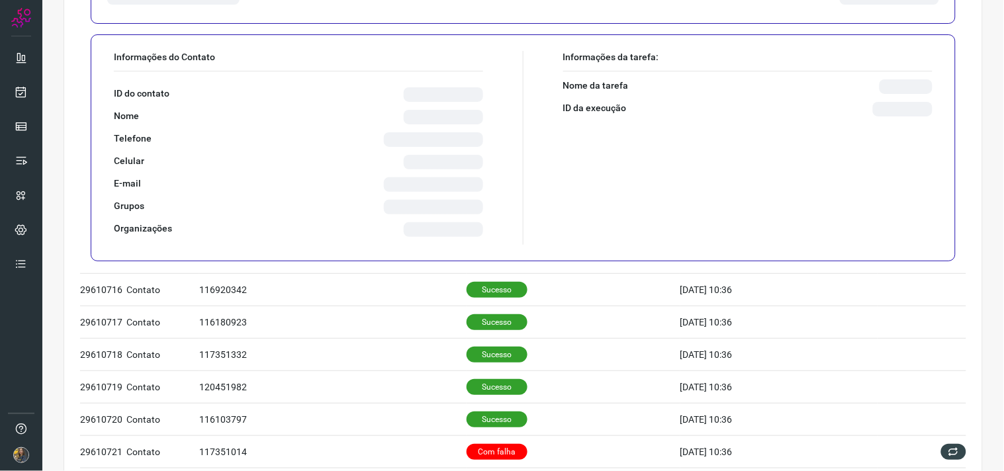
scroll to position [413, 0]
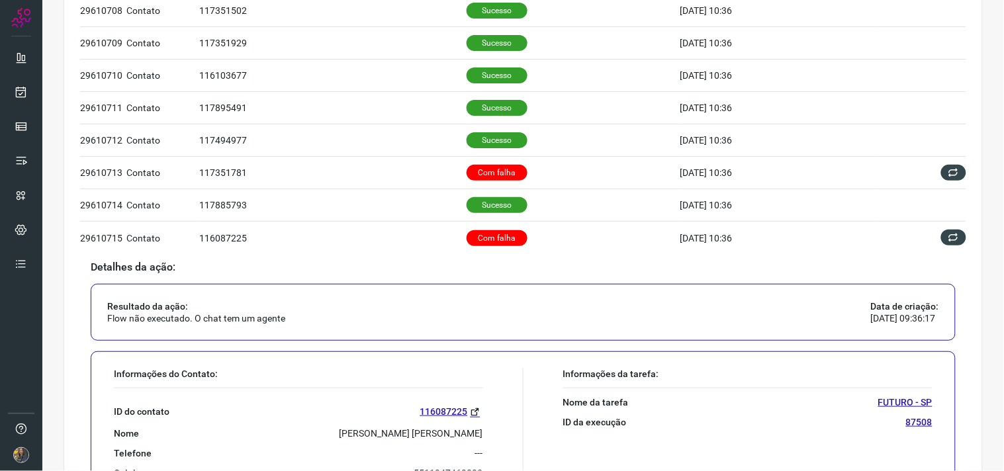
click at [397, 434] on p "RAFAEL LEOPOLDO MOREIRA ROCHA" at bounding box center [411, 433] width 144 height 12
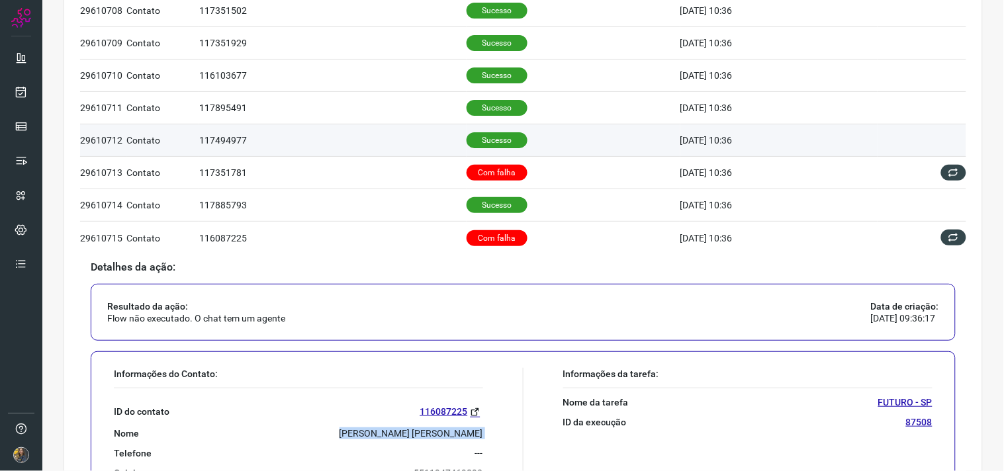
copy p "RAFAEL LEOPOLDO MOREIRA ROCHA"
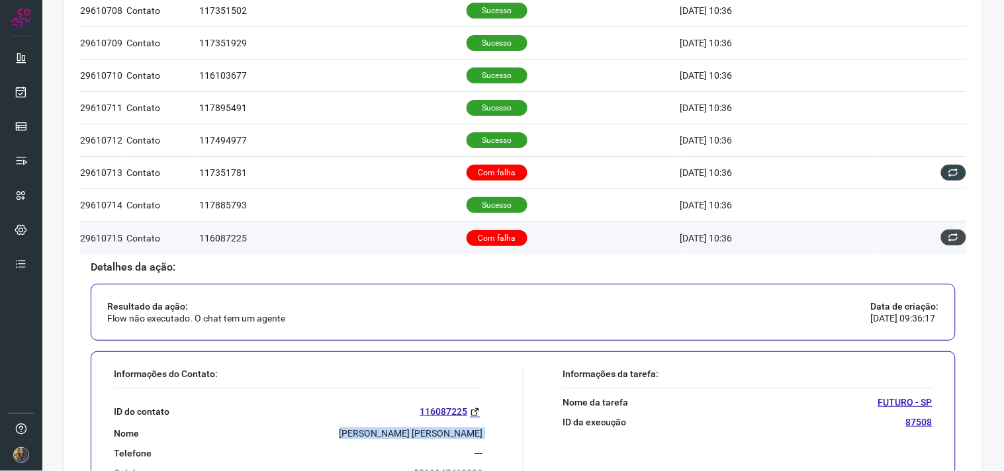
click at [948, 243] on icon at bounding box center [953, 237] width 11 height 11
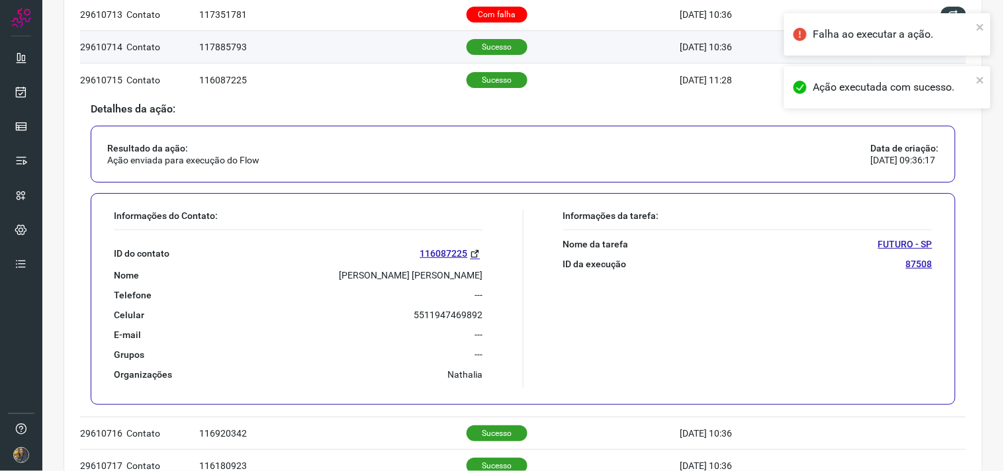
scroll to position [855, 0]
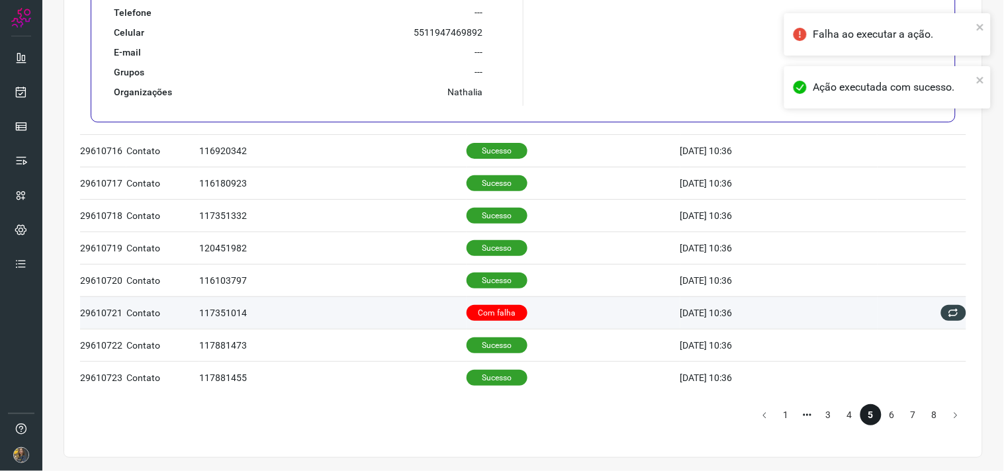
click at [636, 306] on td "Com falha" at bounding box center [573, 312] width 214 height 32
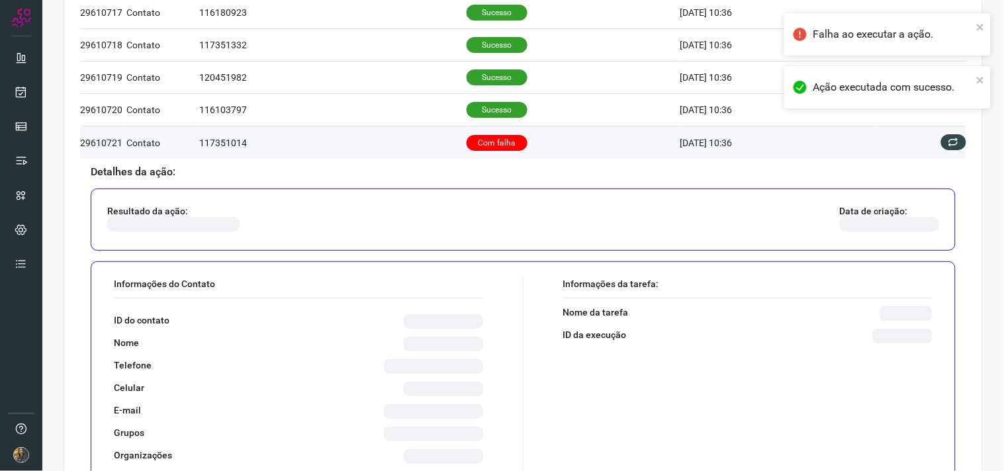
scroll to position [828, 0]
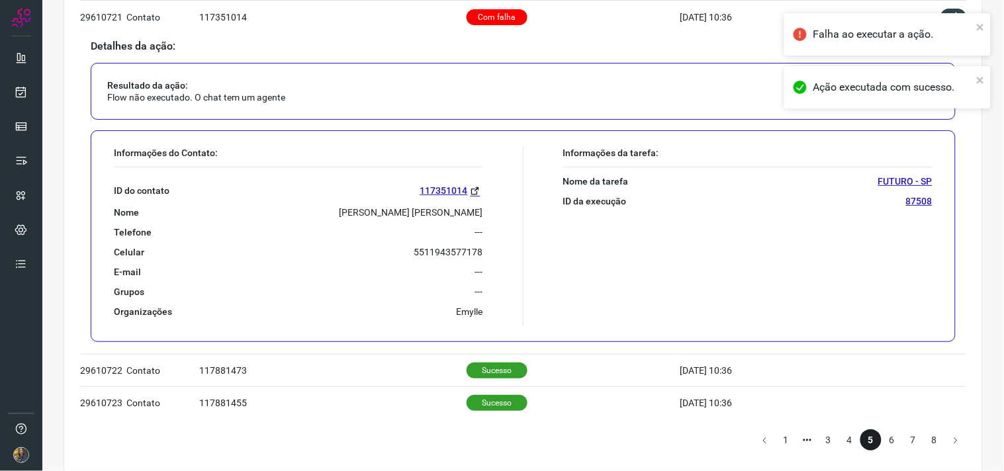
click at [382, 212] on p "Jose Edson Pereira De Almeida" at bounding box center [411, 212] width 144 height 12
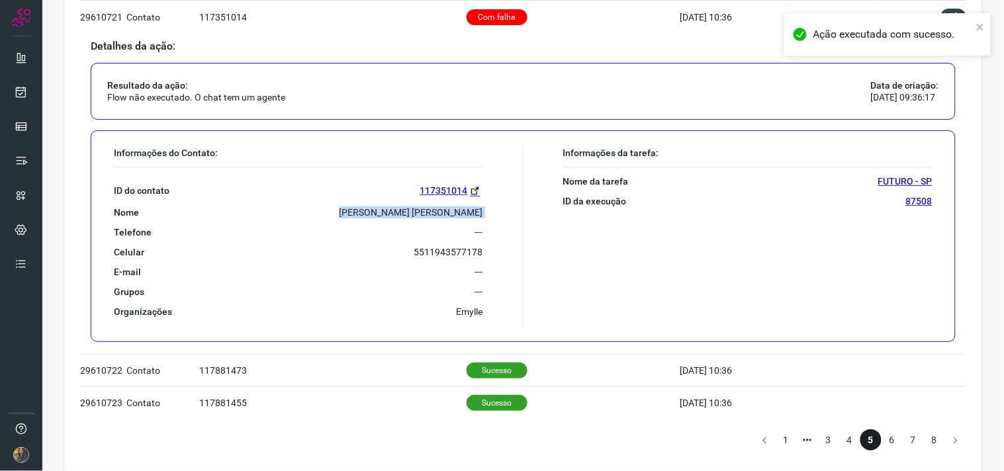
copy p "Jose Edson Pereira De Almeida"
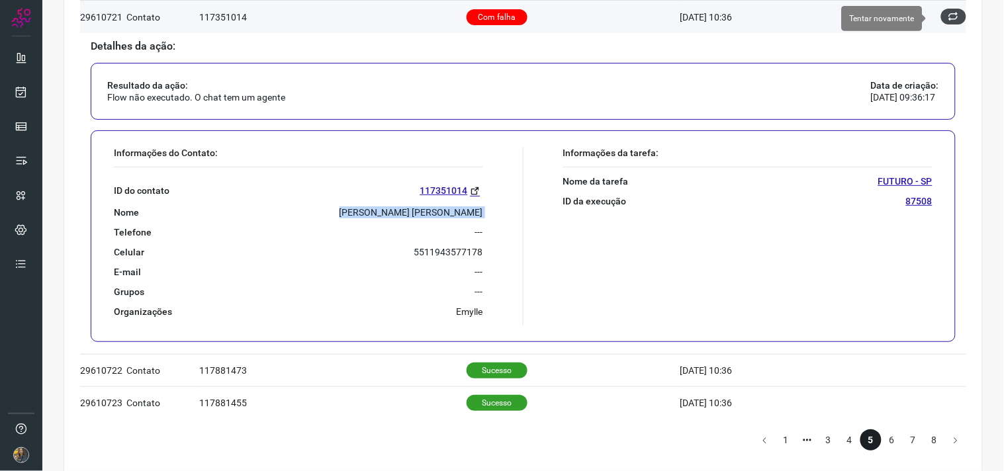
click at [954, 21] on button at bounding box center [953, 17] width 25 height 16
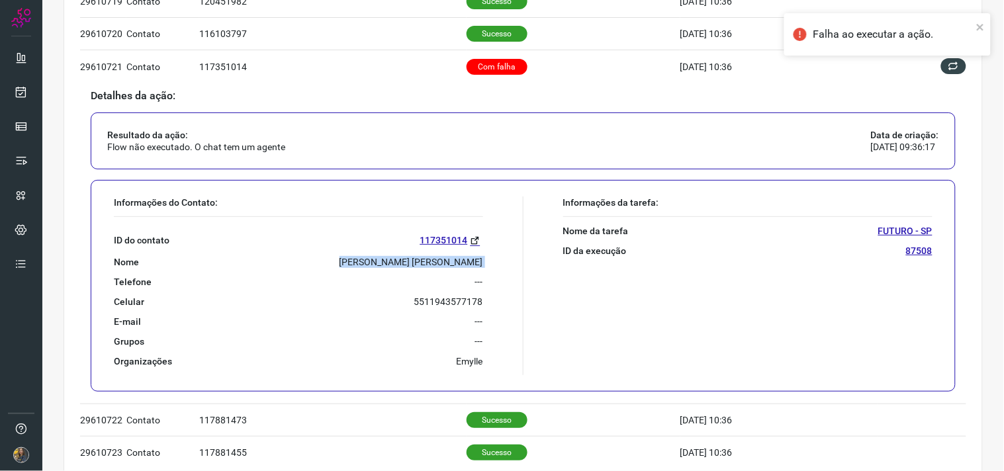
scroll to position [755, 0]
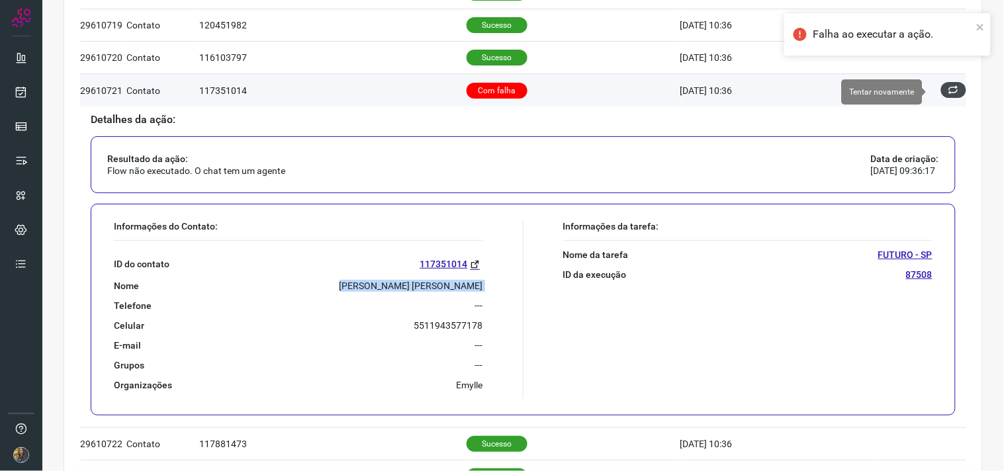
click at [948, 95] on icon at bounding box center [953, 90] width 11 height 11
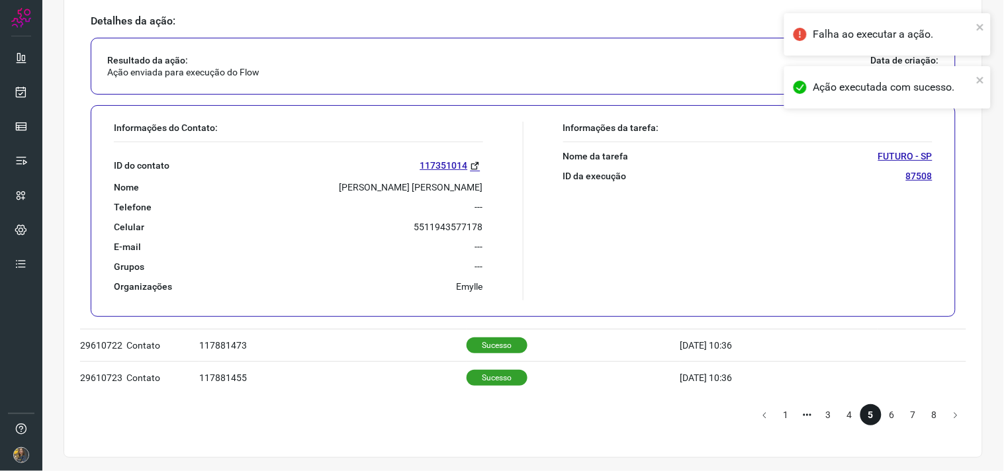
scroll to position [855, 0]
click at [881, 415] on li "6" at bounding box center [891, 414] width 21 height 21
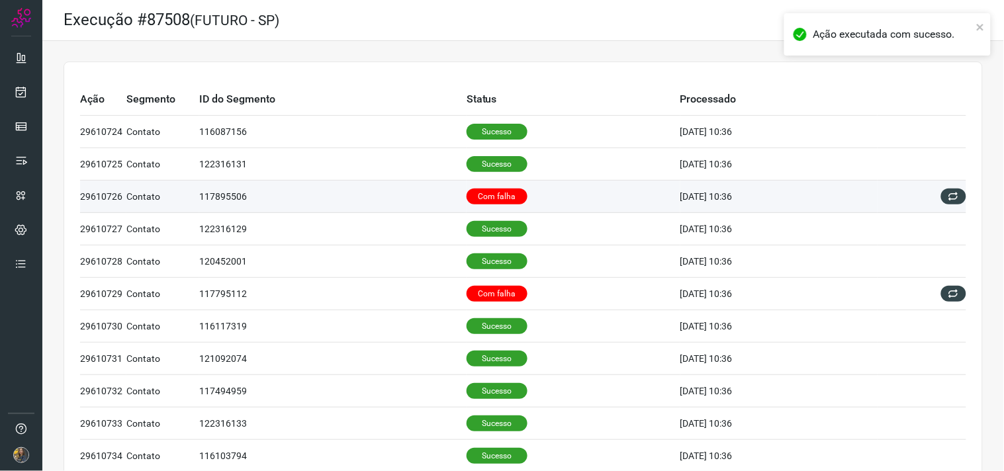
click at [504, 181] on td "Com falha" at bounding box center [573, 197] width 214 height 32
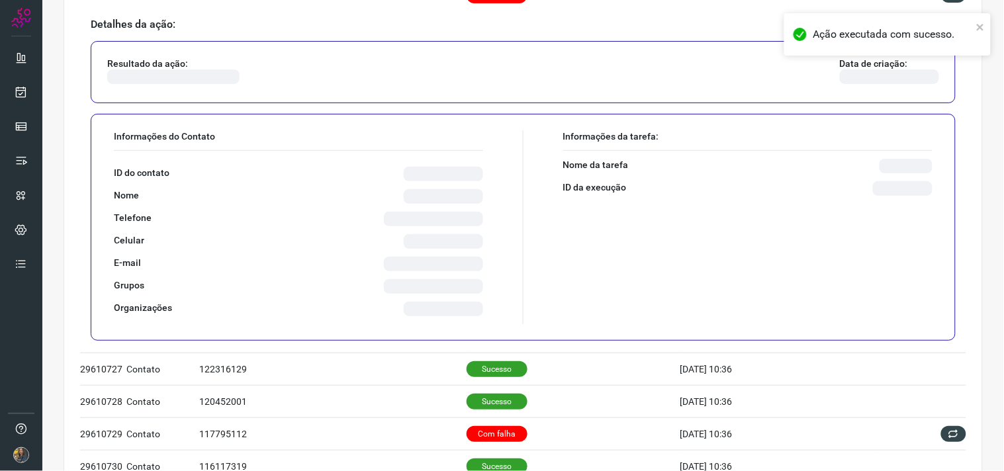
scroll to position [220, 0]
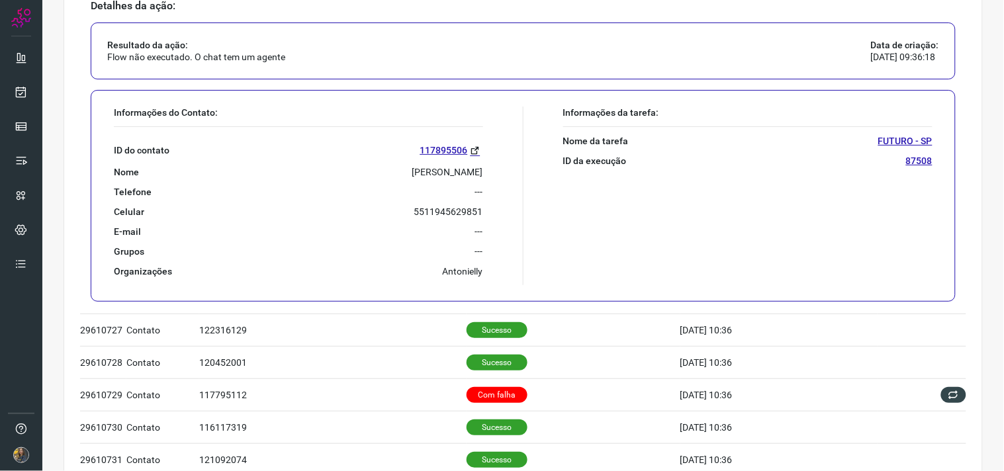
click at [412, 168] on p "RAFAEL MATHEUS DA SILVA COSTA" at bounding box center [447, 172] width 71 height 12
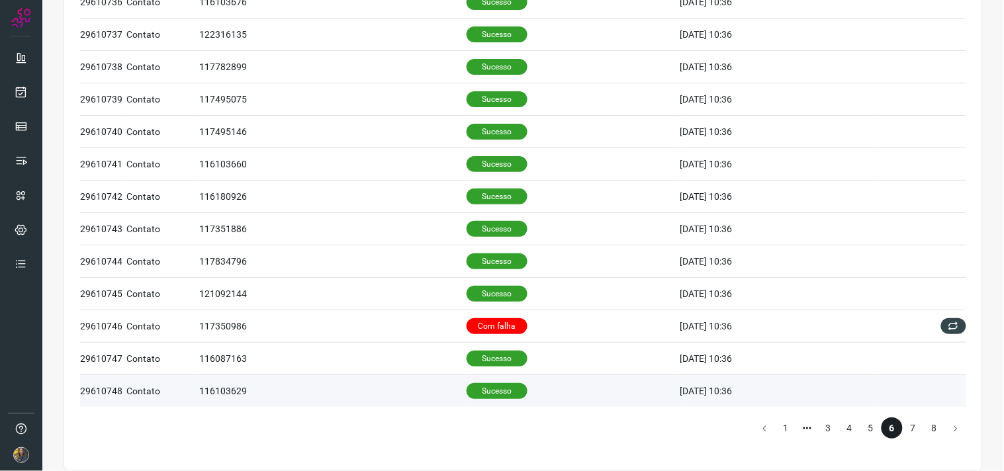
scroll to position [855, 0]
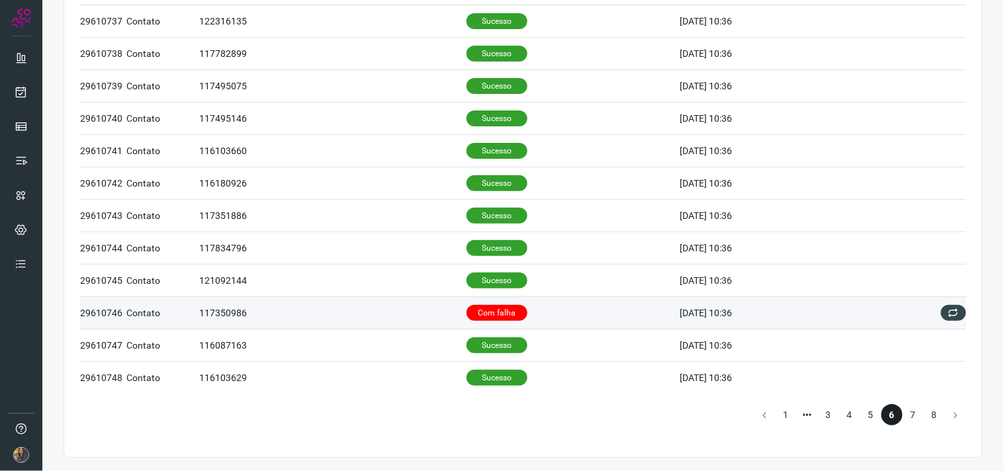
click at [534, 302] on td "Com falha" at bounding box center [573, 312] width 214 height 32
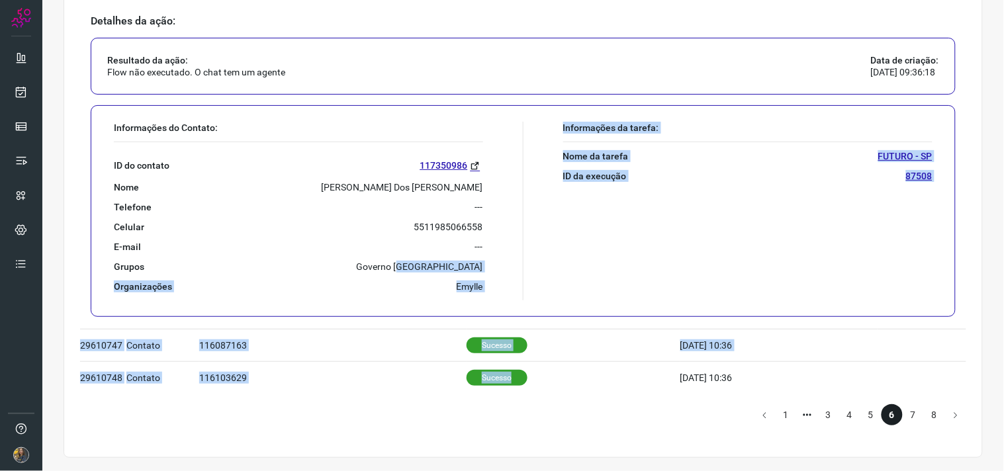
click at [523, 263] on div "Informações da tarefa: Nome da tarefa FUTURO - SP ID da execução 87508" at bounding box center [731, 211] width 416 height 179
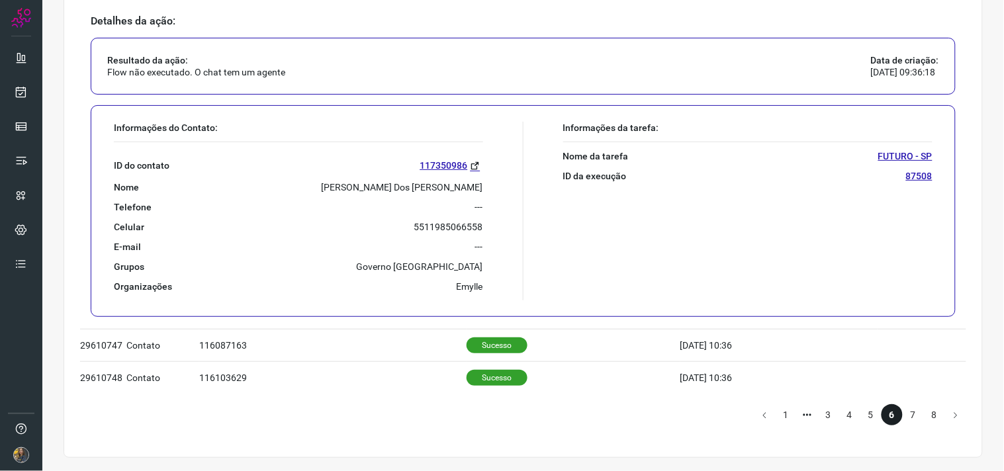
click at [417, 187] on p "Jairo Goncalves Dos Santos" at bounding box center [402, 187] width 161 height 12
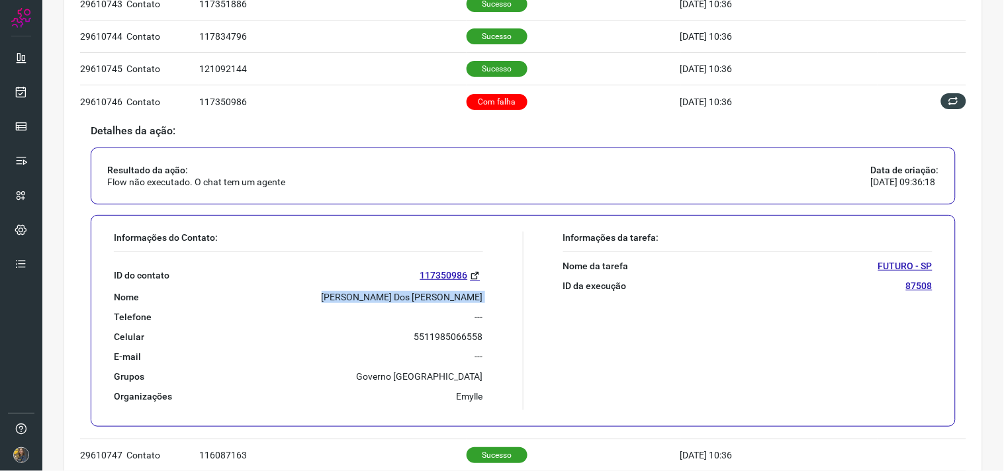
scroll to position [709, 0]
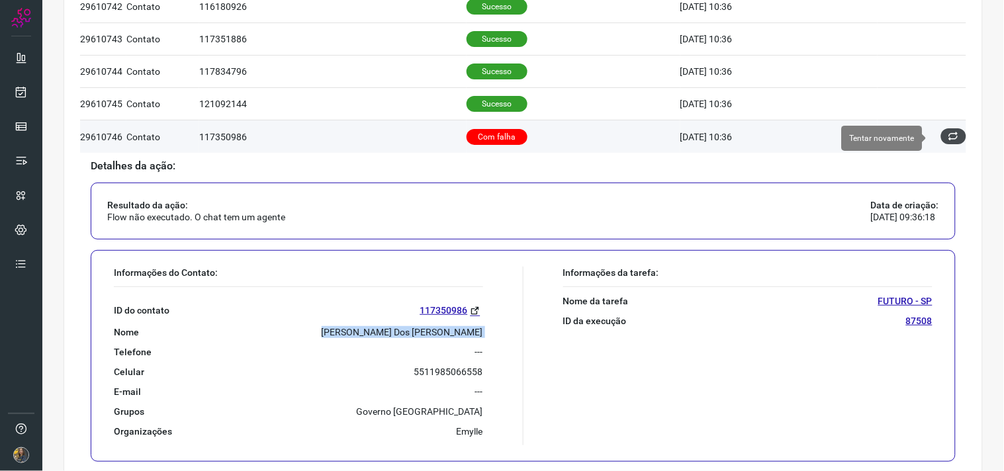
click at [943, 143] on button at bounding box center [953, 136] width 25 height 16
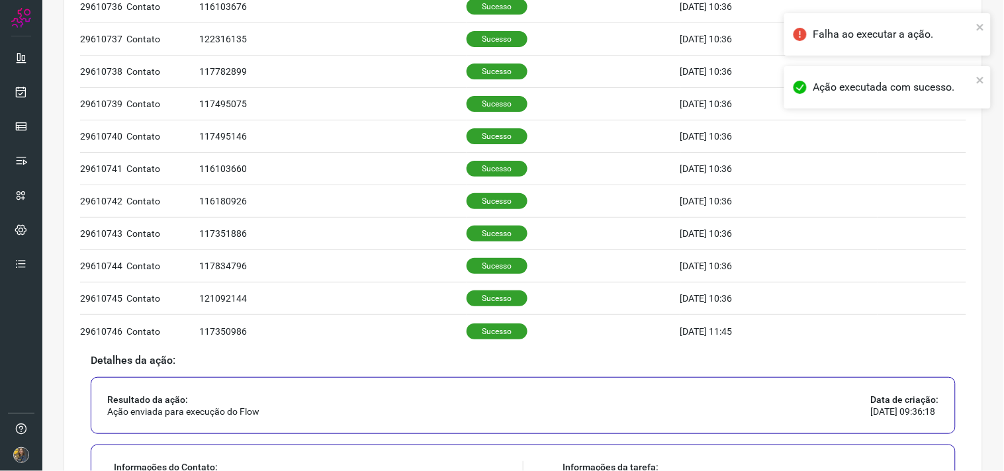
scroll to position [855, 0]
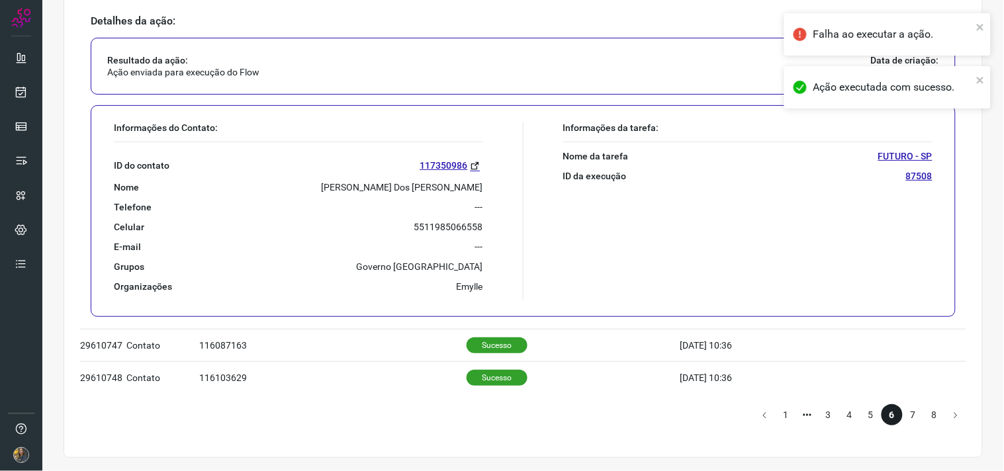
click at [902, 412] on li "7" at bounding box center [912, 414] width 21 height 21
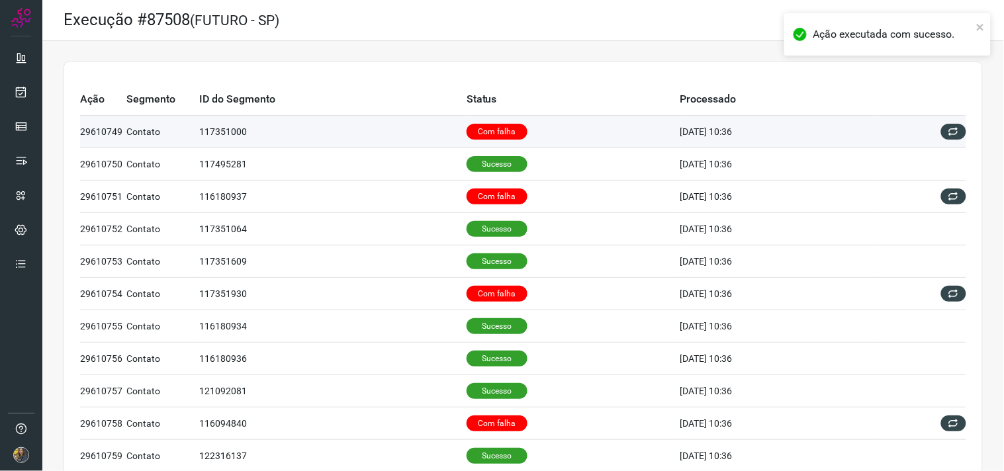
click at [524, 136] on td "Com falha" at bounding box center [573, 132] width 214 height 32
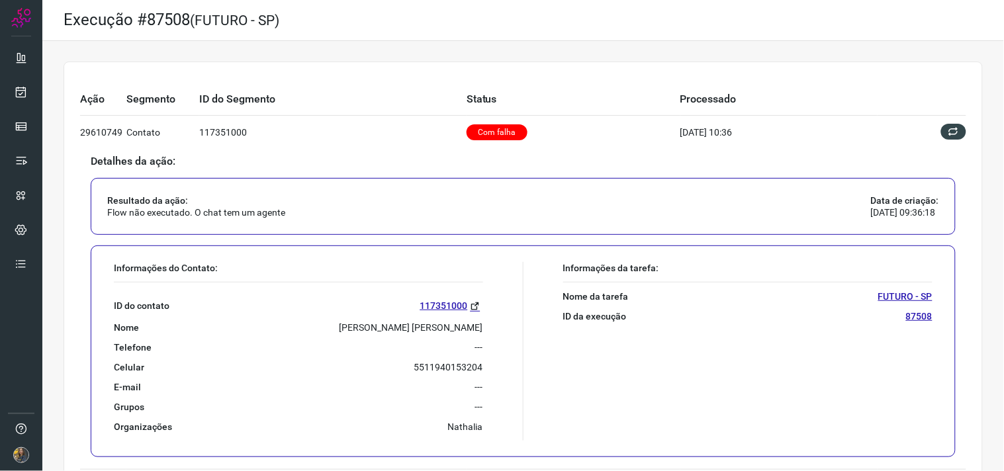
click at [452, 325] on p "Jose Pereira Salgado Junior" at bounding box center [411, 328] width 144 height 12
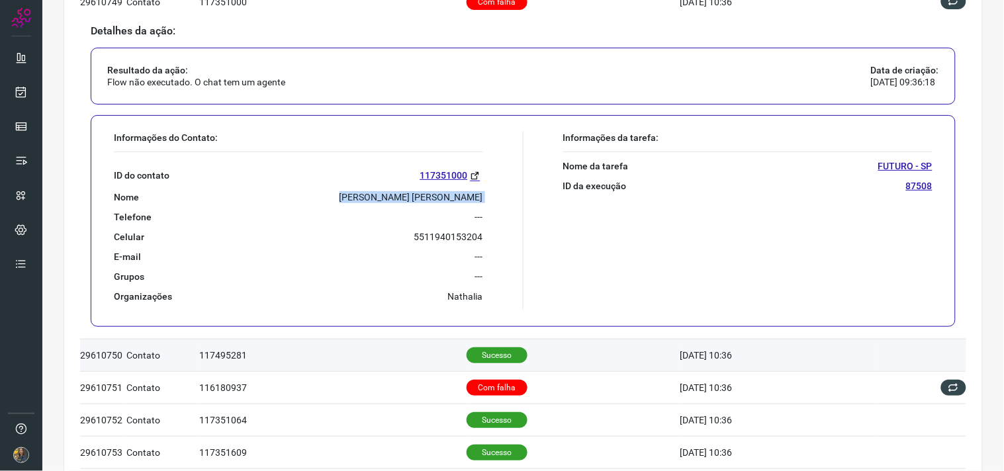
scroll to position [147, 0]
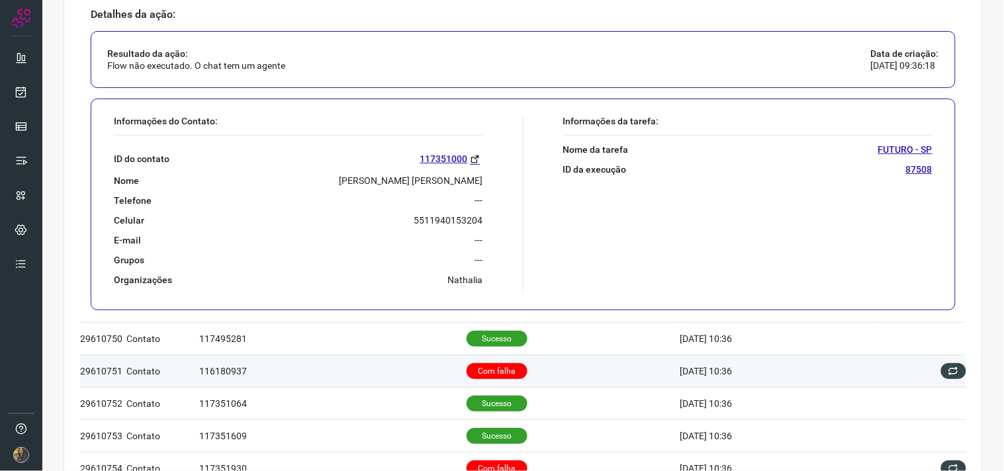
click at [532, 370] on td "Com falha" at bounding box center [573, 371] width 214 height 32
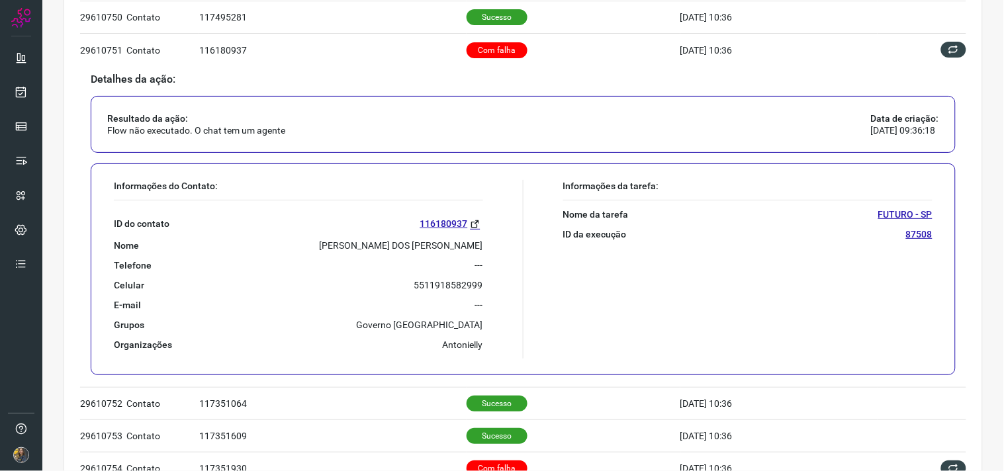
click at [388, 241] on p "DANIEL HIPOLITO DOS SANTOS" at bounding box center [401, 245] width 163 height 12
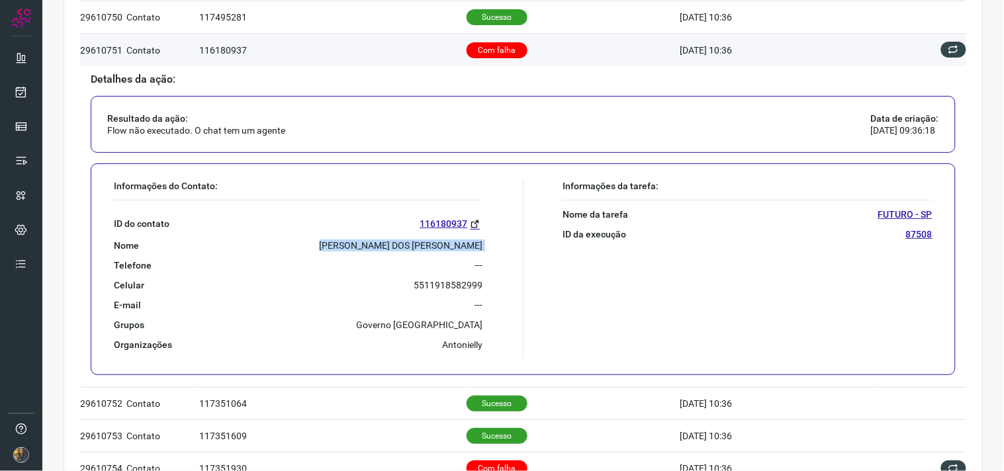
scroll to position [73, 0]
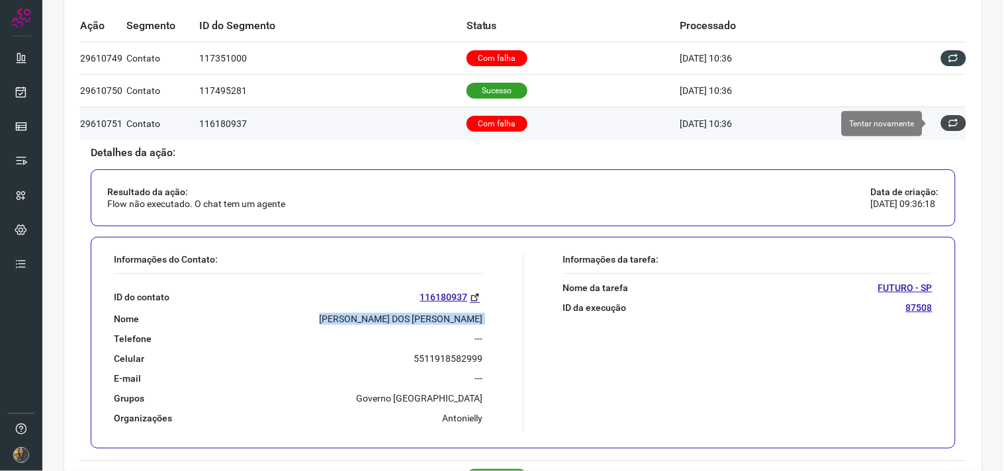
click at [949, 122] on button at bounding box center [953, 123] width 25 height 16
click at [948, 124] on button at bounding box center [953, 123] width 25 height 16
click at [948, 123] on icon at bounding box center [953, 123] width 11 height 11
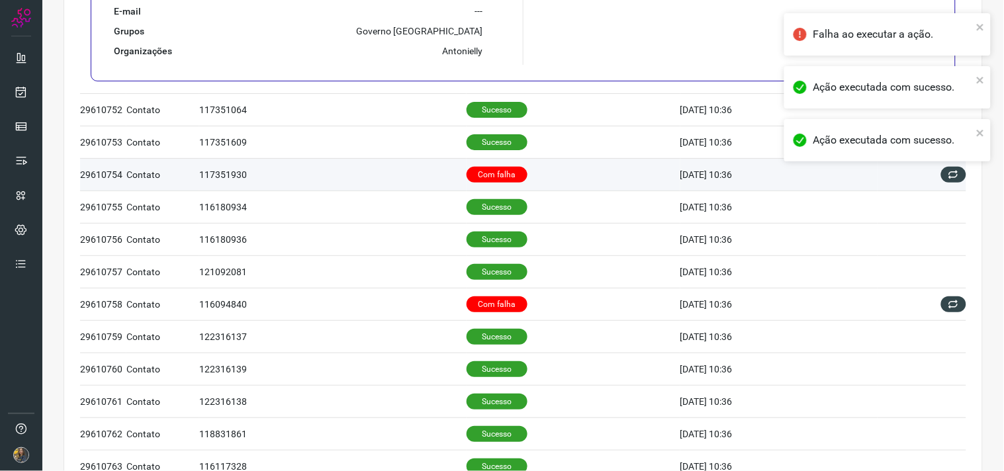
click at [536, 176] on td "Com falha" at bounding box center [573, 174] width 214 height 32
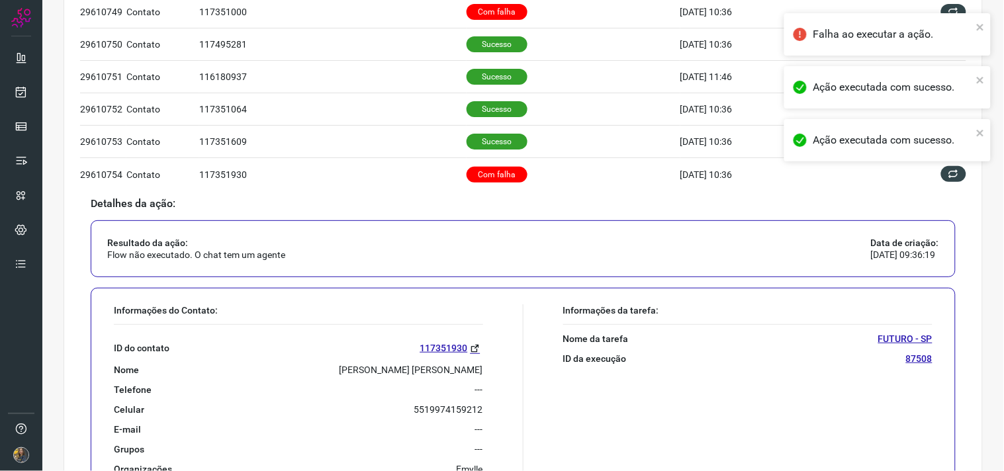
click at [379, 376] on div "ID do contato 117351930 Nome Edson Jose Godinho De Souza Telefone --- Celular 5…" at bounding box center [298, 400] width 369 height 150
click at [381, 372] on p "Edson Jose Godinho De Souza" at bounding box center [411, 370] width 144 height 12
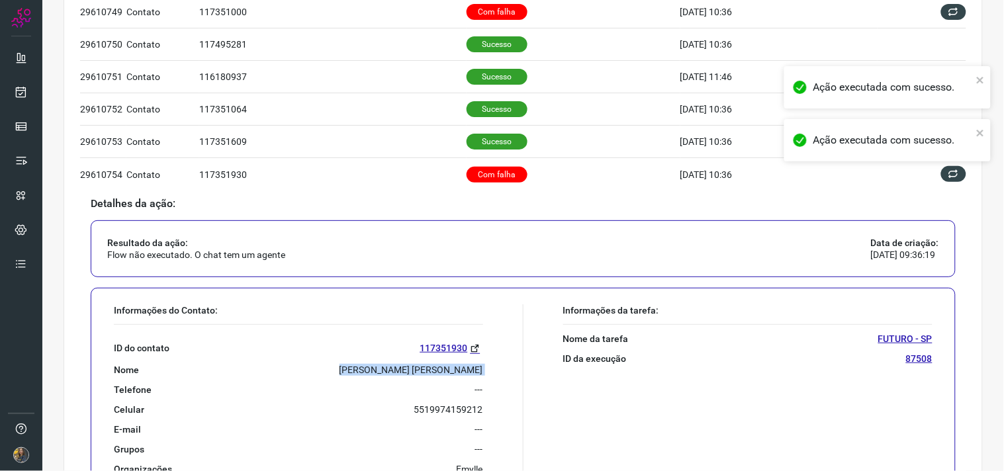
click at [381, 372] on p "Edson Jose Godinho De Souza" at bounding box center [411, 370] width 144 height 12
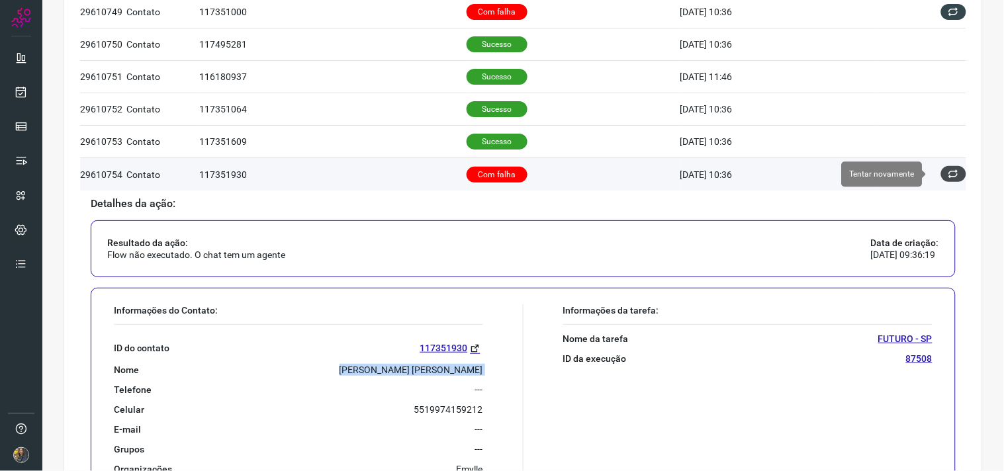
click at [948, 171] on icon at bounding box center [953, 174] width 11 height 11
click at [948, 173] on icon at bounding box center [953, 174] width 11 height 11
click at [948, 177] on icon at bounding box center [953, 174] width 11 height 11
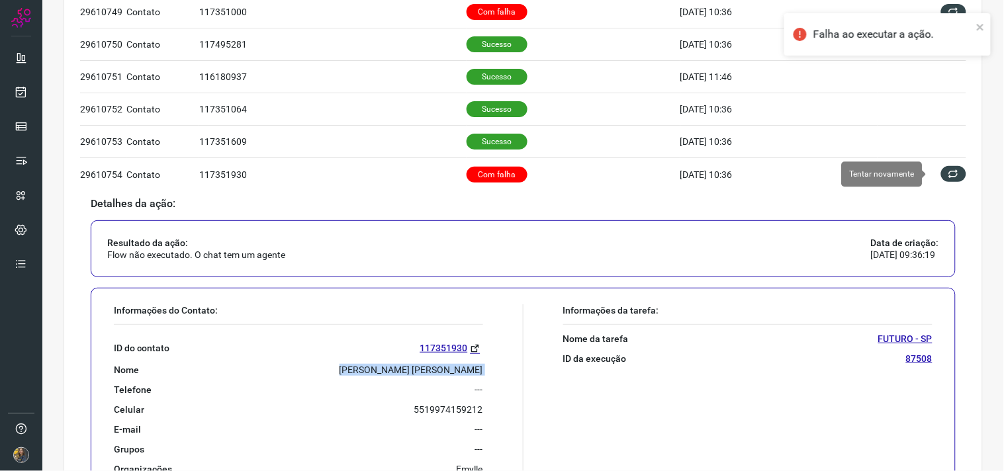
scroll to position [0, 0]
